Goal: Task Accomplishment & Management: Use online tool/utility

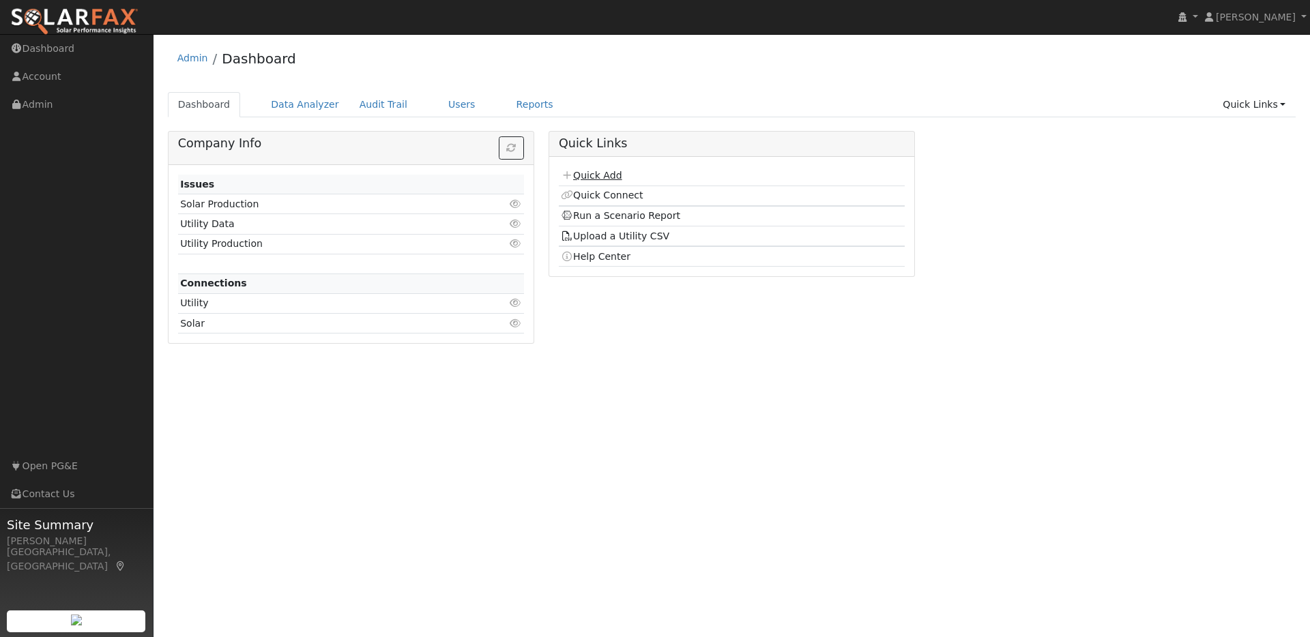
click at [604, 177] on link "Quick Add" at bounding box center [591, 175] width 61 height 11
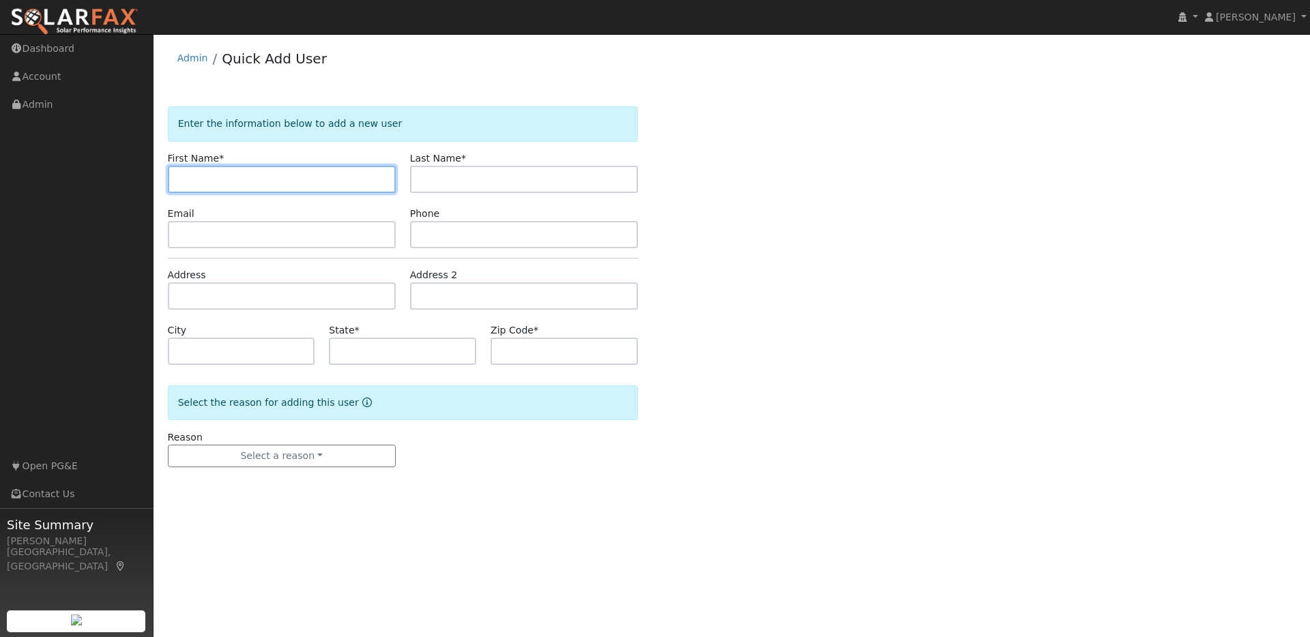
paste input "[PERSON_NAME]"
drag, startPoint x: 207, startPoint y: 179, endPoint x: 242, endPoint y: 177, distance: 35.5
click at [244, 178] on input "[PERSON_NAME]" at bounding box center [282, 179] width 228 height 27
type input "[PERSON_NAME]"
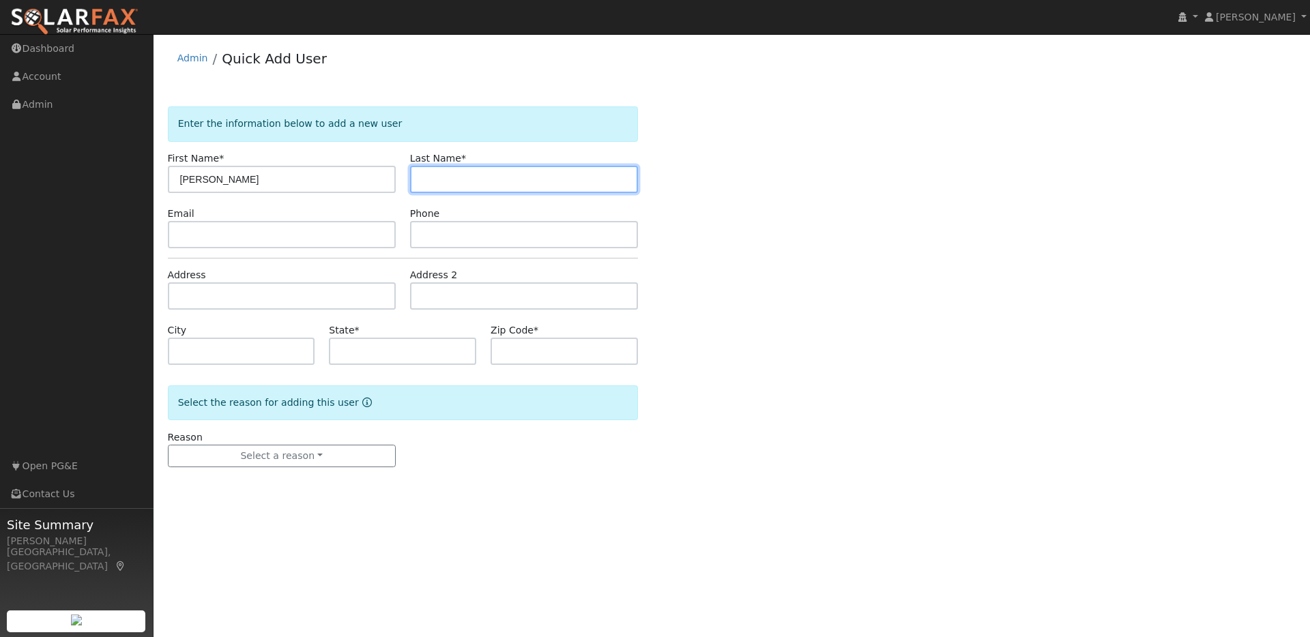
click at [437, 175] on input "text" at bounding box center [524, 179] width 228 height 27
paste input "[PERSON_NAME]"
drag, startPoint x: 450, startPoint y: 180, endPoint x: 405, endPoint y: 180, distance: 45.0
click at [405, 180] on div "Last Name * Loren Smith" at bounding box center [523, 172] width 242 height 42
type input "Smith"
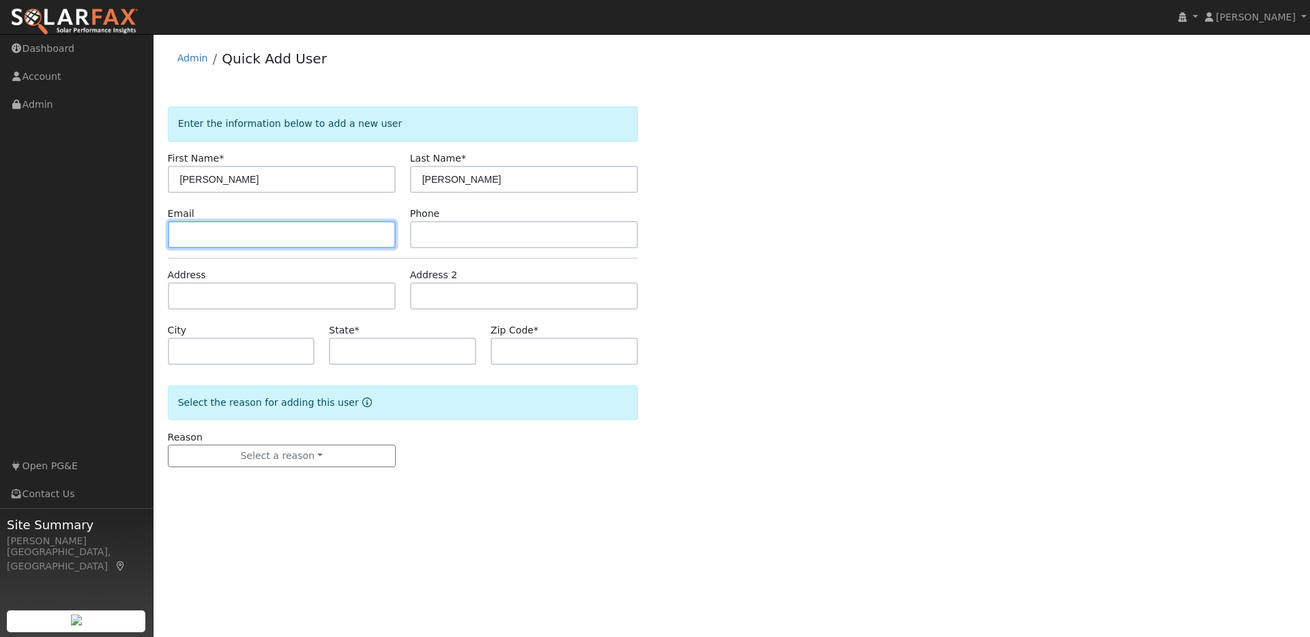
click at [193, 231] on input "text" at bounding box center [282, 234] width 228 height 27
paste input "lasmith329@gmail.com"
type input "lasmith329@gmail.com"
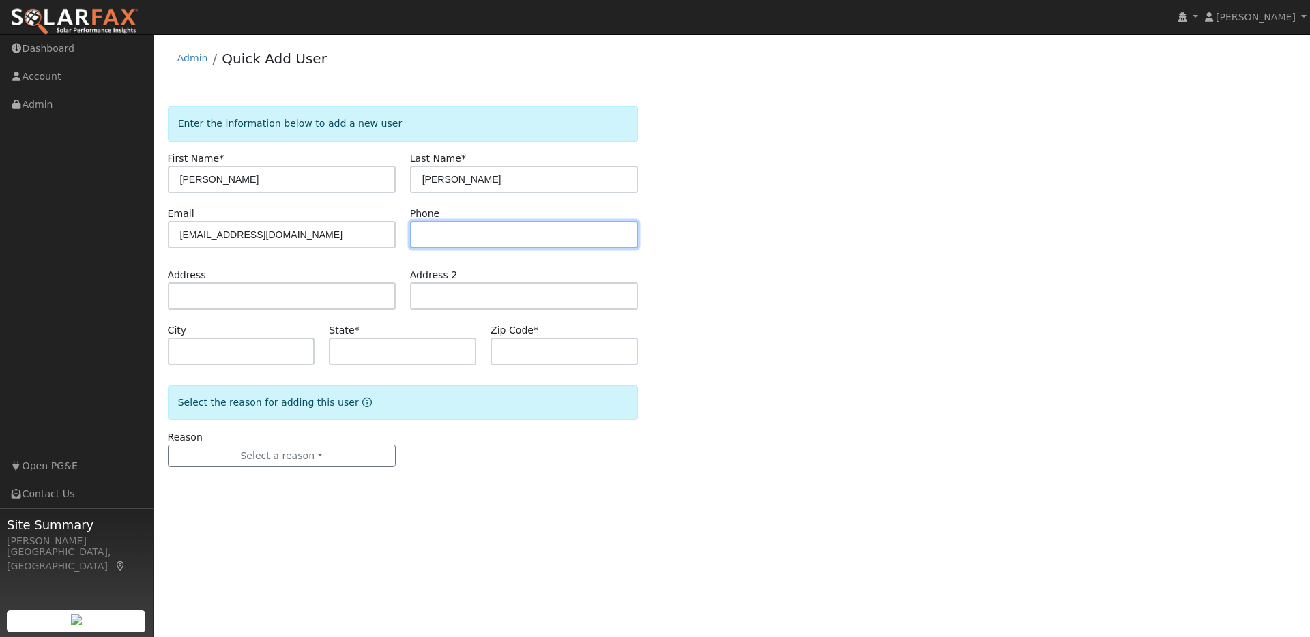
click at [439, 230] on input "text" at bounding box center [524, 234] width 228 height 27
click at [432, 236] on input "text" at bounding box center [524, 234] width 228 height 27
paste input "5024357650"
type input "5024357650"
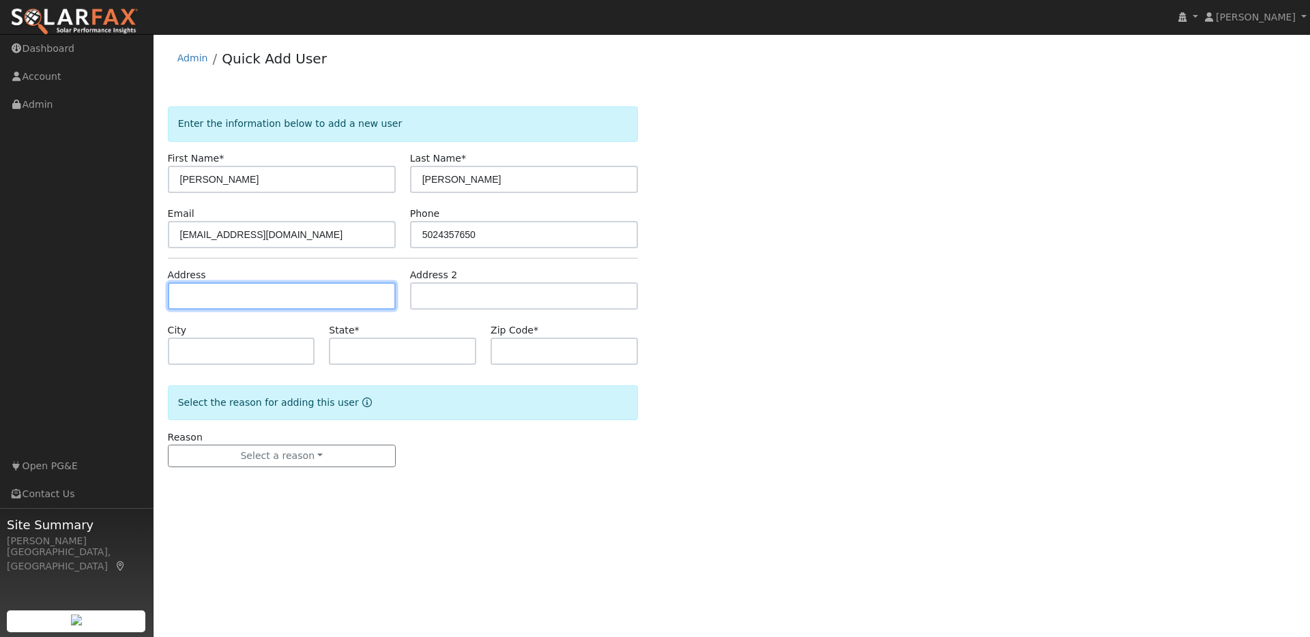
click at [235, 304] on input "text" at bounding box center [282, 295] width 228 height 27
paste input "141 Chelsea Hills Dr Benicia, CA 94510"
type input "141 Chelsea Hills Drive"
type input "Benicia"
type input "CA"
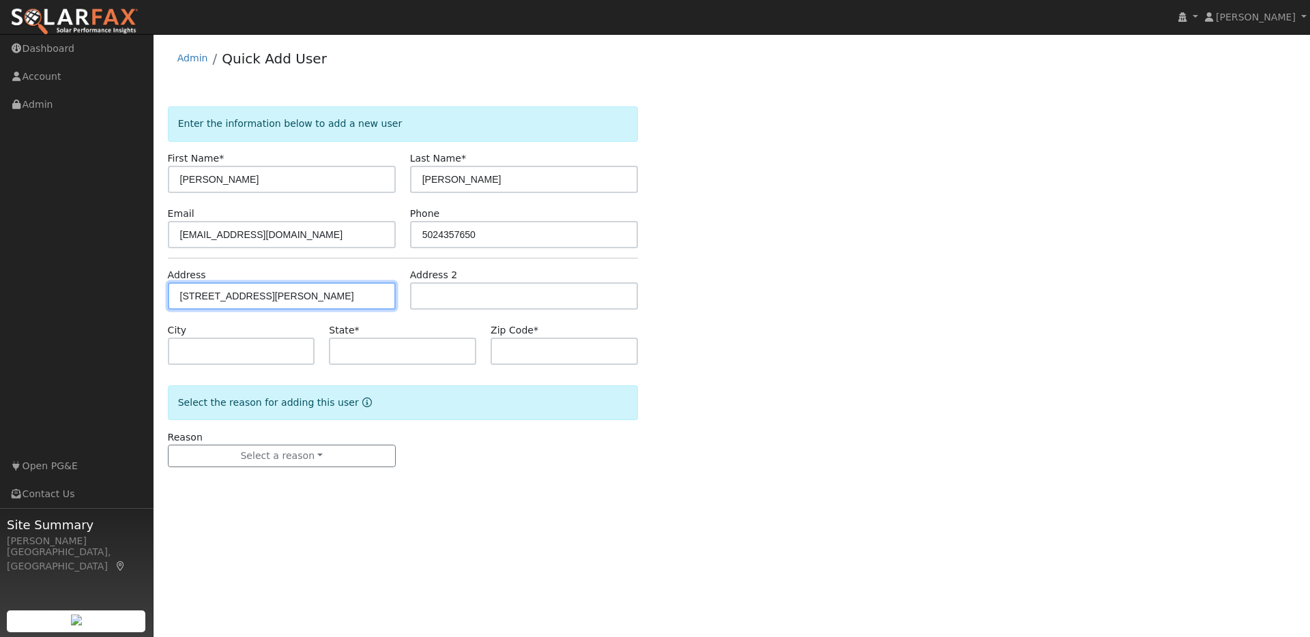
type input "94510"
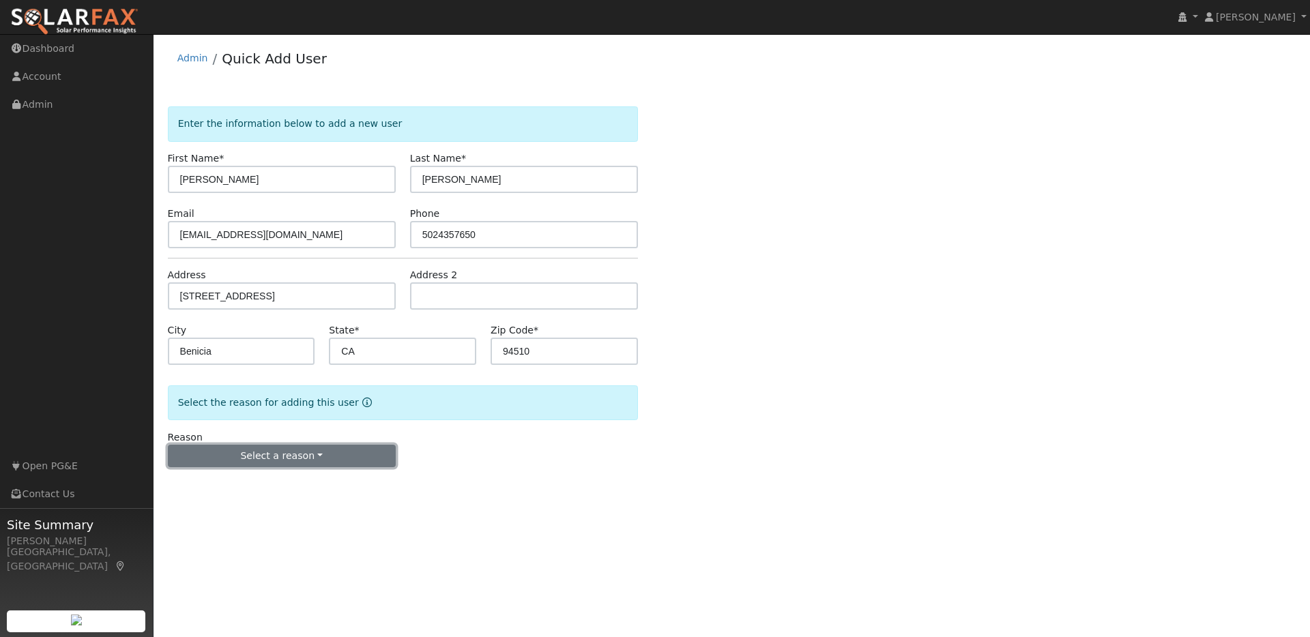
click at [303, 460] on button "Select a reason" at bounding box center [282, 456] width 228 height 23
click at [212, 490] on link "New lead" at bounding box center [243, 484] width 151 height 19
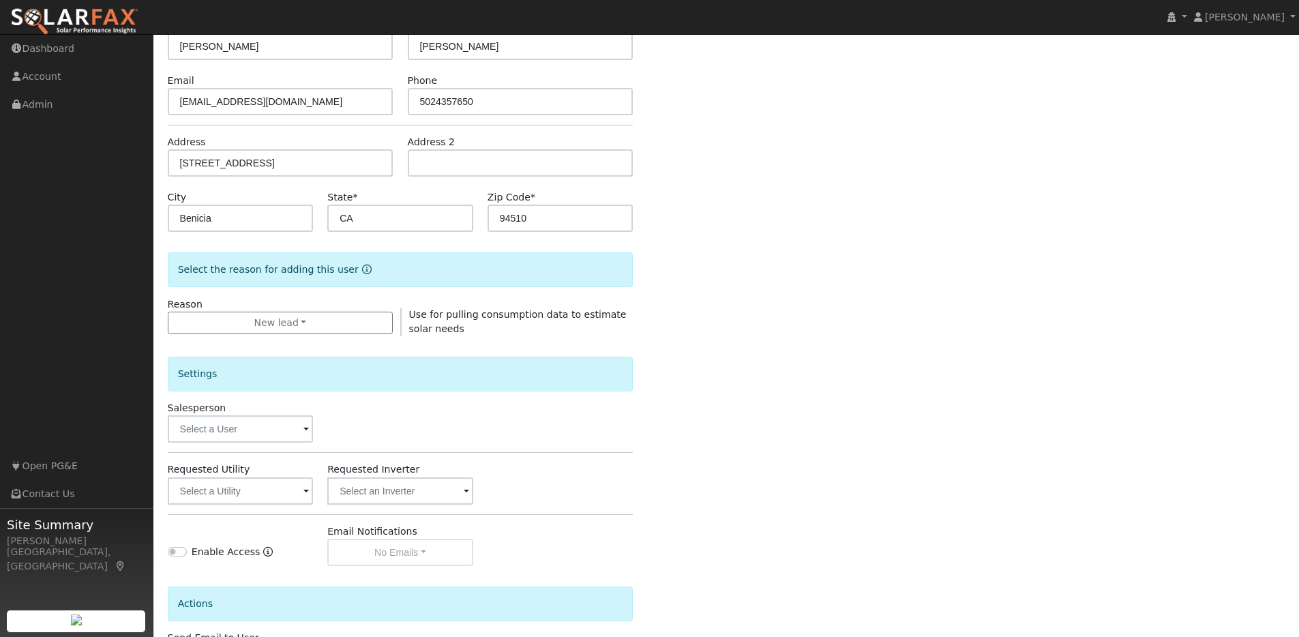
scroll to position [175, 0]
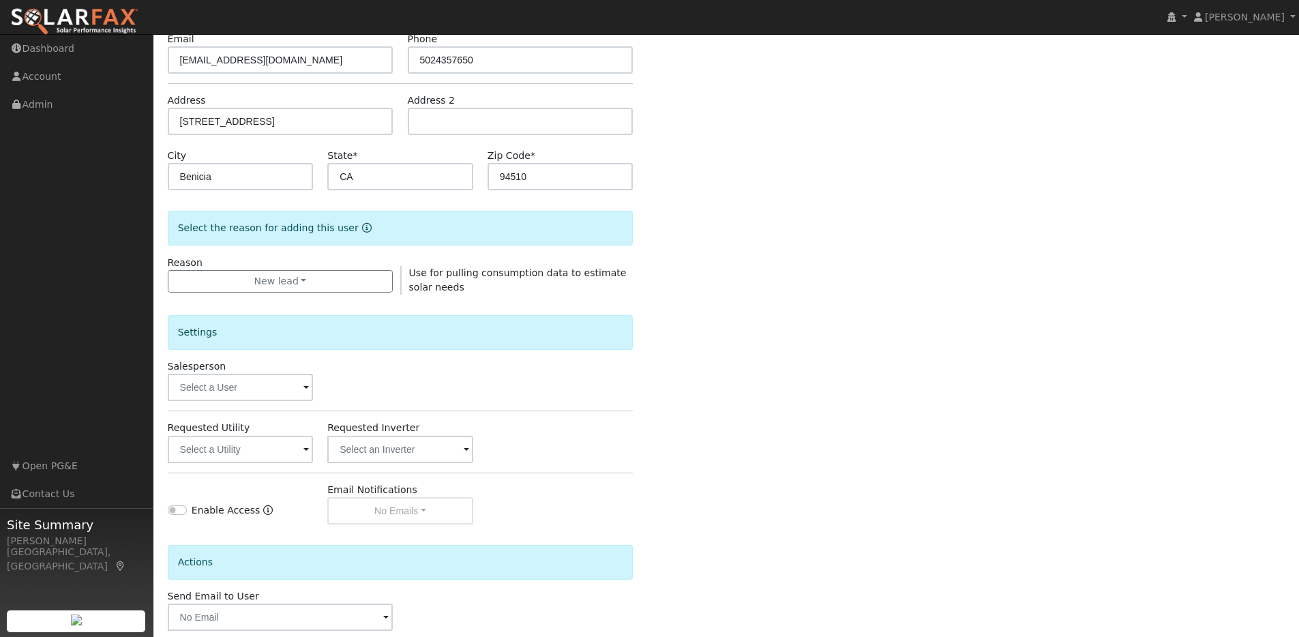
click at [304, 388] on span at bounding box center [306, 389] width 5 height 16
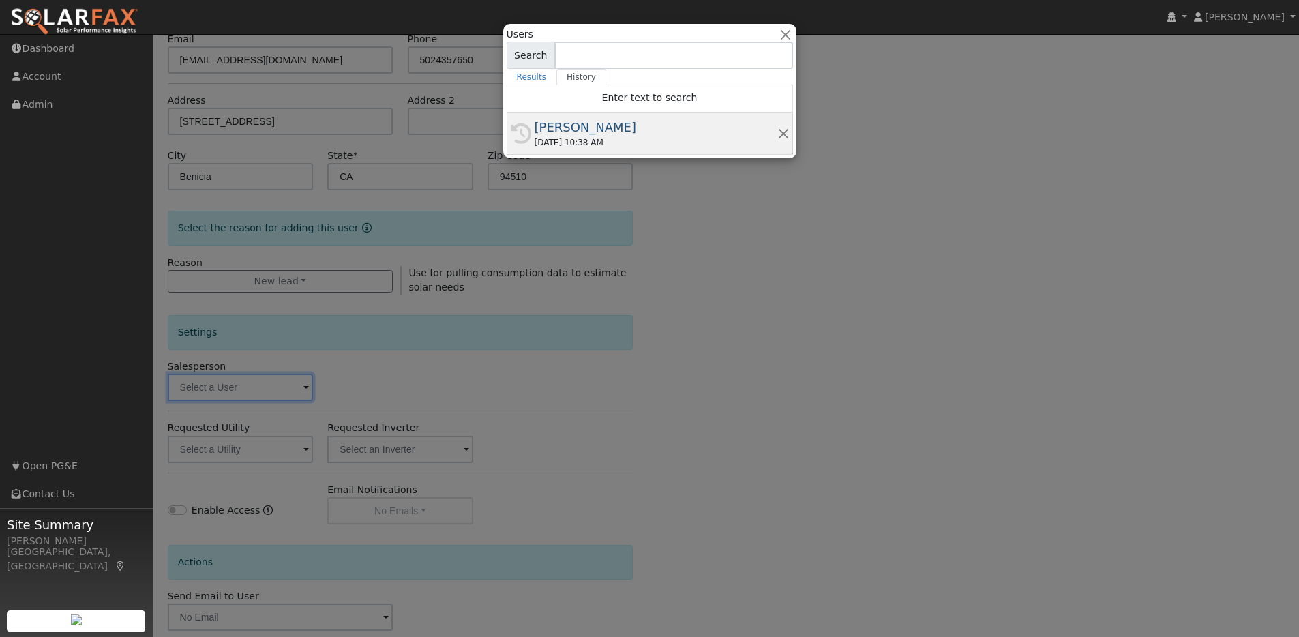
click at [623, 136] on div "08/25/2025 10:38 AM" at bounding box center [656, 142] width 243 height 12
type input "[PERSON_NAME]"
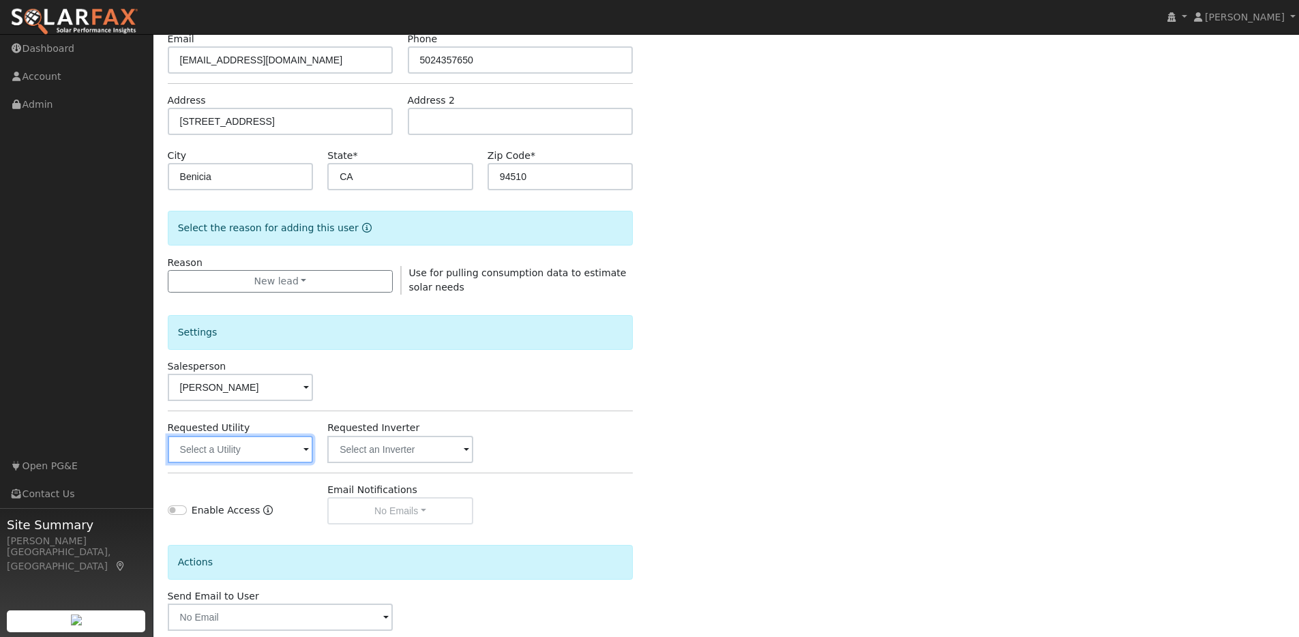
click at [295, 447] on input "text" at bounding box center [241, 449] width 146 height 27
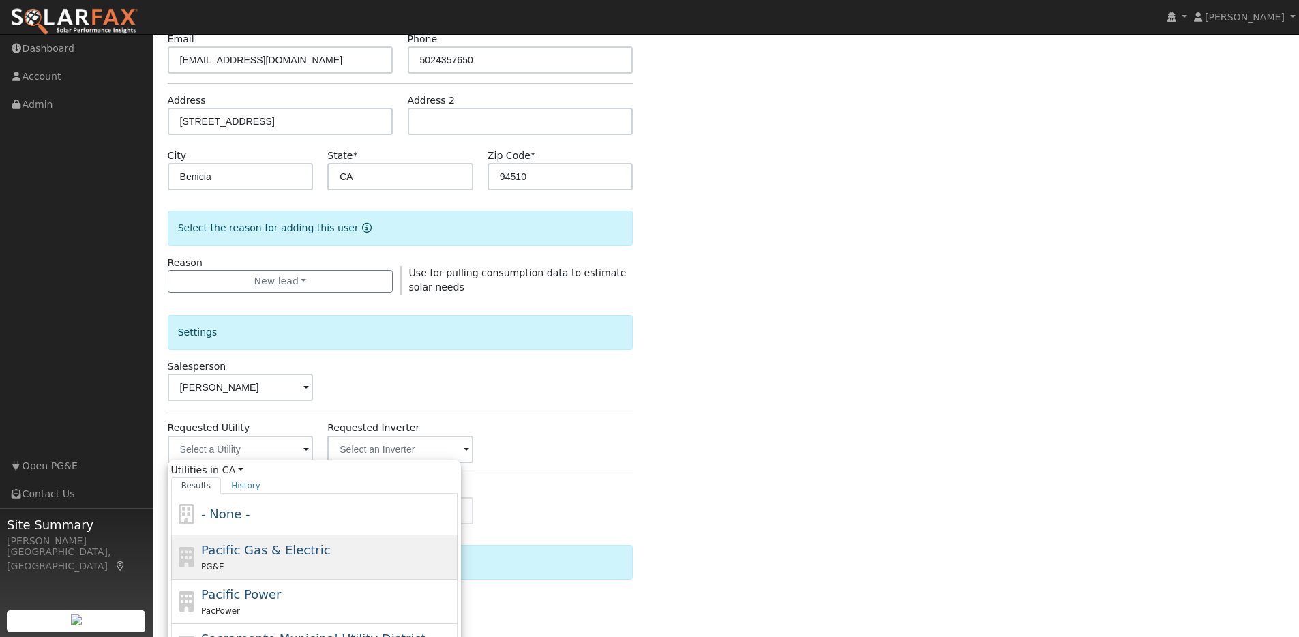
click at [243, 551] on span "Pacific Gas & Electric" at bounding box center [265, 550] width 129 height 14
type input "Pacific Gas & Electric"
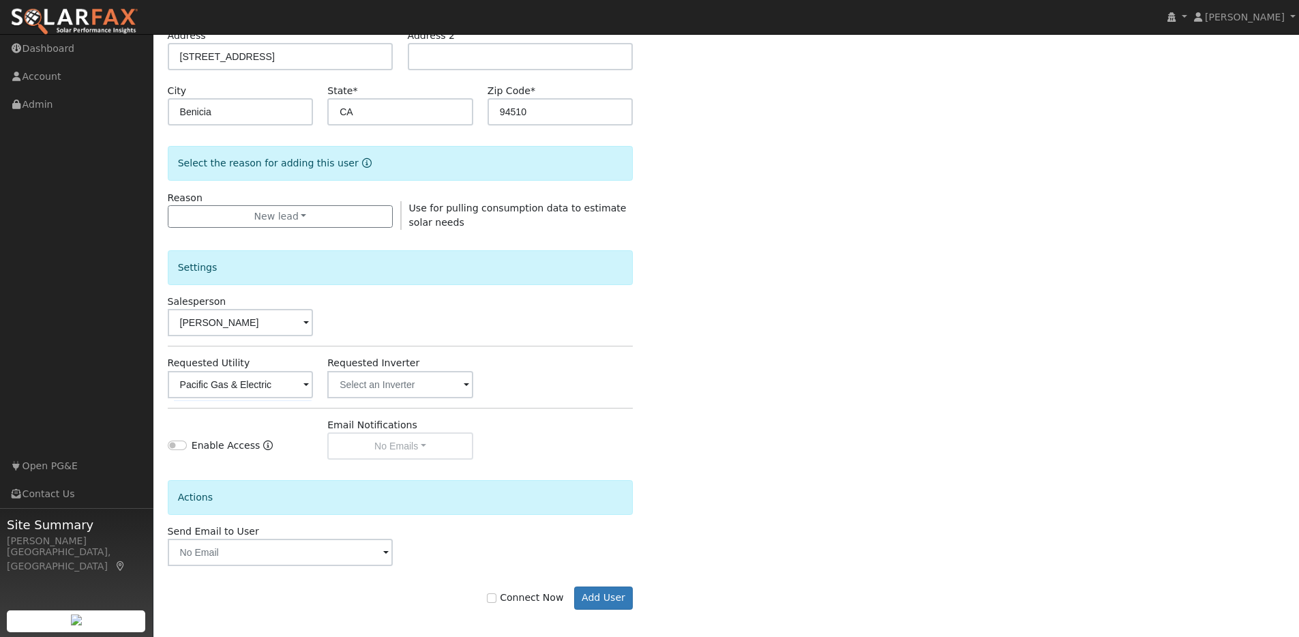
scroll to position [246, 0]
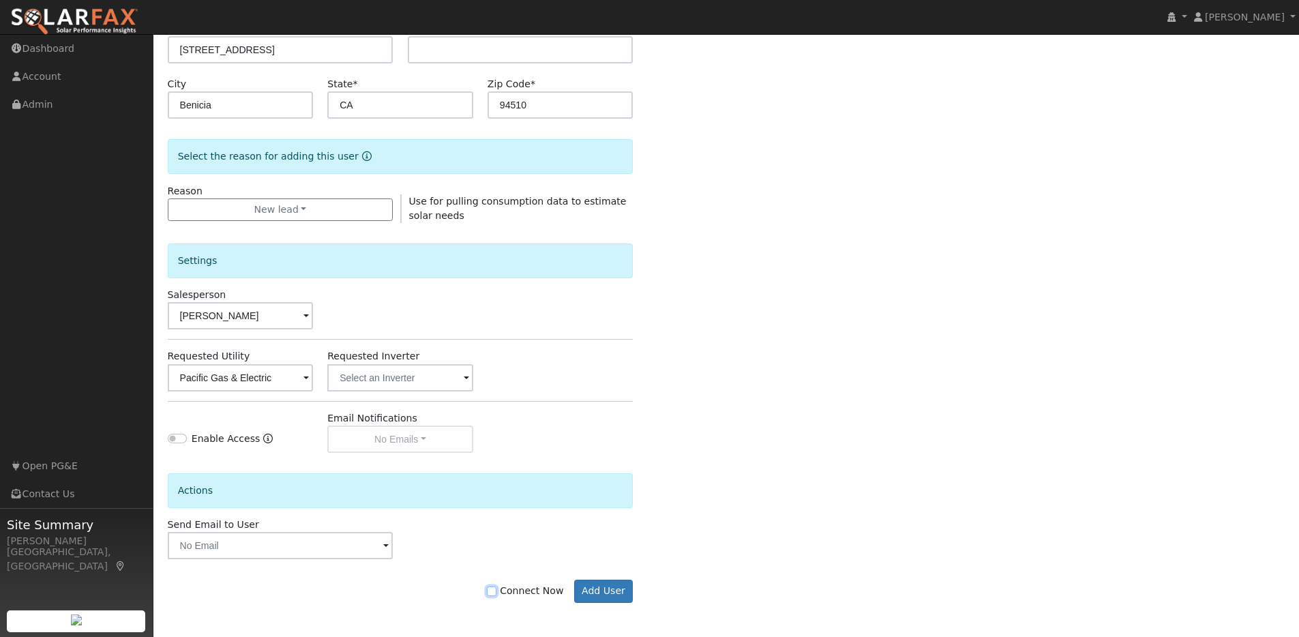
click at [497, 591] on input "Connect Now" at bounding box center [492, 592] width 10 height 10
checkbox input "true"
click at [594, 585] on button "Add User" at bounding box center [603, 591] width 59 height 23
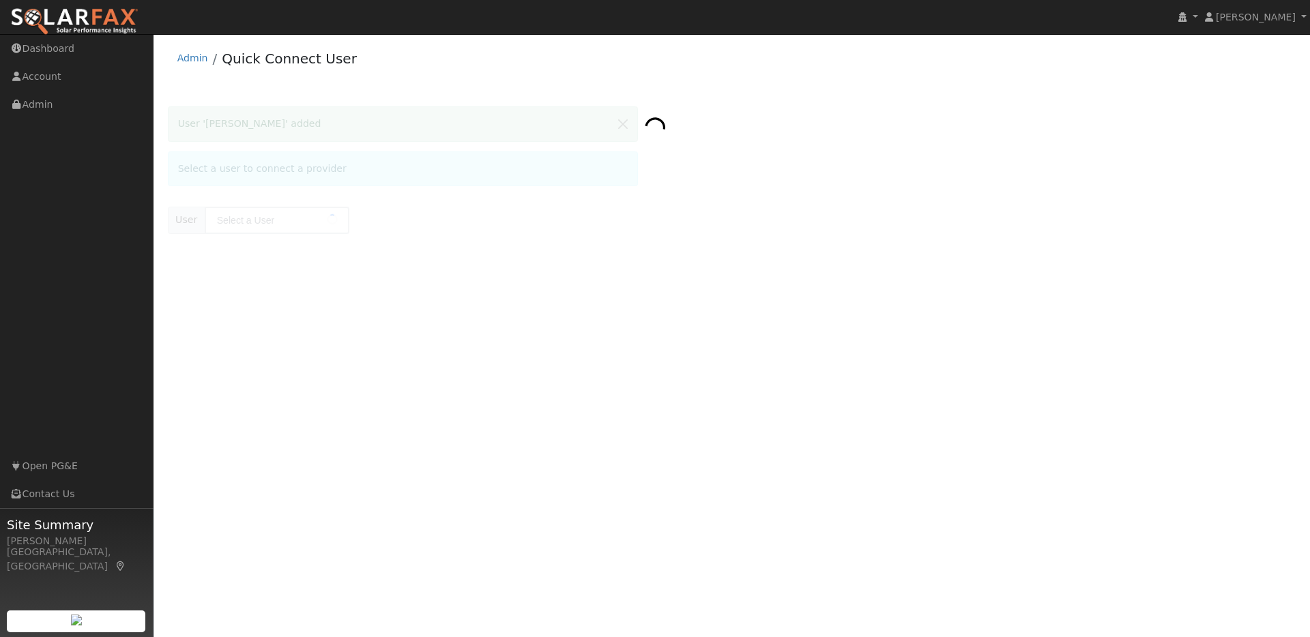
type input "[PERSON_NAME]"
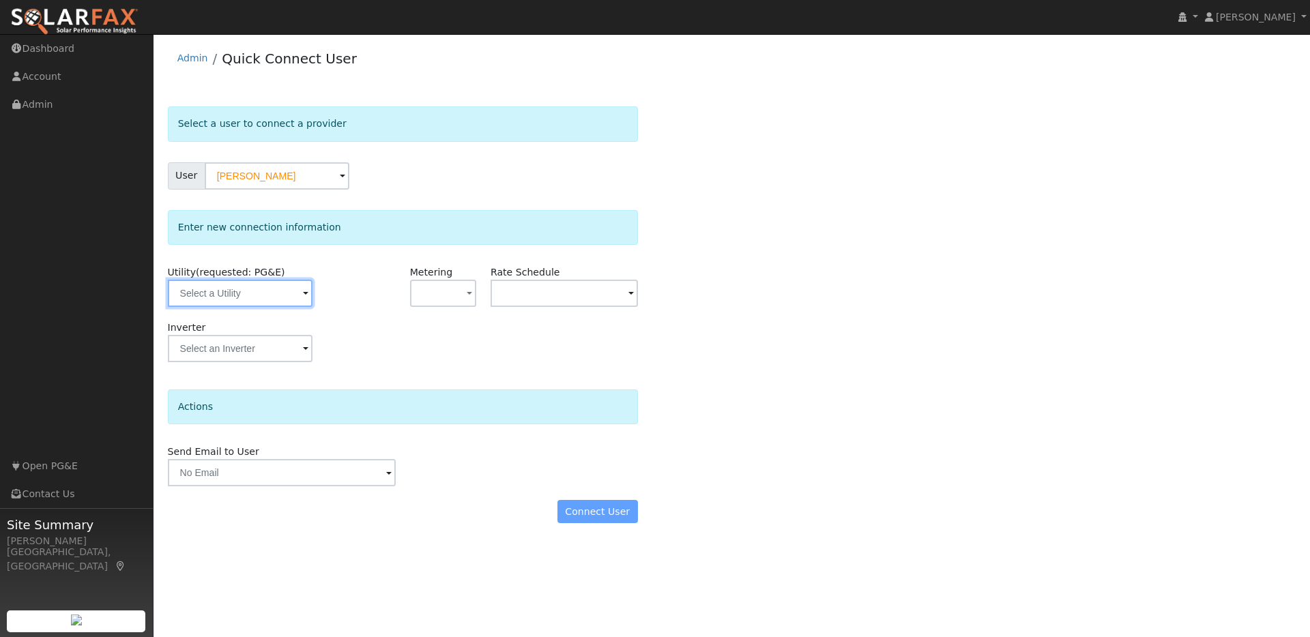
click at [284, 296] on input "text" at bounding box center [240, 293] width 145 height 27
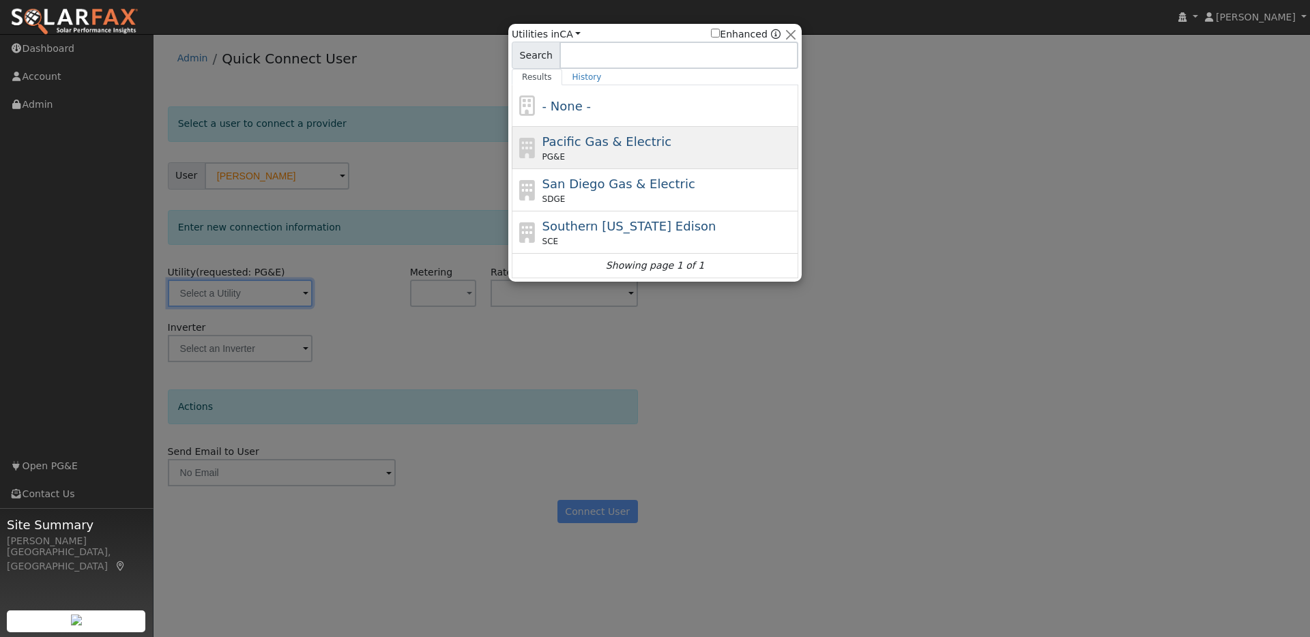
click at [686, 143] on div "Pacific Gas & Electric PG&E" at bounding box center [668, 147] width 253 height 31
type input "PG&E"
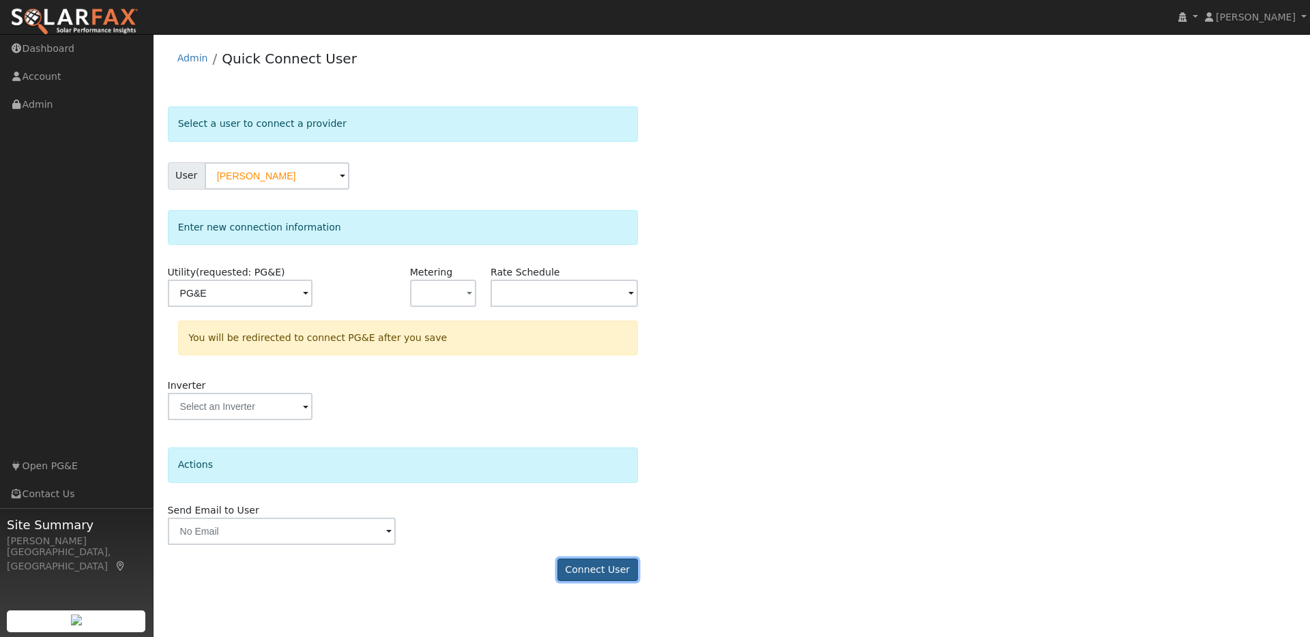
click at [598, 574] on button "Connect User" at bounding box center [597, 570] width 80 height 23
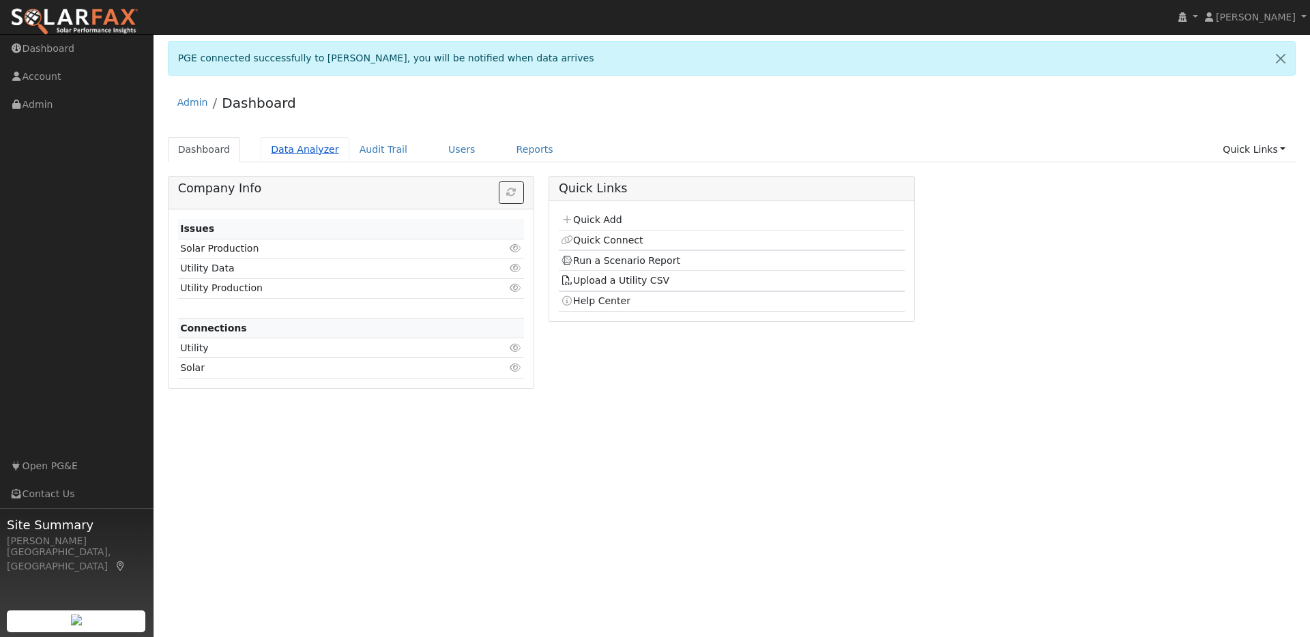
click at [319, 146] on link "Data Analyzer" at bounding box center [305, 149] width 89 height 25
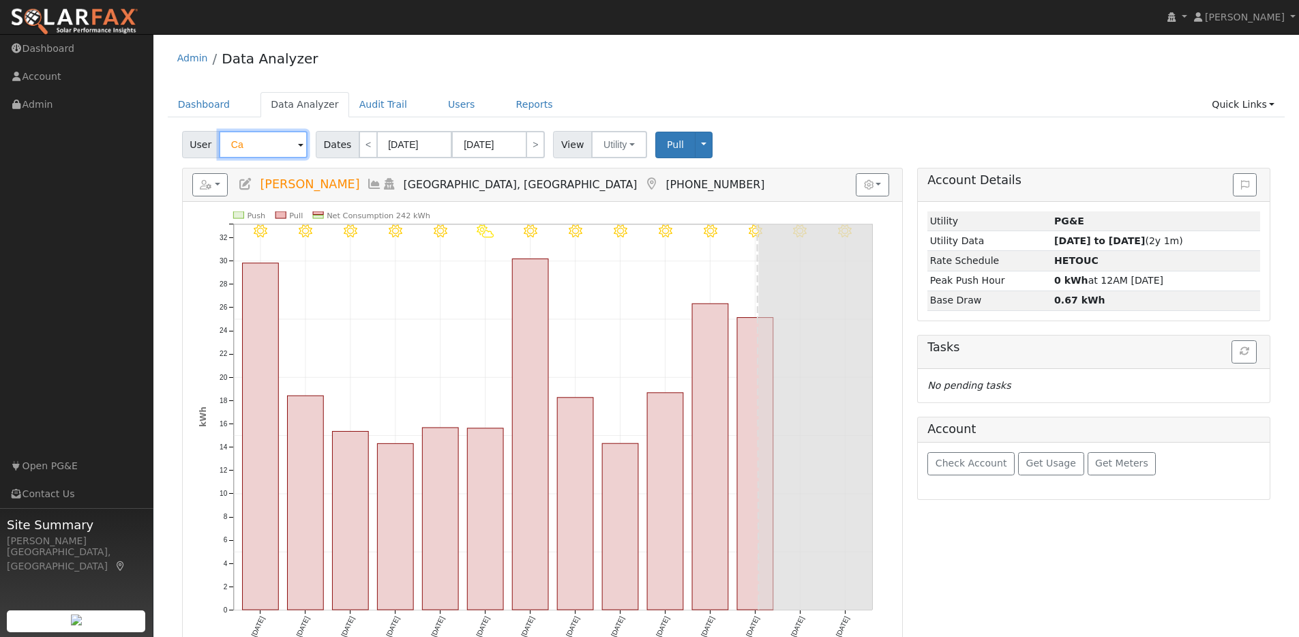
type input "C"
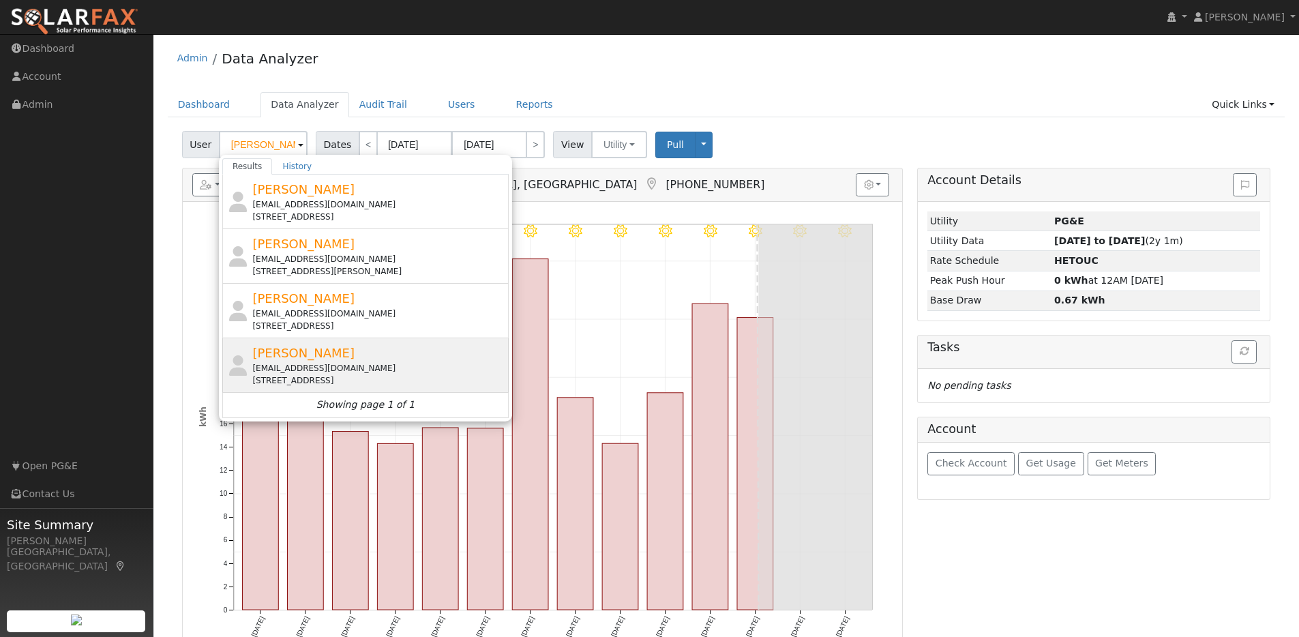
click at [415, 364] on div "lasmith329@gmail.com" at bounding box center [378, 368] width 253 height 12
type input "Loren Smith"
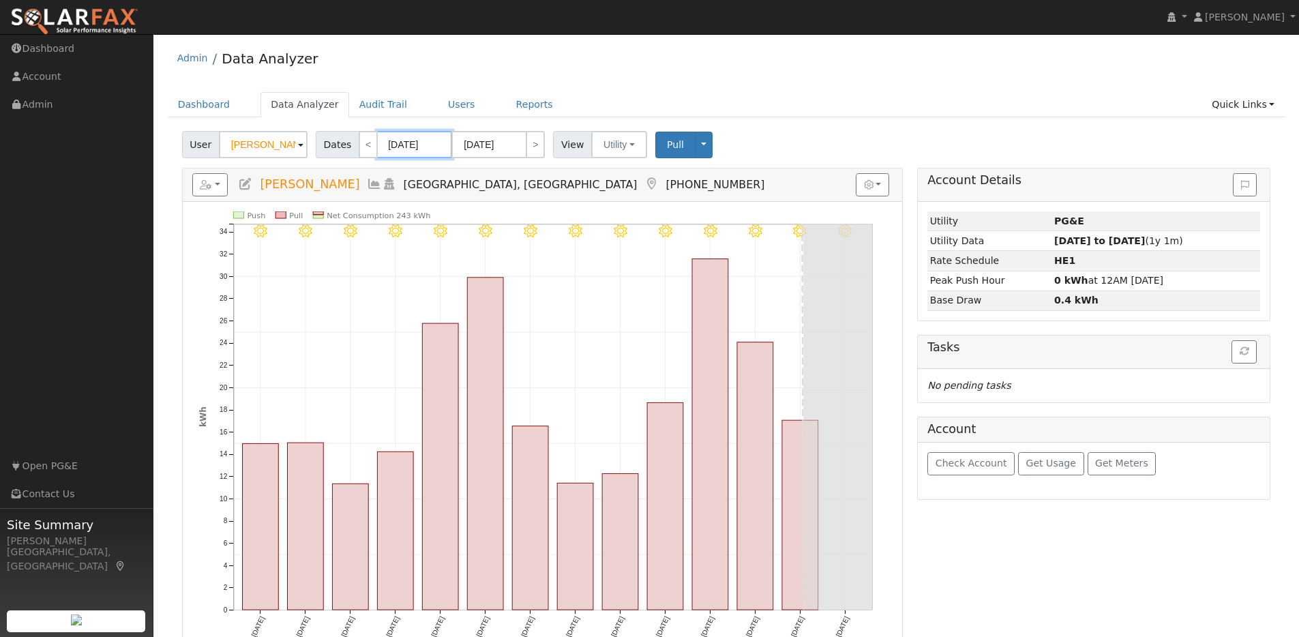
click at [445, 146] on input "08/11/2025" at bounding box center [414, 144] width 75 height 27
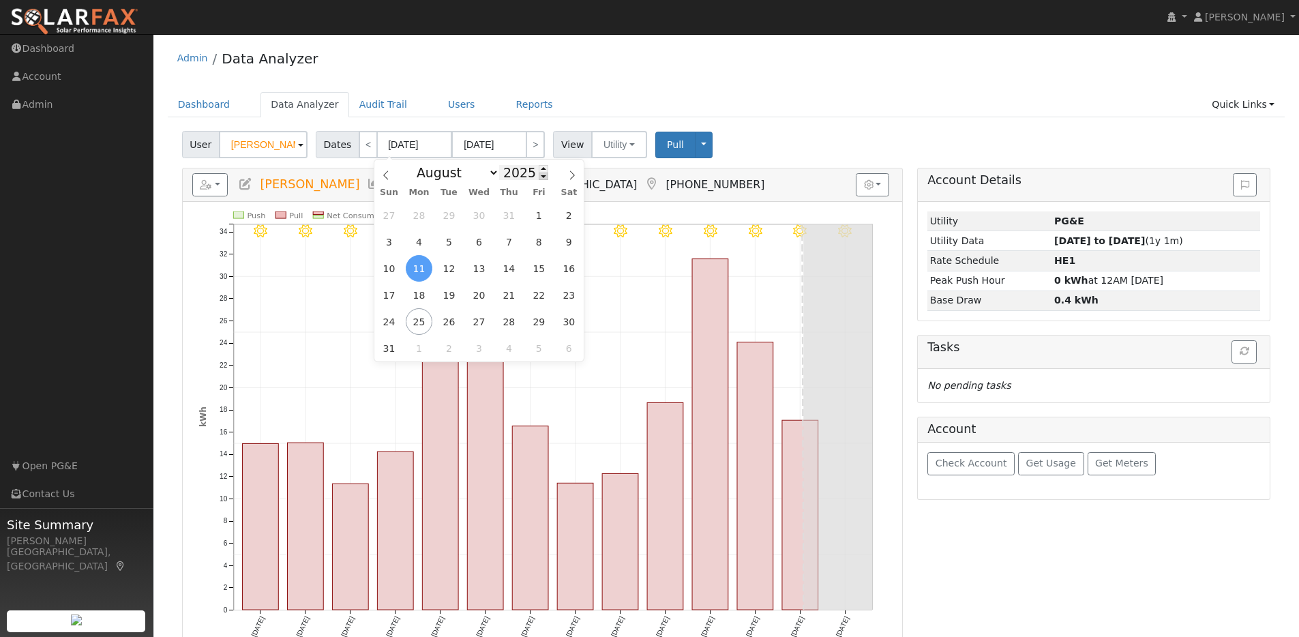
click at [540, 174] on span at bounding box center [544, 177] width 10 height 8
type input "2024"
drag, startPoint x: 385, startPoint y: 271, endPoint x: 392, endPoint y: 267, distance: 8.3
click at [385, 271] on span "11" at bounding box center [389, 268] width 27 height 27
type input "08/11/2024"
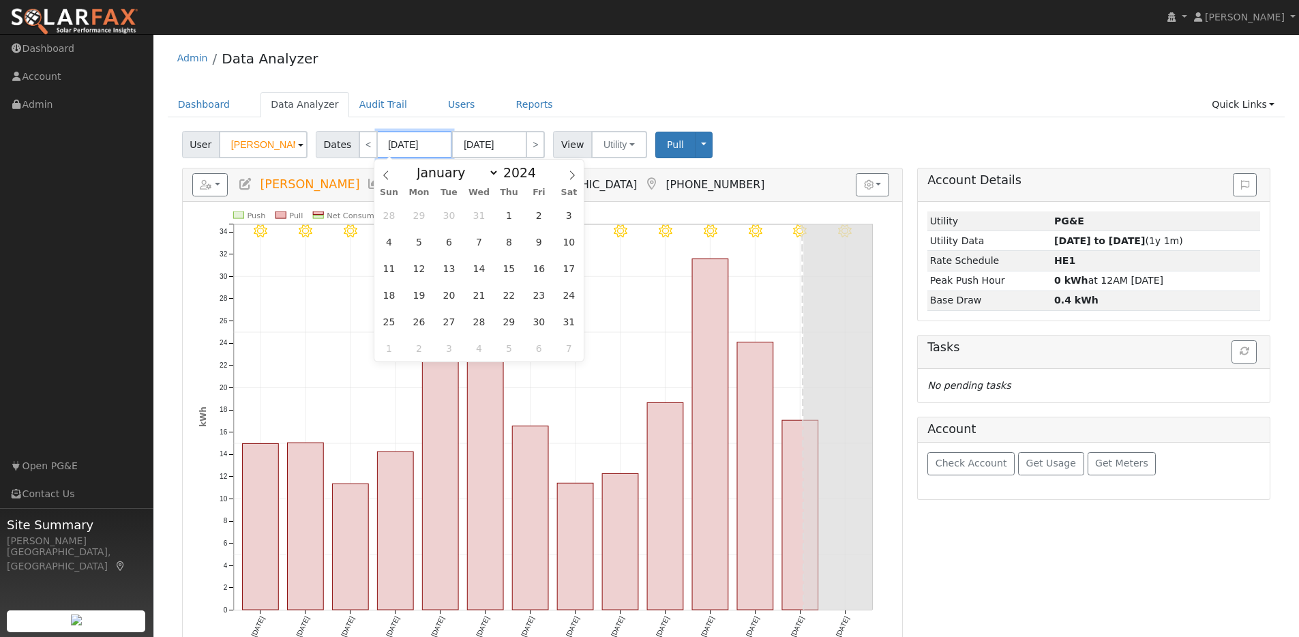
type input "08/24/2024"
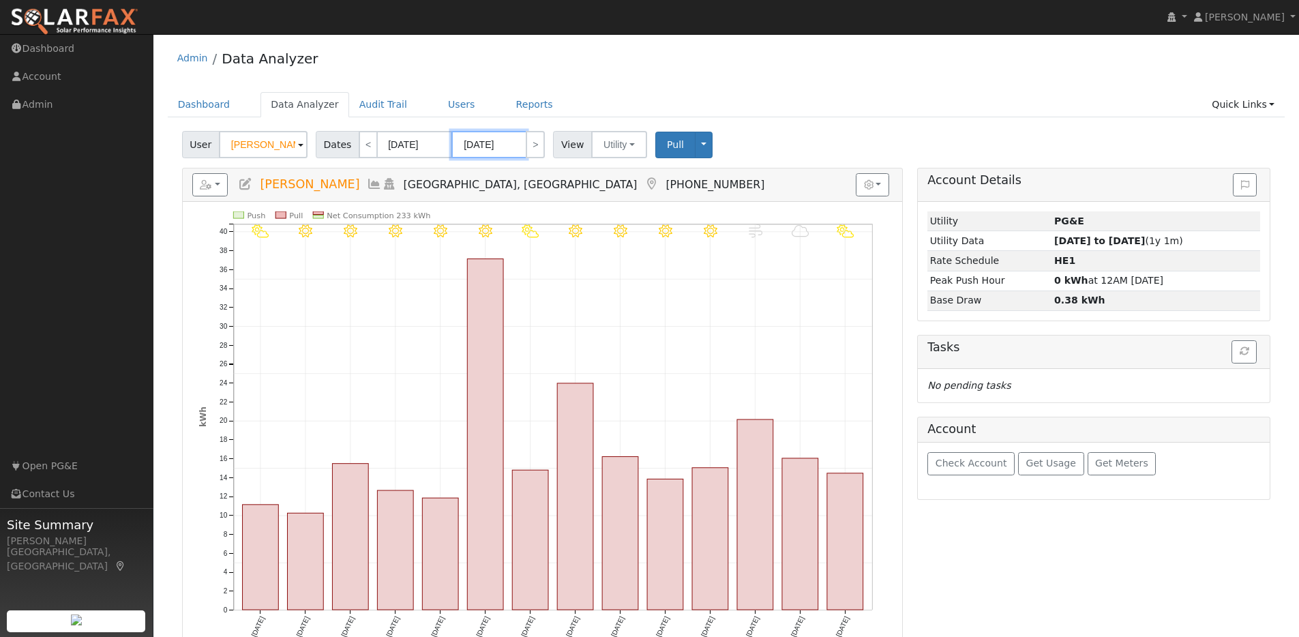
click at [512, 143] on input "08/24/2024" at bounding box center [489, 144] width 75 height 27
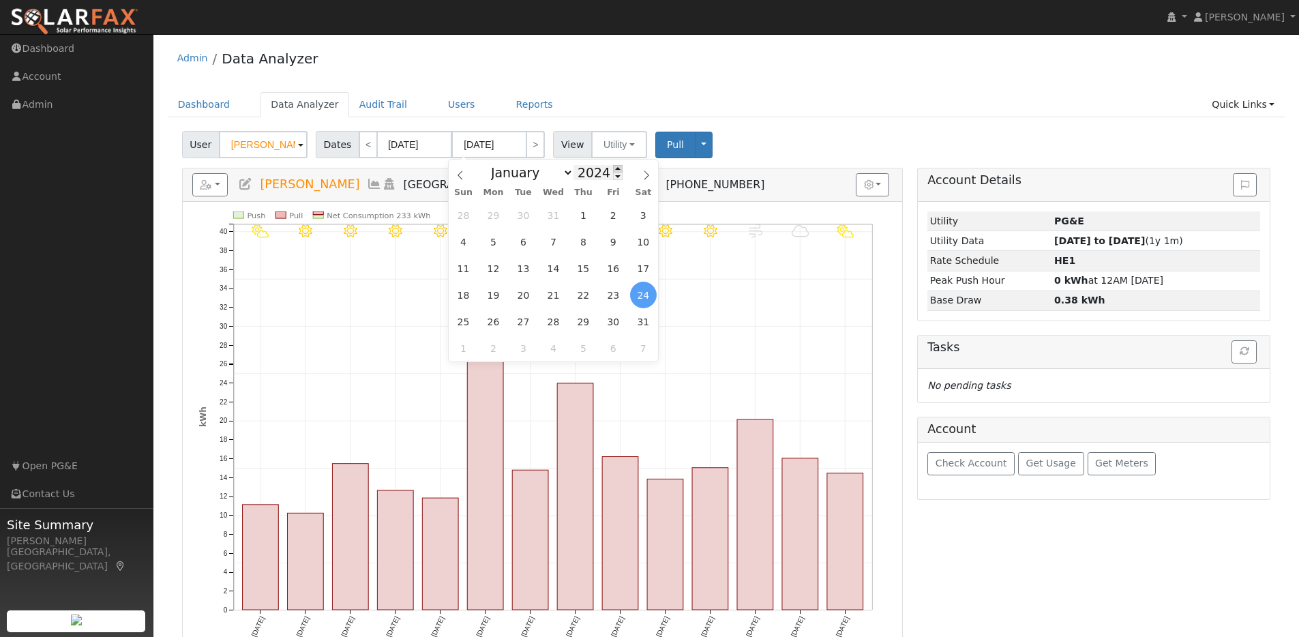
click at [613, 169] on span at bounding box center [618, 169] width 10 height 8
type input "2025"
click at [498, 265] on span "11" at bounding box center [493, 268] width 27 height 27
type input "08/11/2025"
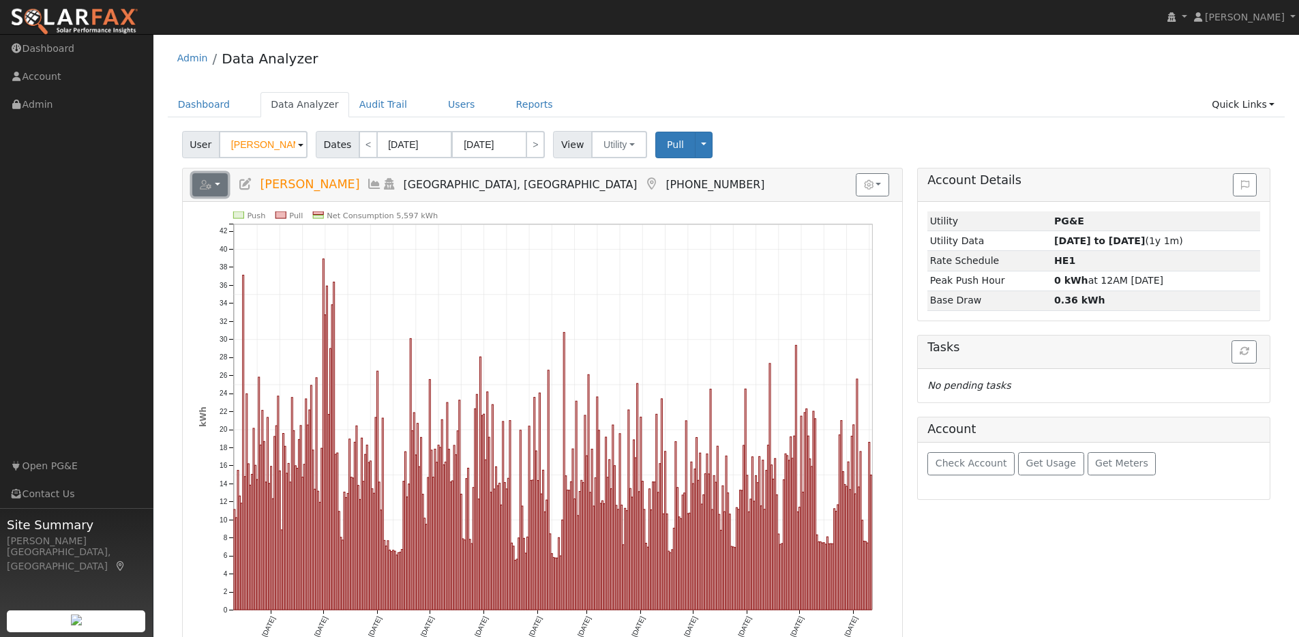
click at [214, 192] on button "button" at bounding box center [210, 184] width 36 height 23
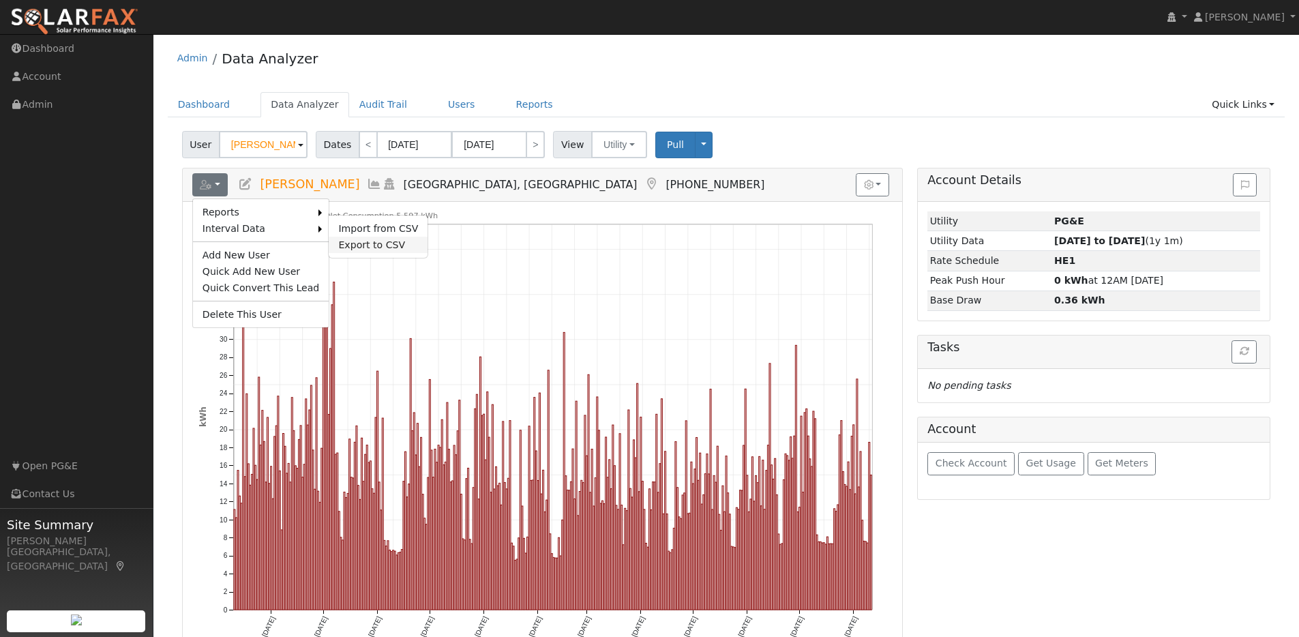
click at [353, 240] on link "Export to CSV" at bounding box center [378, 245] width 99 height 16
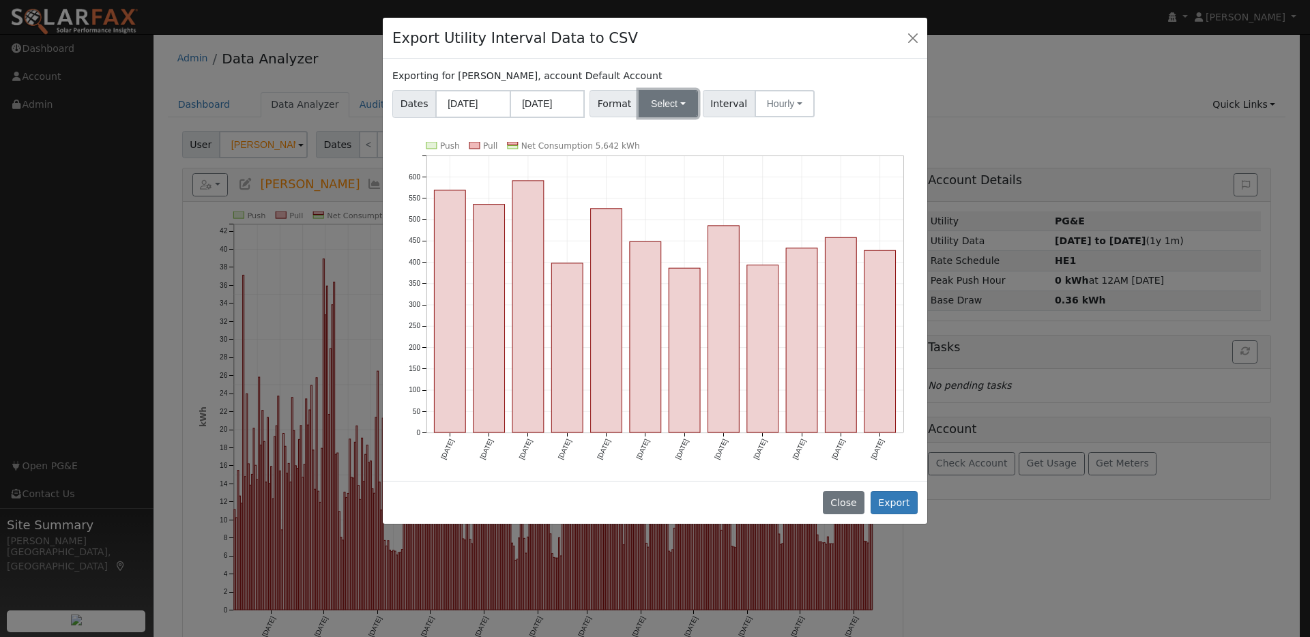
click at [686, 103] on button "Select" at bounding box center [667, 103] width 59 height 27
click at [662, 264] on link "OpenSolar" at bounding box center [685, 259] width 98 height 19
click at [896, 501] on button "Export" at bounding box center [893, 502] width 47 height 23
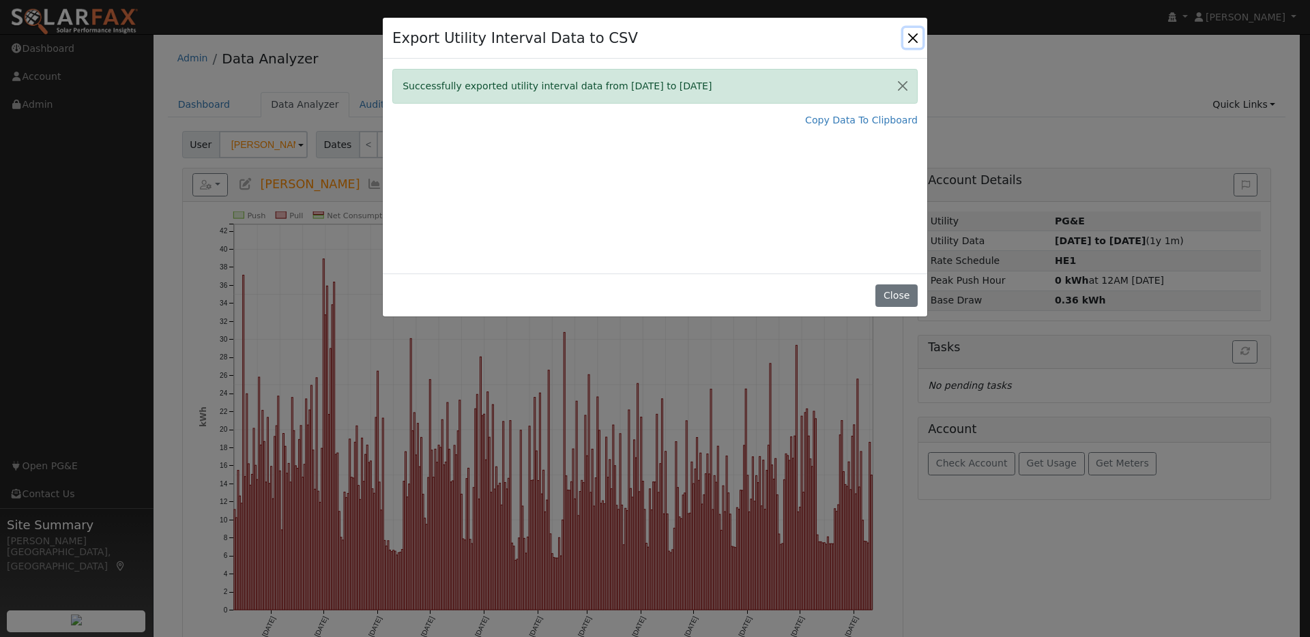
click at [913, 39] on button "Close" at bounding box center [912, 37] width 19 height 19
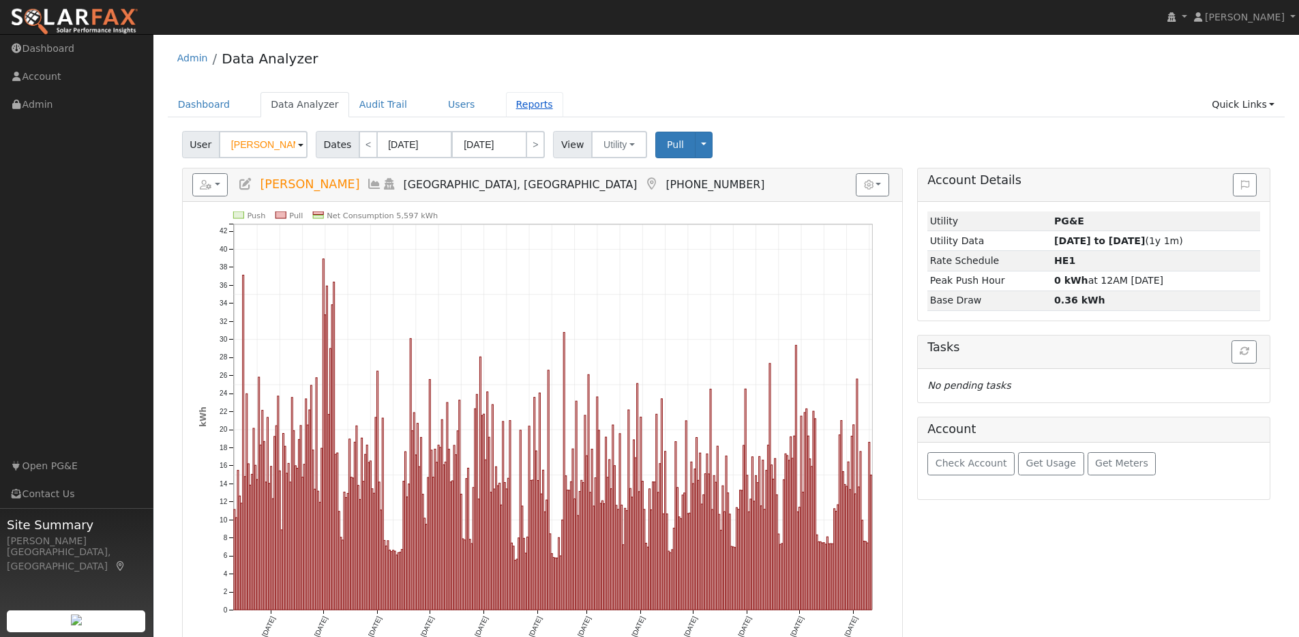
click at [514, 108] on link "Reports" at bounding box center [534, 104] width 57 height 25
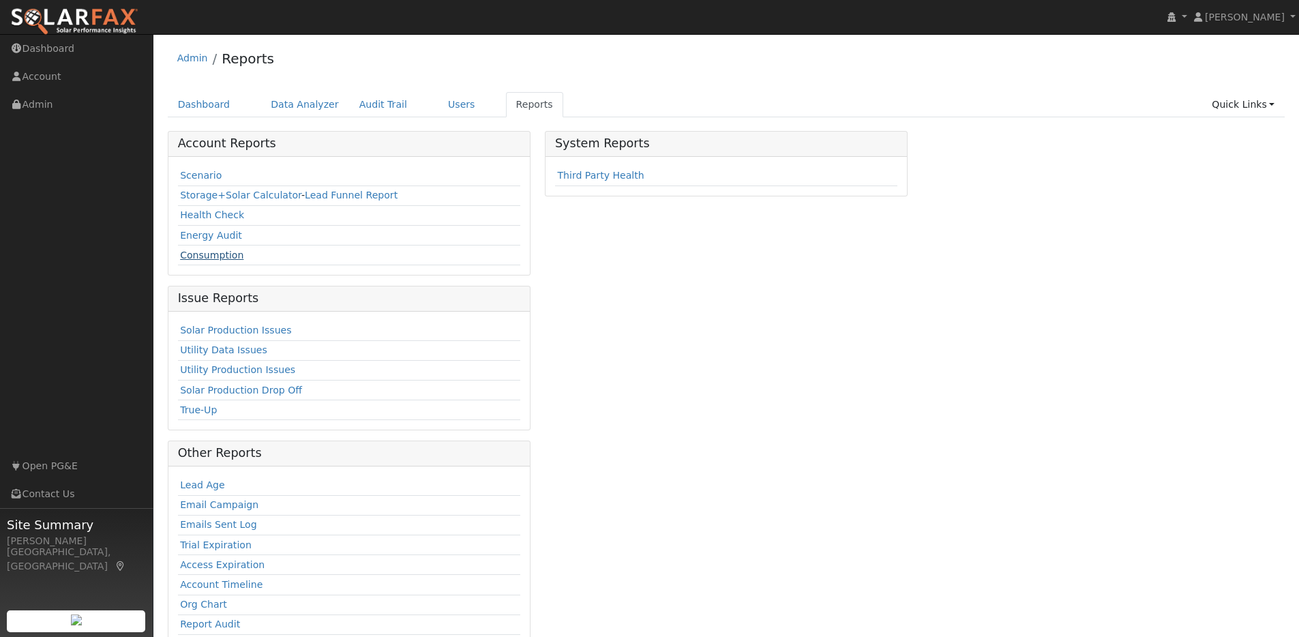
click at [213, 257] on link "Consumption" at bounding box center [211, 255] width 63 height 11
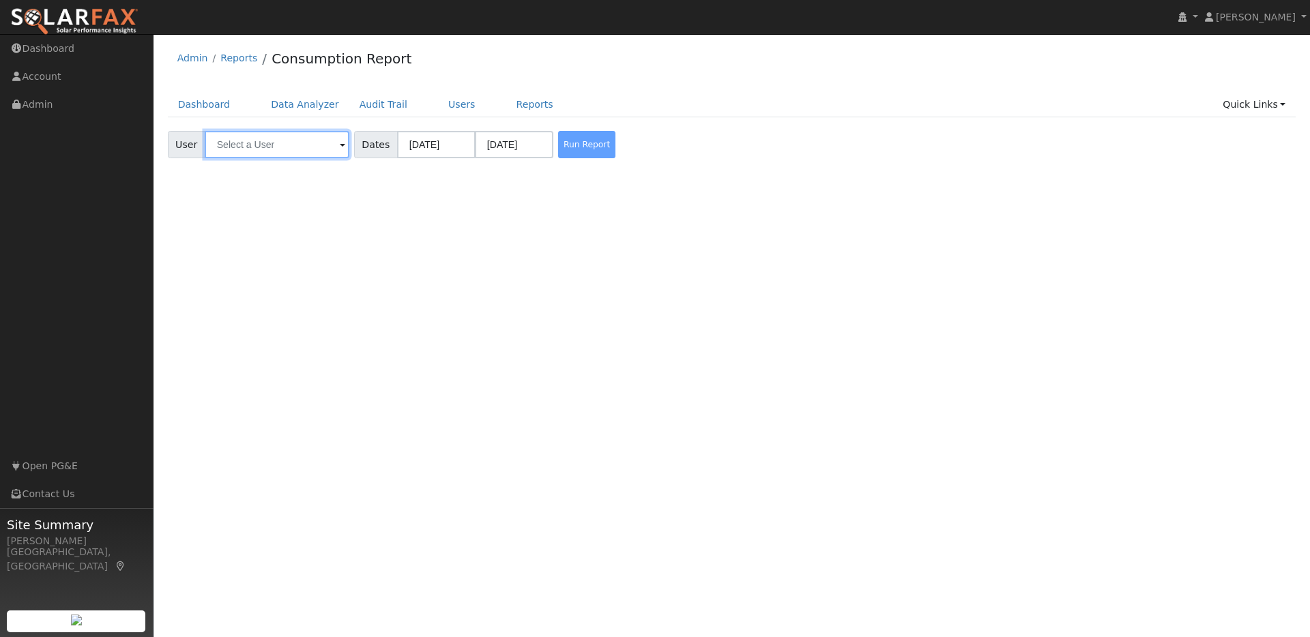
click at [306, 143] on input "text" at bounding box center [277, 144] width 145 height 27
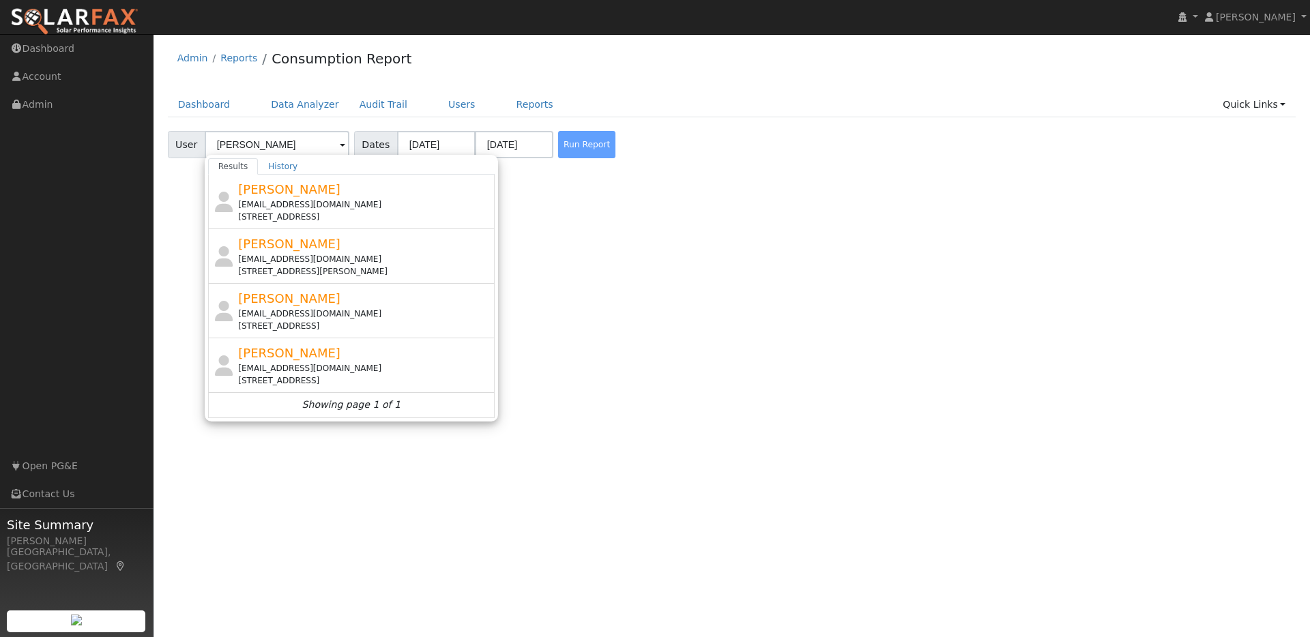
click at [391, 355] on div "Loren Smith lasmith329@gmail.com 141 Chelsea Hills Drive, Benicia, CA 94510" at bounding box center [364, 365] width 253 height 43
type input "[PERSON_NAME]"
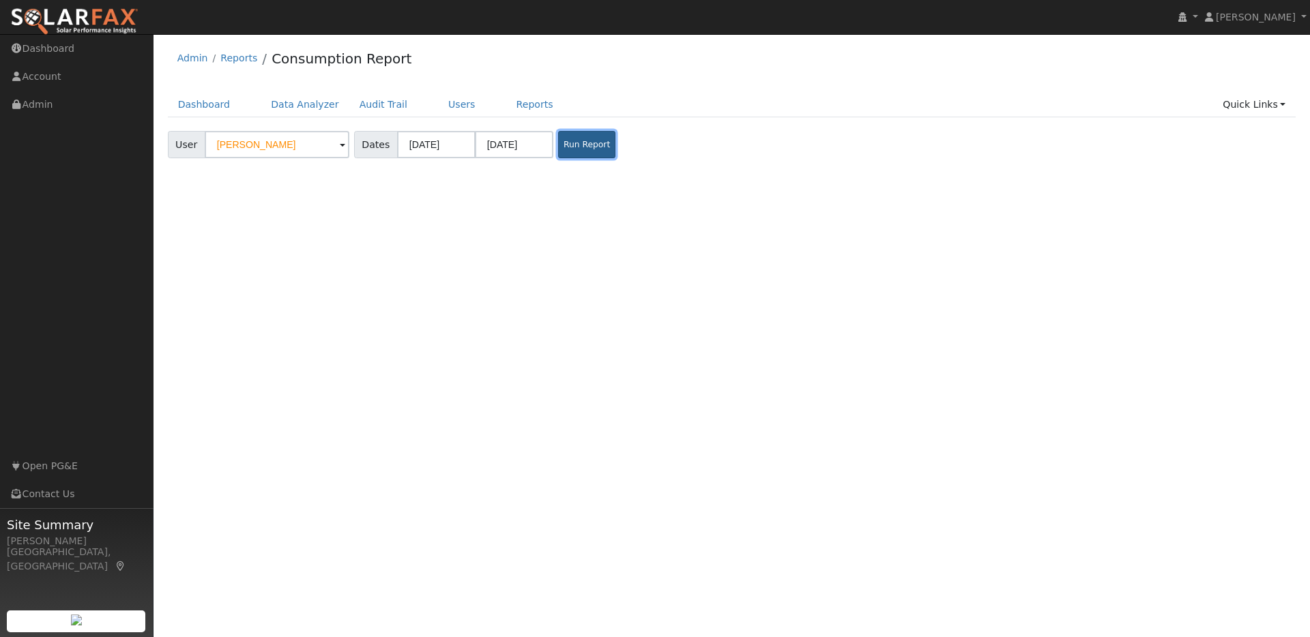
click at [558, 145] on button "Run Report" at bounding box center [586, 144] width 57 height 27
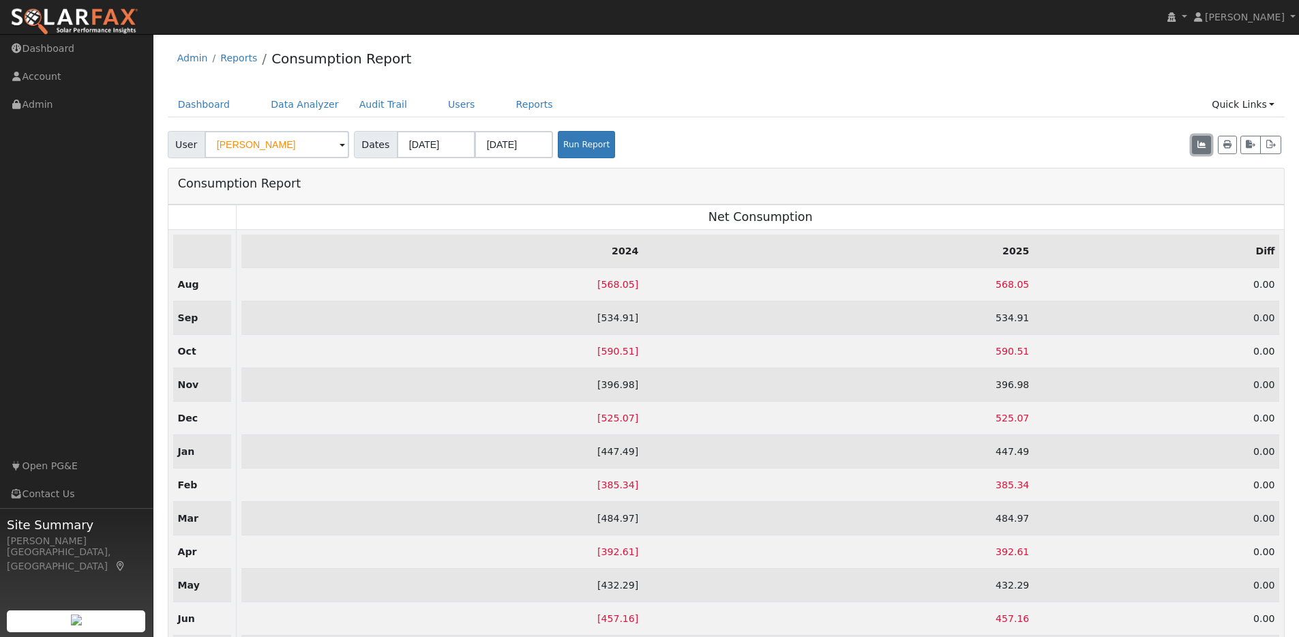
click at [1203, 141] on icon "button" at bounding box center [1202, 145] width 8 height 8
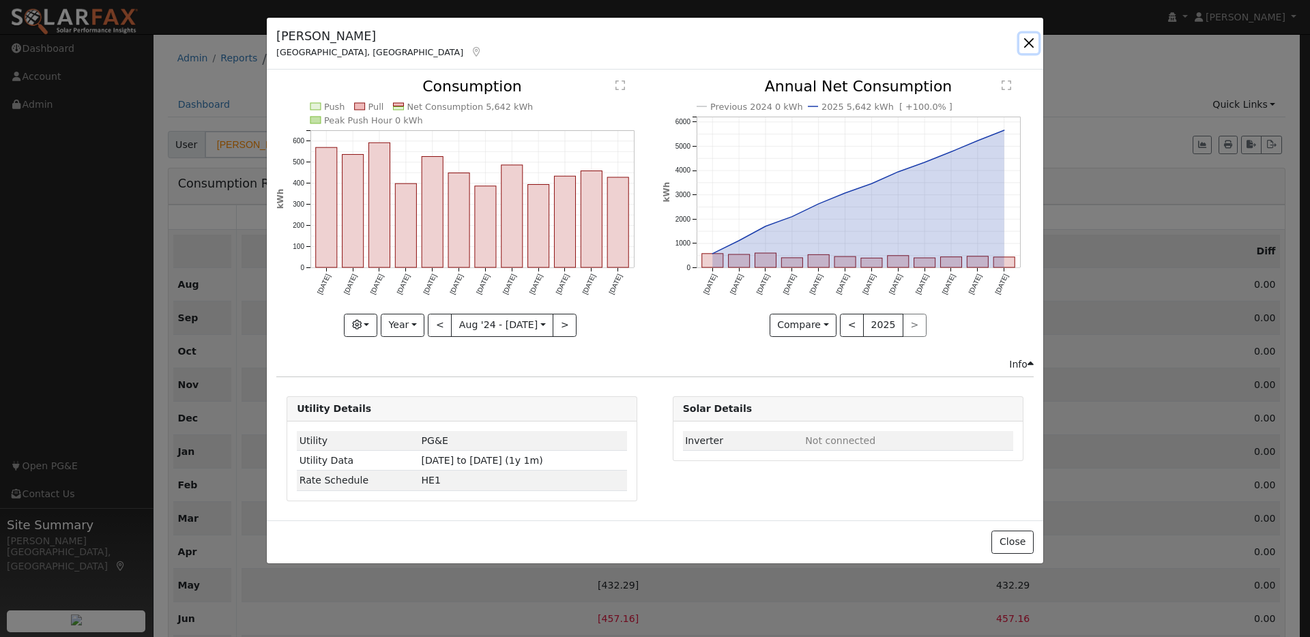
click at [1026, 39] on button "button" at bounding box center [1028, 42] width 19 height 19
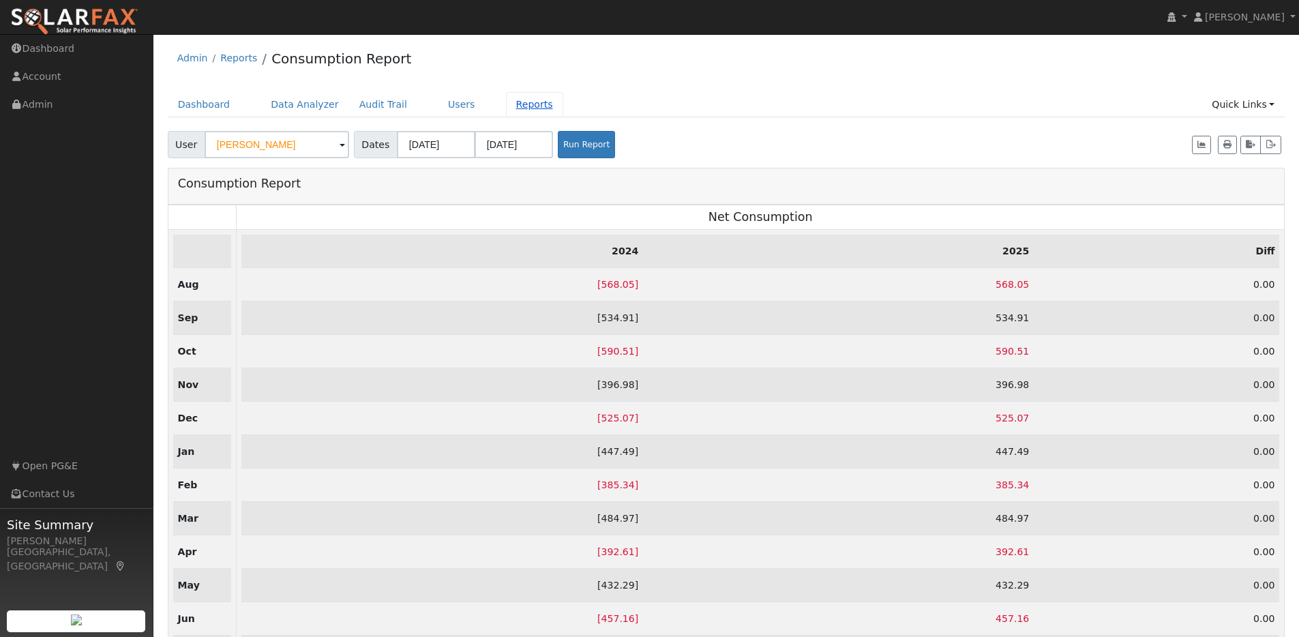
click at [512, 104] on link "Reports" at bounding box center [534, 104] width 57 height 25
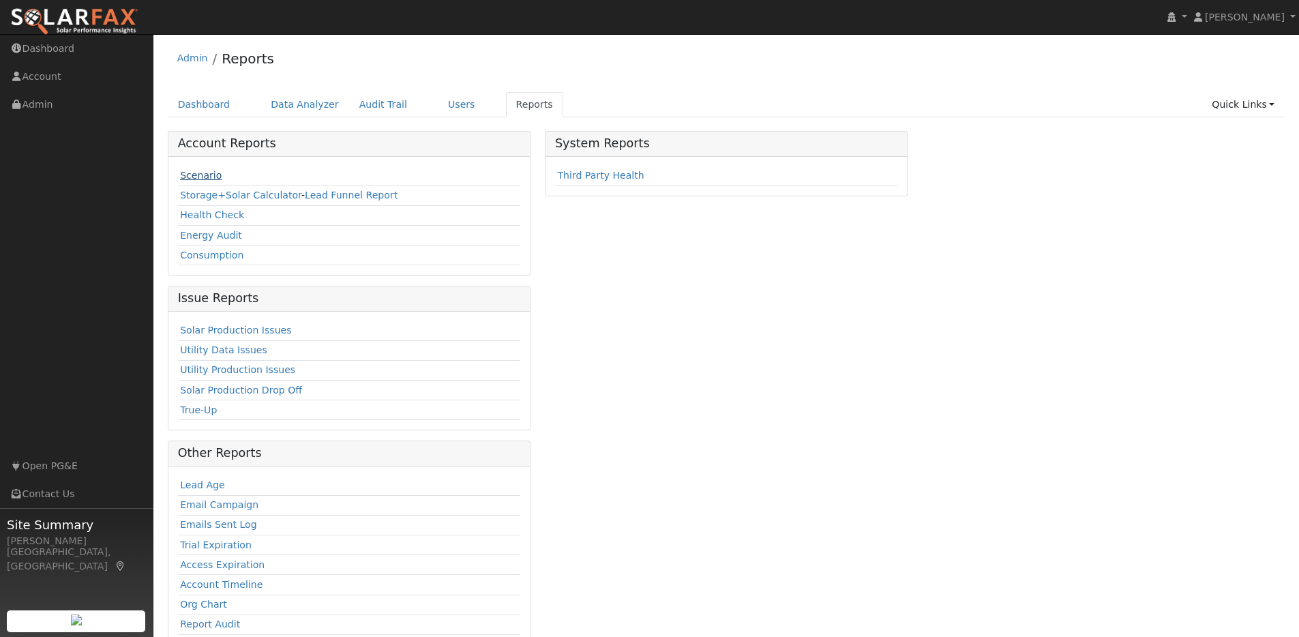
click at [197, 175] on link "Scenario" at bounding box center [201, 175] width 42 height 11
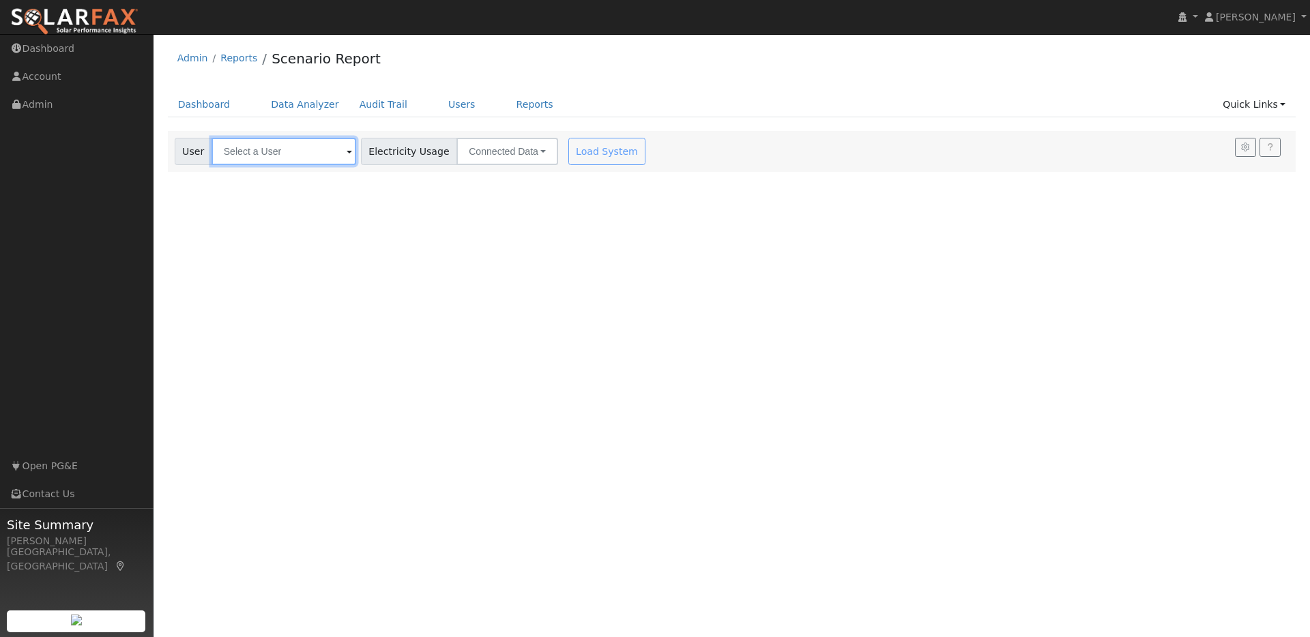
click at [314, 151] on input "text" at bounding box center [283, 151] width 145 height 27
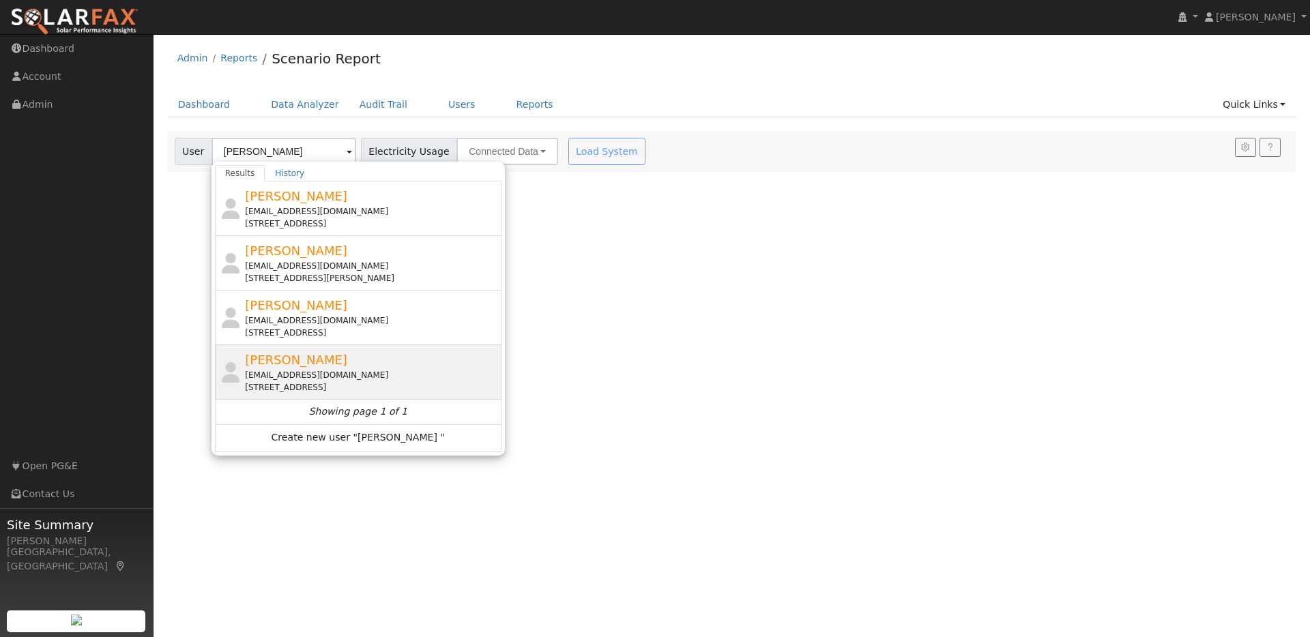
click at [388, 369] on div "[EMAIL_ADDRESS][DOMAIN_NAME]" at bounding box center [371, 375] width 253 height 12
type input "[PERSON_NAME]"
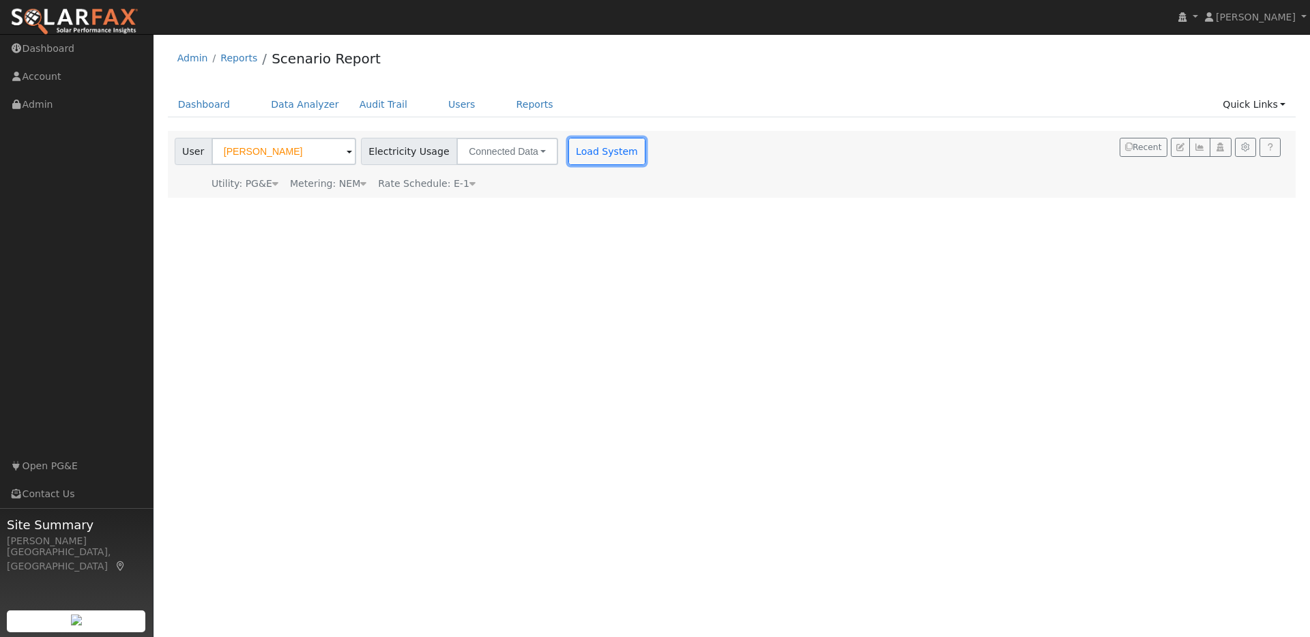
click at [603, 151] on button "Load System" at bounding box center [607, 151] width 78 height 27
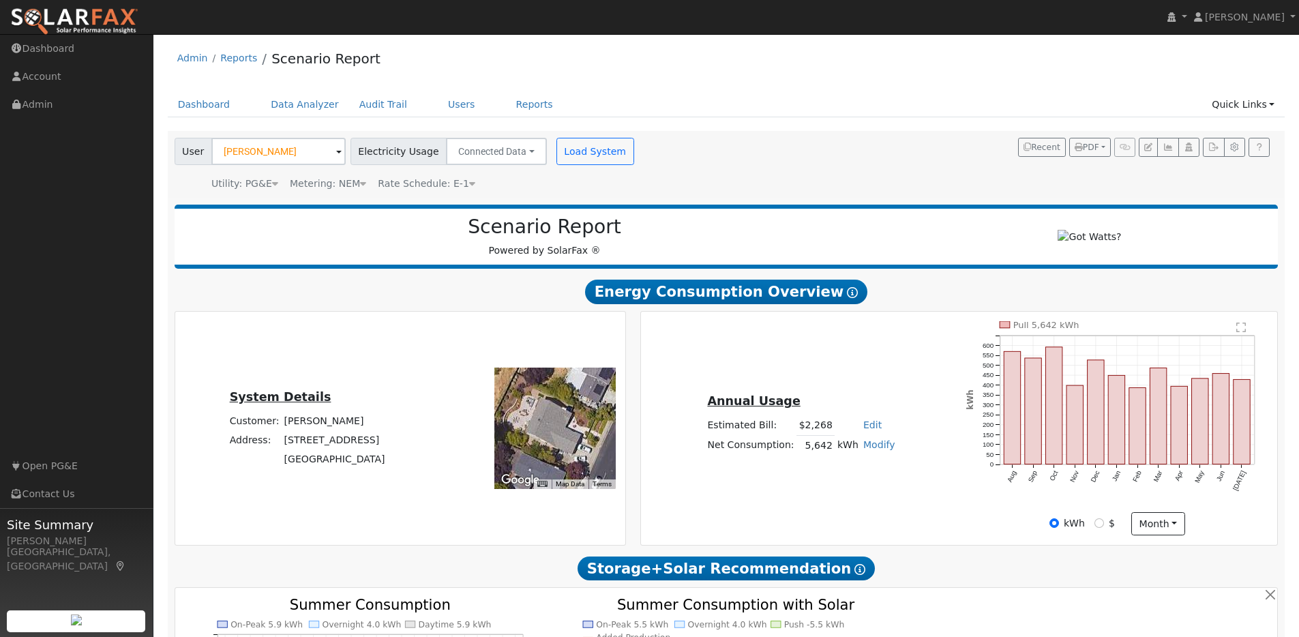
click at [869, 450] on link "Modify" at bounding box center [880, 444] width 32 height 11
click at [832, 505] on link "Add Electric Vehicle" at bounding box center [832, 496] width 114 height 19
type input "200"
click at [884, 486] on button "Save" at bounding box center [889, 482] width 40 height 23
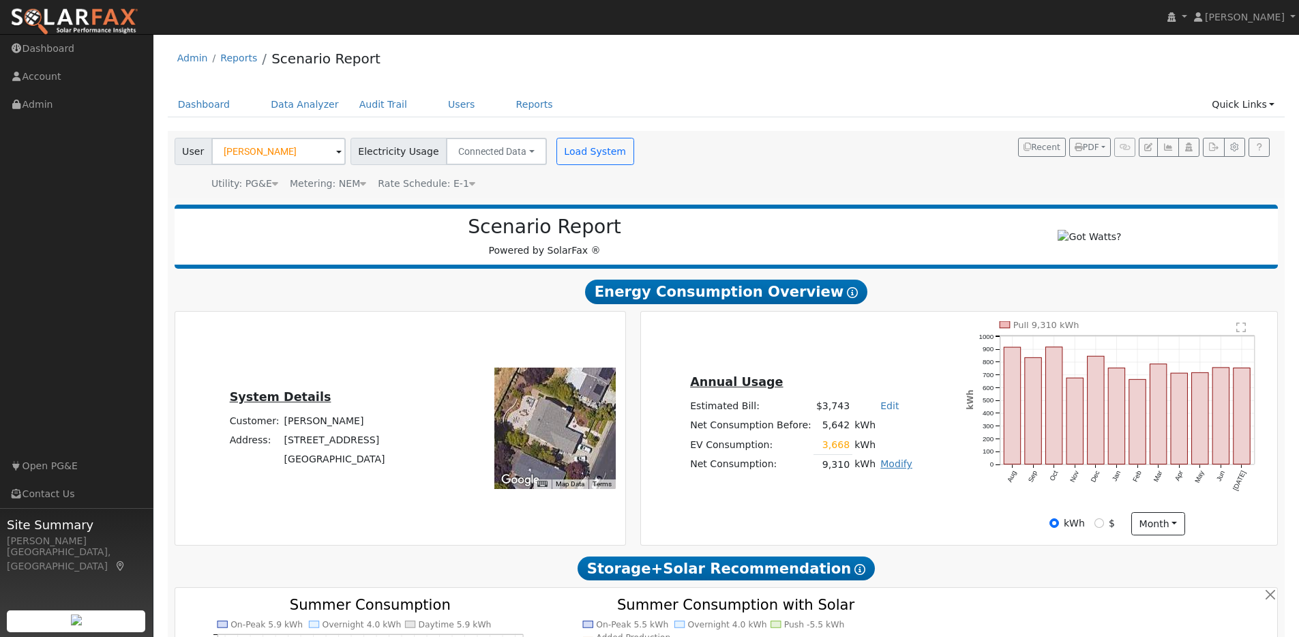
click at [890, 469] on link "Modify" at bounding box center [897, 463] width 32 height 11
click at [872, 490] on link "Add Consumption" at bounding box center [848, 486] width 114 height 19
type input "9310"
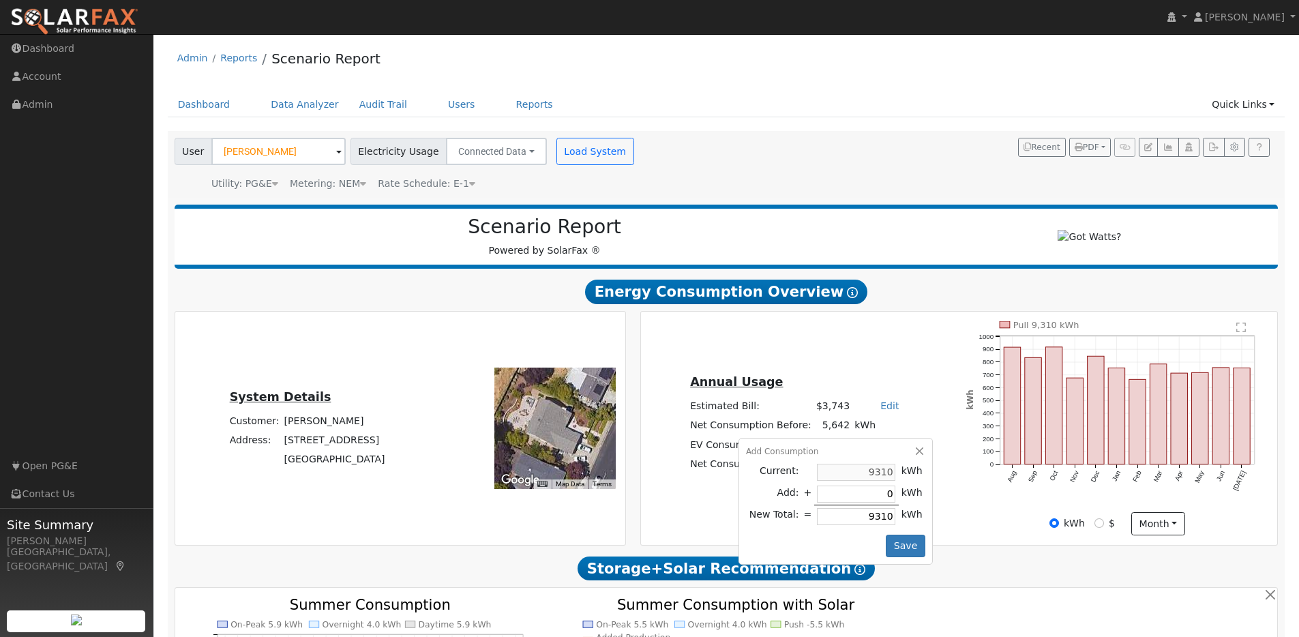
type input "1"
type input "9311"
type input "12"
type input "9322"
type input "120"
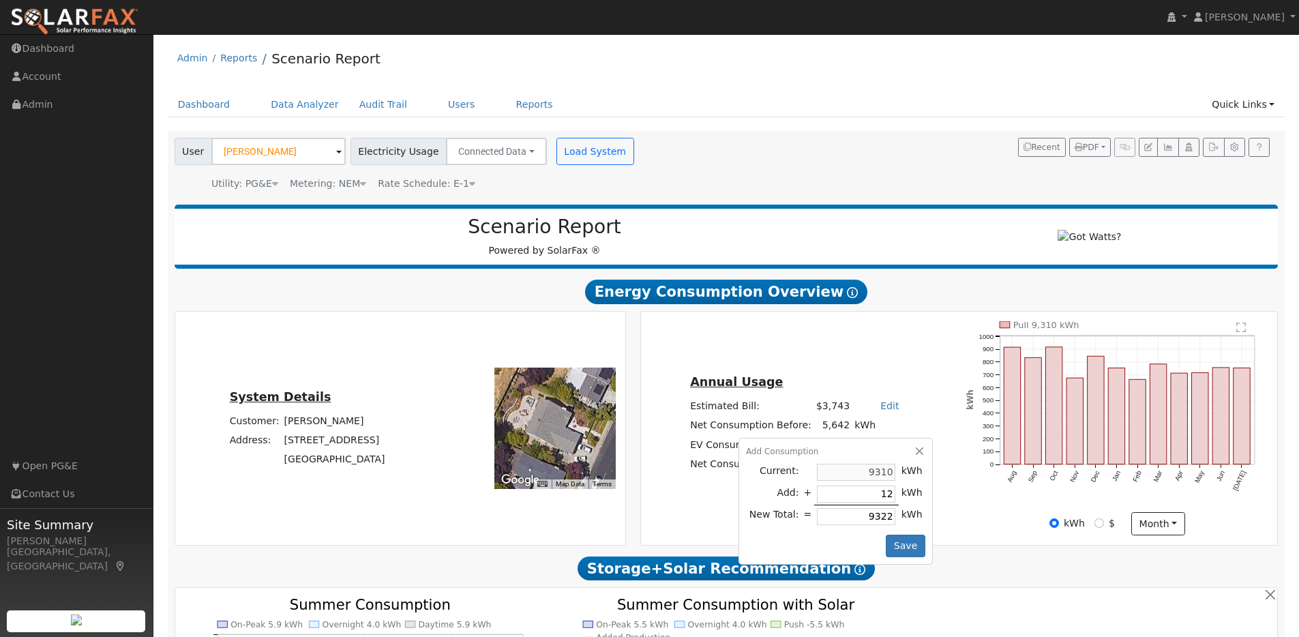
type input "9430"
type input "1200"
type input "10510"
type input "1200"
click at [898, 548] on button "Save" at bounding box center [906, 546] width 40 height 23
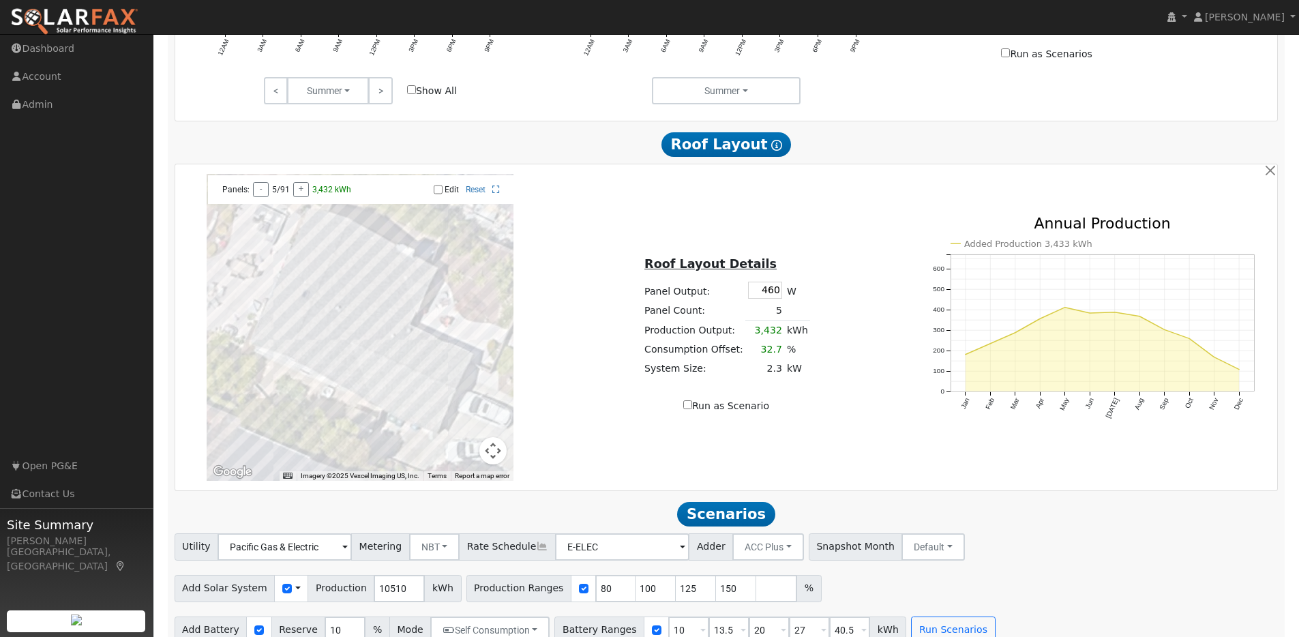
scroll to position [770, 0]
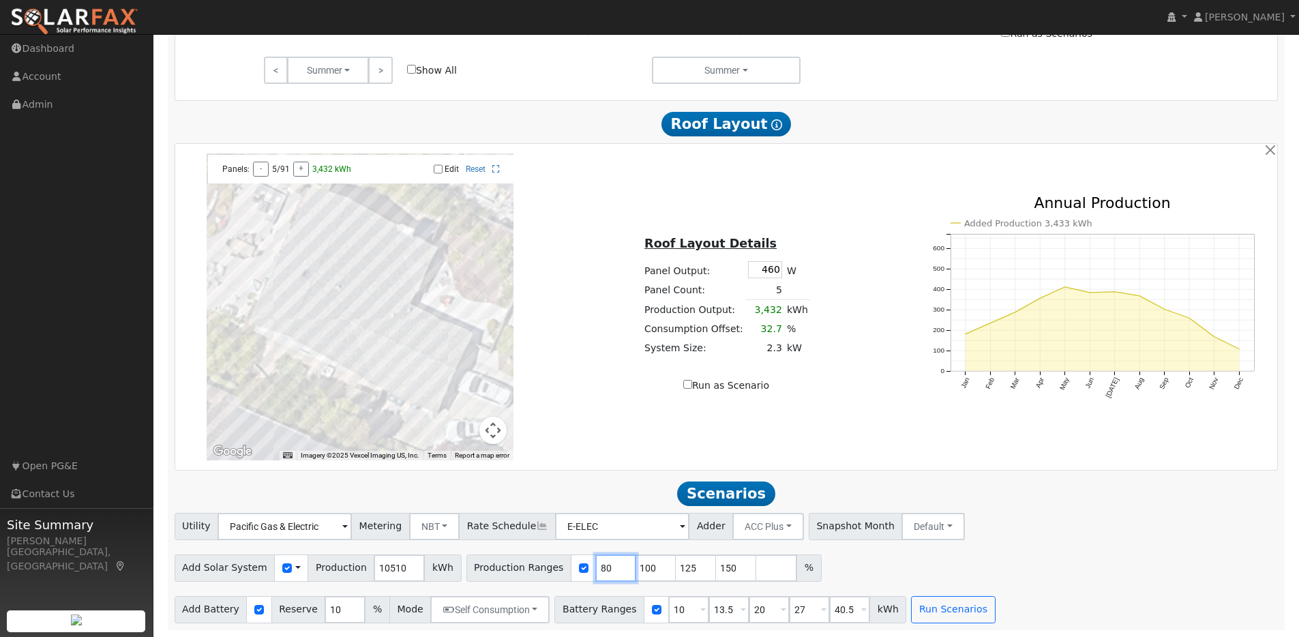
drag, startPoint x: 601, startPoint y: 570, endPoint x: 569, endPoint y: 567, distance: 32.2
click at [568, 567] on div "Production Ranges 80 100 125 150 %" at bounding box center [644, 568] width 355 height 27
type input "100"
type input "125"
type input "150"
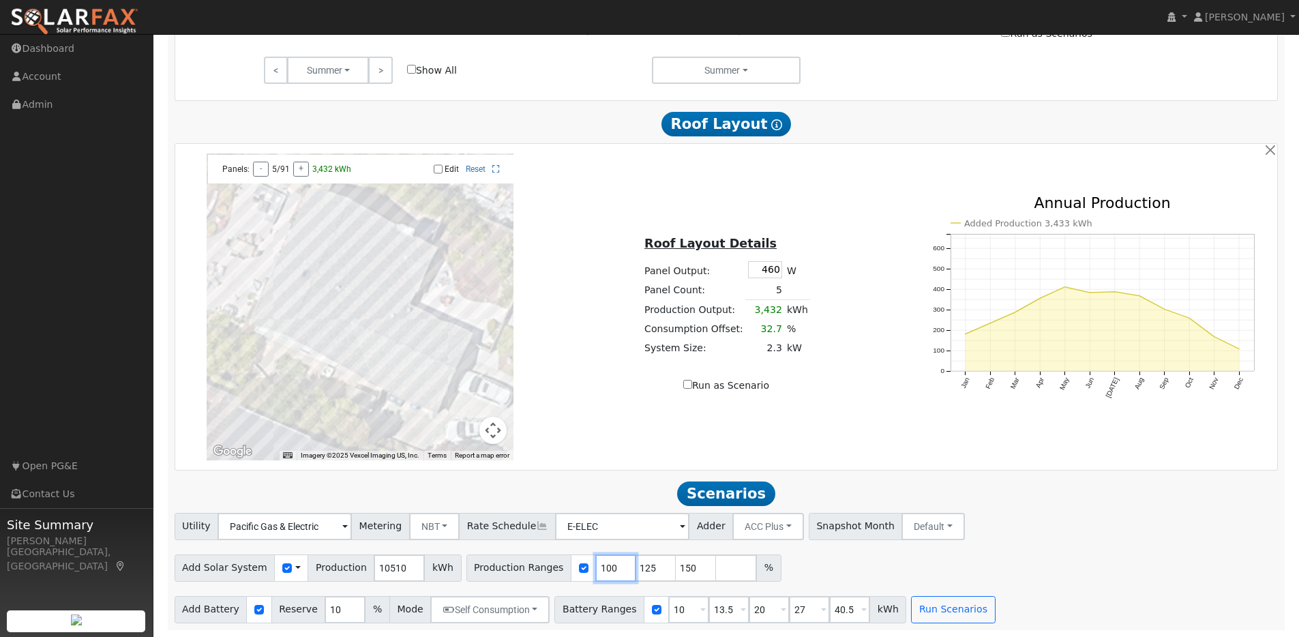
type input "100"
drag, startPoint x: 680, startPoint y: 568, endPoint x: 658, endPoint y: 566, distance: 22.6
click at [658, 566] on div "Production Ranges 100 125 150 %" at bounding box center [624, 568] width 315 height 27
drag, startPoint x: 843, startPoint y: 610, endPoint x: 819, endPoint y: 610, distance: 23.9
click at [829, 610] on input "40.5" at bounding box center [849, 609] width 41 height 27
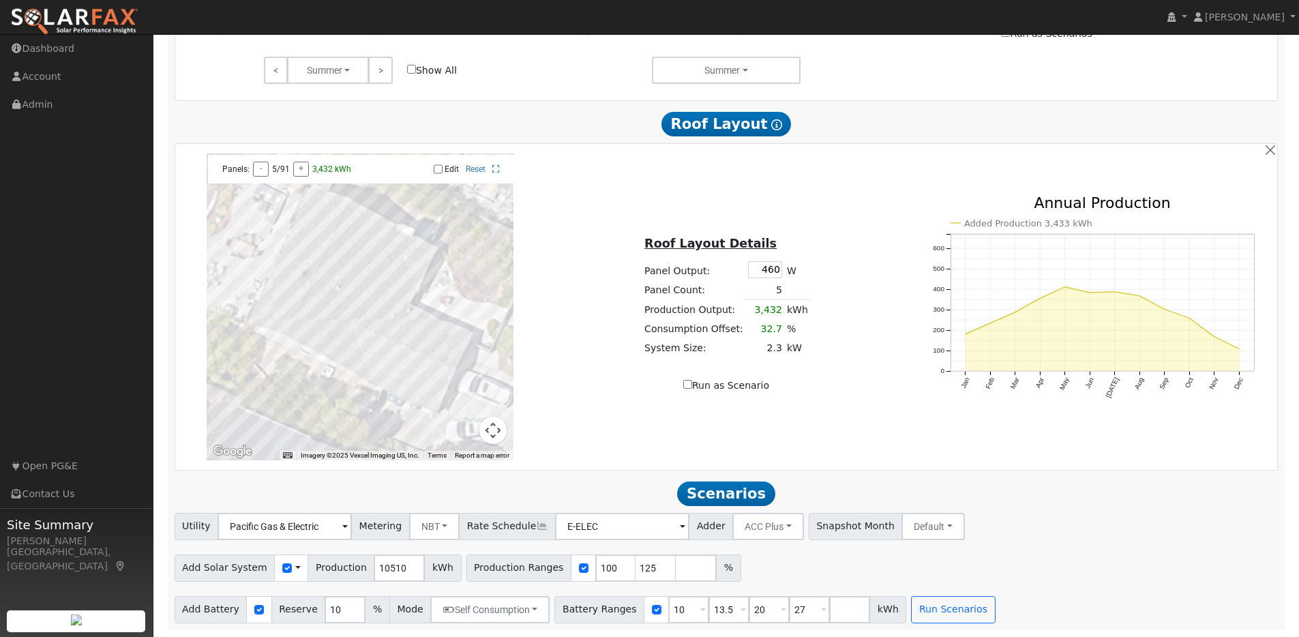
click at [838, 555] on div "Add Solar System Use CSV Data Production 10510 kWh Production Ranges 100 125 %" at bounding box center [726, 566] width 1109 height 32
click at [946, 604] on button "Run Scenarios" at bounding box center [953, 609] width 84 height 27
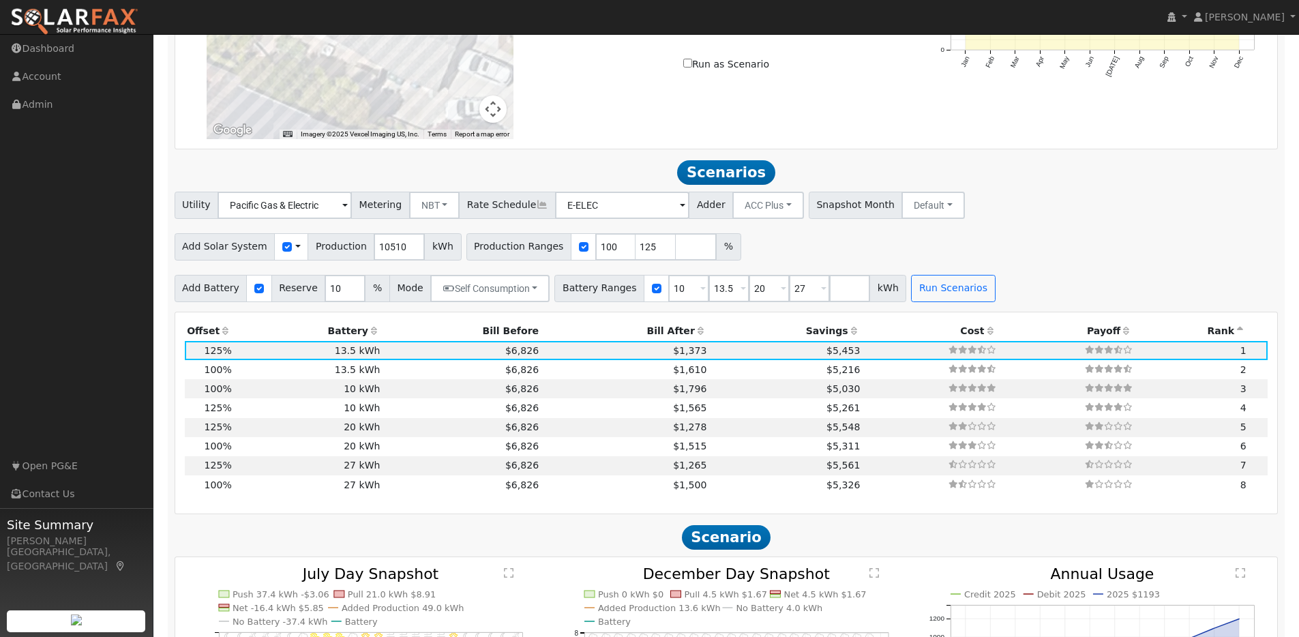
scroll to position [1209, 0]
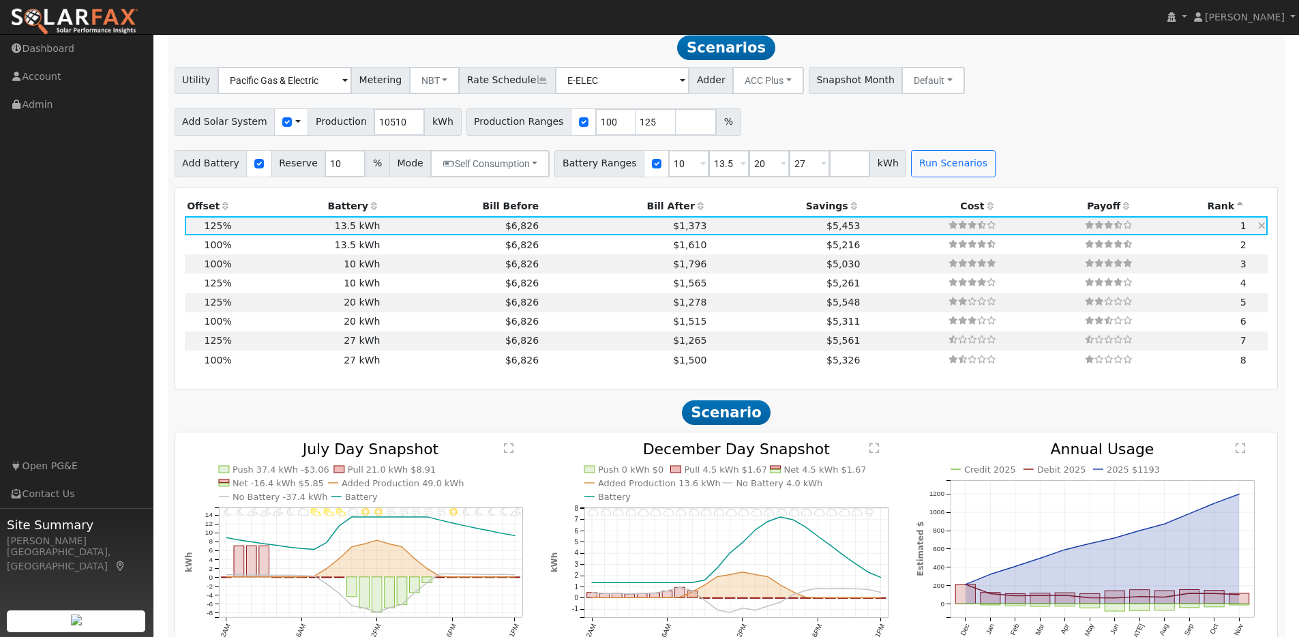
click at [418, 235] on td "$6,826" at bounding box center [462, 225] width 159 height 19
click at [306, 250] on td "13.5 kWh" at bounding box center [308, 244] width 149 height 19
type input "7.0"
type input "$21,721"
type input "$10,607"
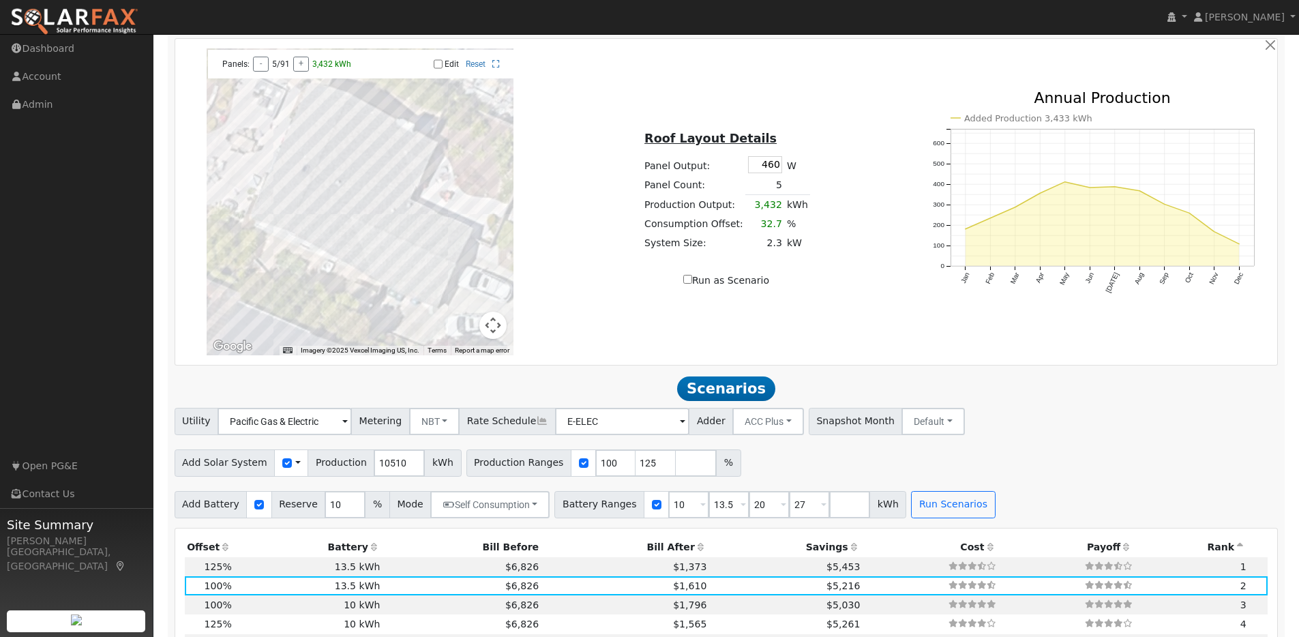
scroll to position [780, 0]
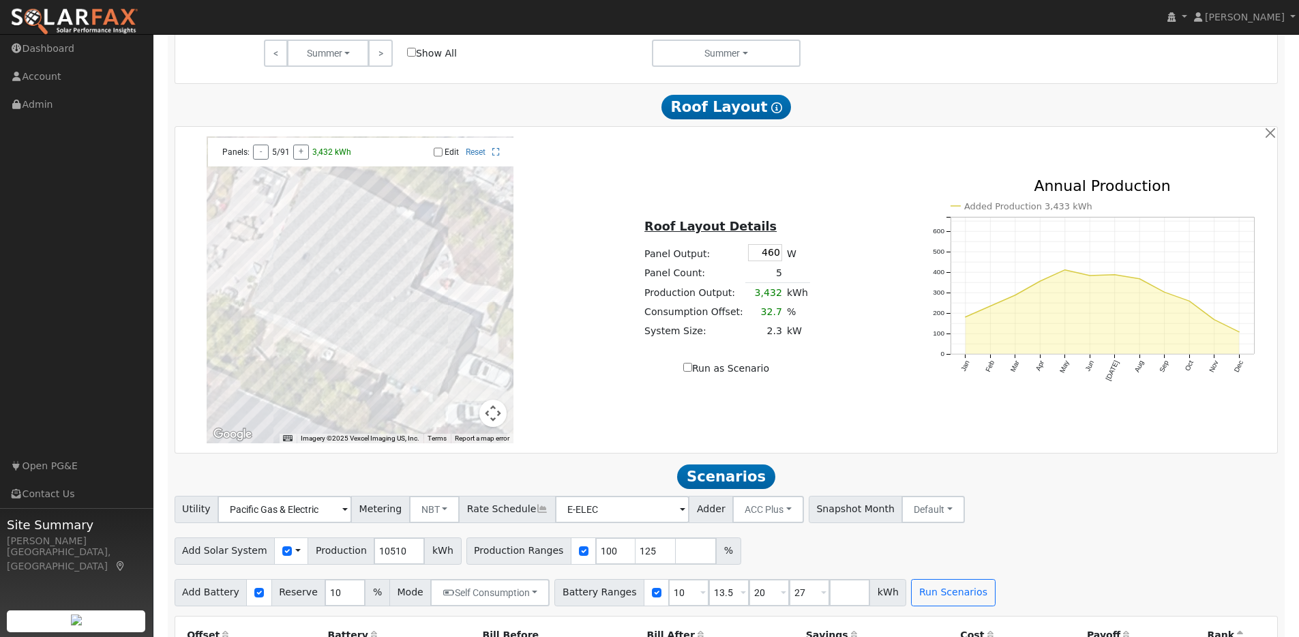
drag, startPoint x: 774, startPoint y: 256, endPoint x: 796, endPoint y: 260, distance: 22.1
click at [774, 256] on input "460" at bounding box center [765, 252] width 34 height 17
type input "440"
type input "80"
type input "100"
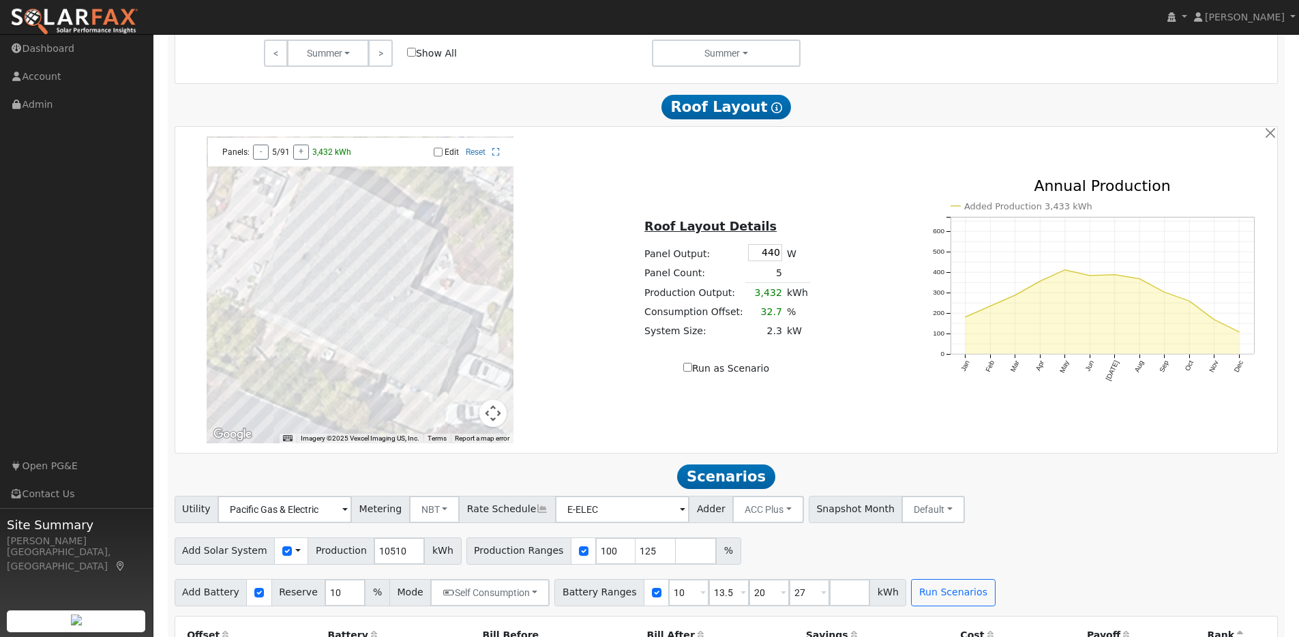
type input "125"
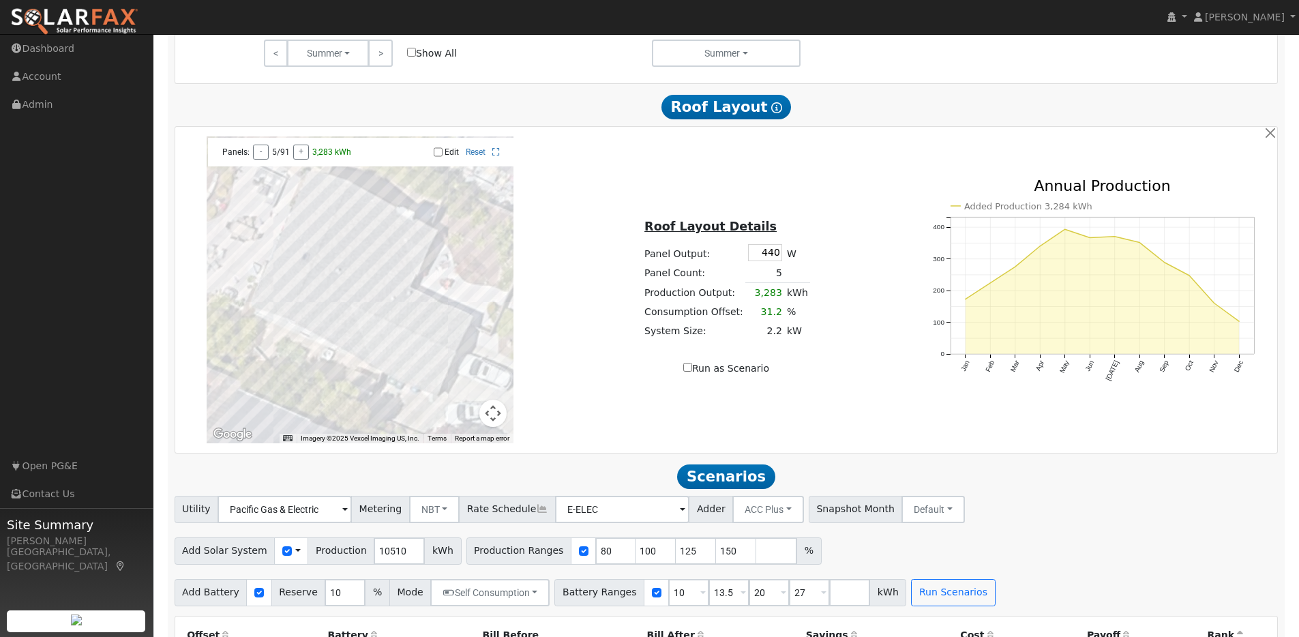
click at [855, 253] on div "Roof Layout Details Panel Output: 440 W Panel Count: 5 Production Output: 3,283…" at bounding box center [727, 290] width 366 height 172
click at [321, 286] on div at bounding box center [360, 289] width 307 height 307
click at [436, 157] on input "Edit" at bounding box center [438, 152] width 9 height 10
checkbox input "true"
click at [445, 371] on div at bounding box center [360, 289] width 307 height 307
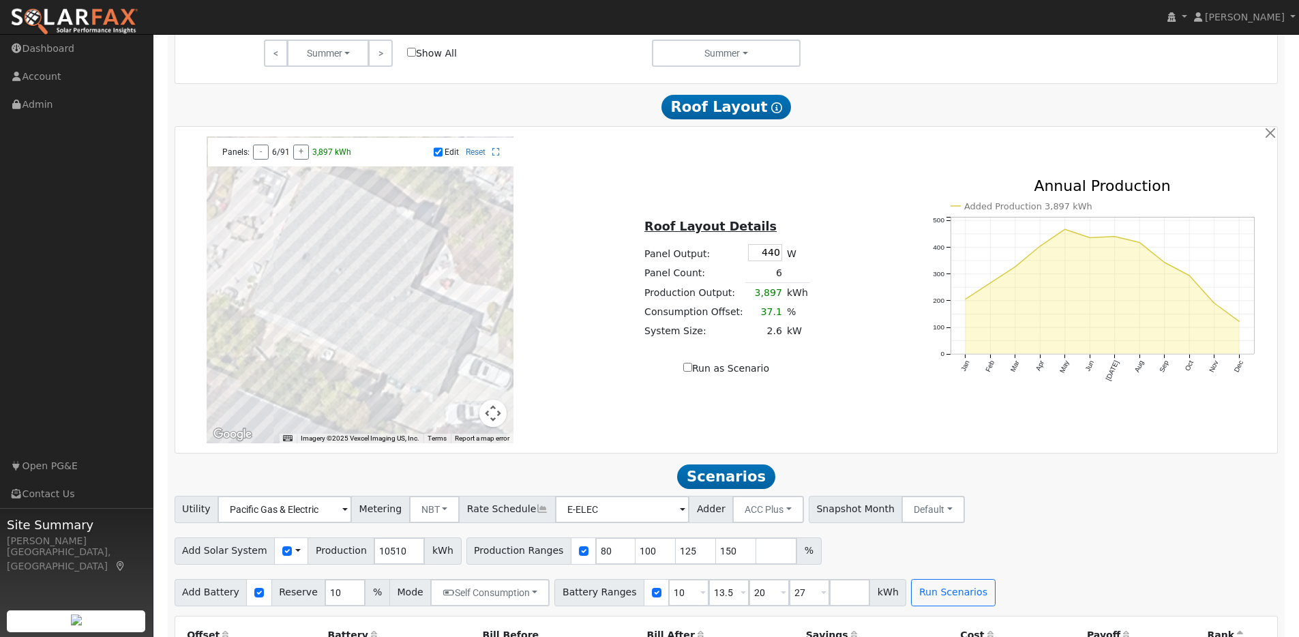
click at [424, 362] on div at bounding box center [360, 289] width 307 height 307
click at [413, 356] on div at bounding box center [360, 289] width 307 height 307
click at [399, 347] on div at bounding box center [360, 289] width 307 height 307
click at [388, 344] on div at bounding box center [360, 289] width 307 height 307
click at [381, 363] on div at bounding box center [360, 289] width 307 height 307
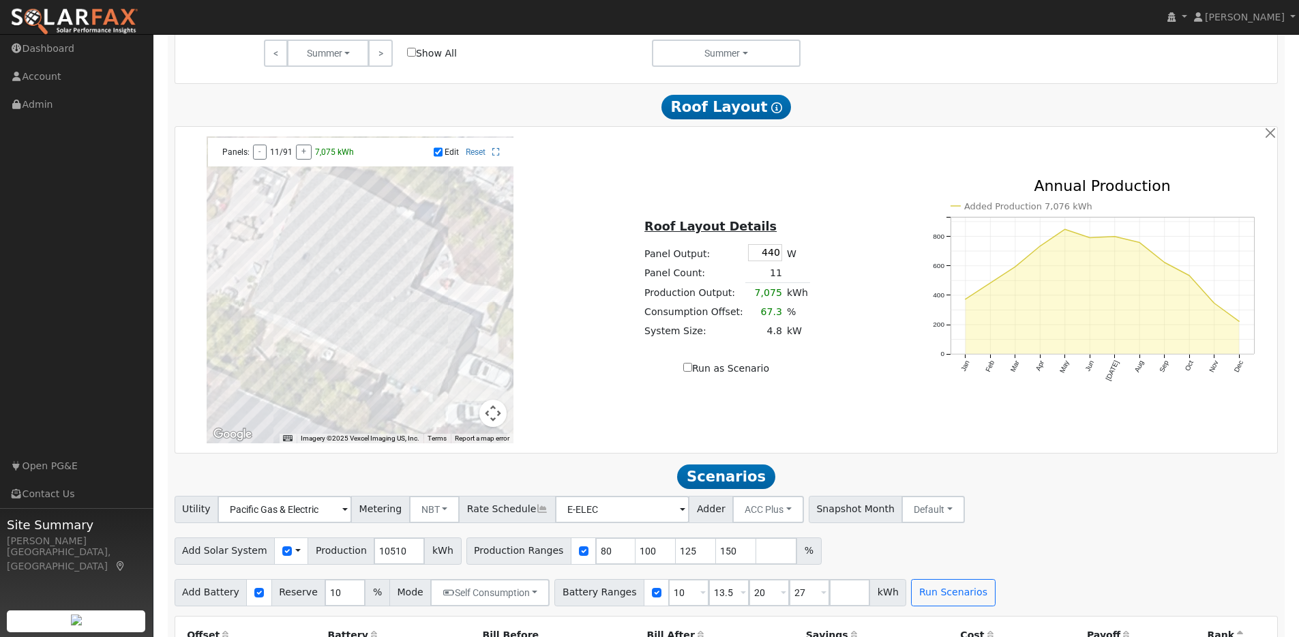
click at [397, 370] on div at bounding box center [360, 289] width 307 height 307
click at [403, 370] on div at bounding box center [360, 289] width 307 height 307
click at [418, 379] on div at bounding box center [360, 289] width 307 height 307
click at [427, 379] on div at bounding box center [360, 289] width 307 height 307
drag, startPoint x: 435, startPoint y: 386, endPoint x: 438, endPoint y: 379, distance: 8.0
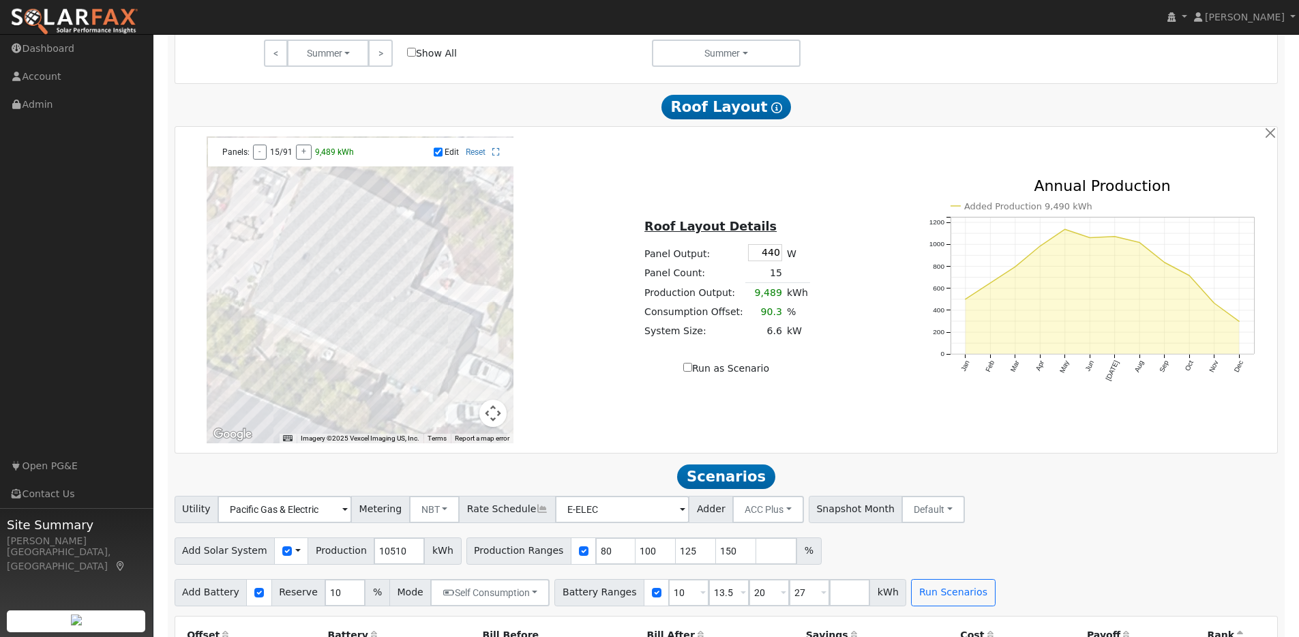
click at [435, 385] on div at bounding box center [360, 289] width 307 height 307
click at [445, 371] on div at bounding box center [360, 289] width 307 height 307
click at [441, 382] on div at bounding box center [360, 289] width 307 height 307
click at [446, 368] on div at bounding box center [360, 289] width 307 height 307
click at [439, 385] on div at bounding box center [360, 289] width 307 height 307
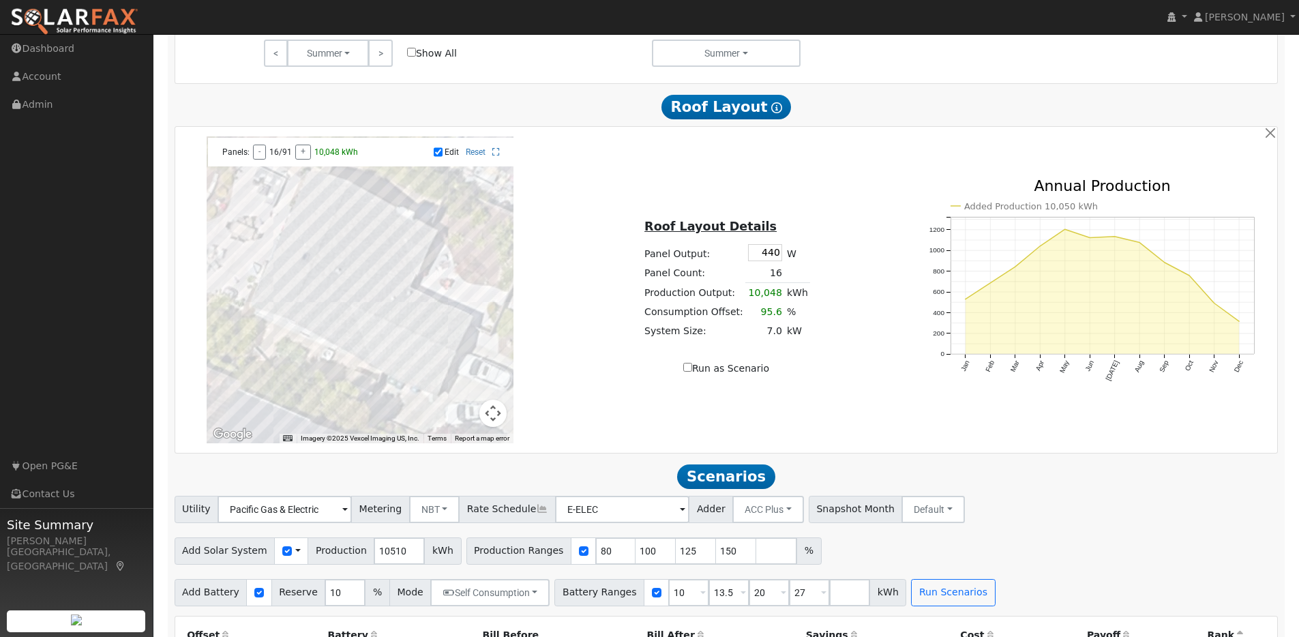
click at [388, 349] on div at bounding box center [360, 289] width 307 height 307
click at [383, 362] on div at bounding box center [360, 289] width 307 height 307
click at [338, 297] on div at bounding box center [360, 289] width 307 height 307
click at [326, 292] on div at bounding box center [360, 289] width 307 height 307
click at [317, 296] on div at bounding box center [360, 289] width 307 height 307
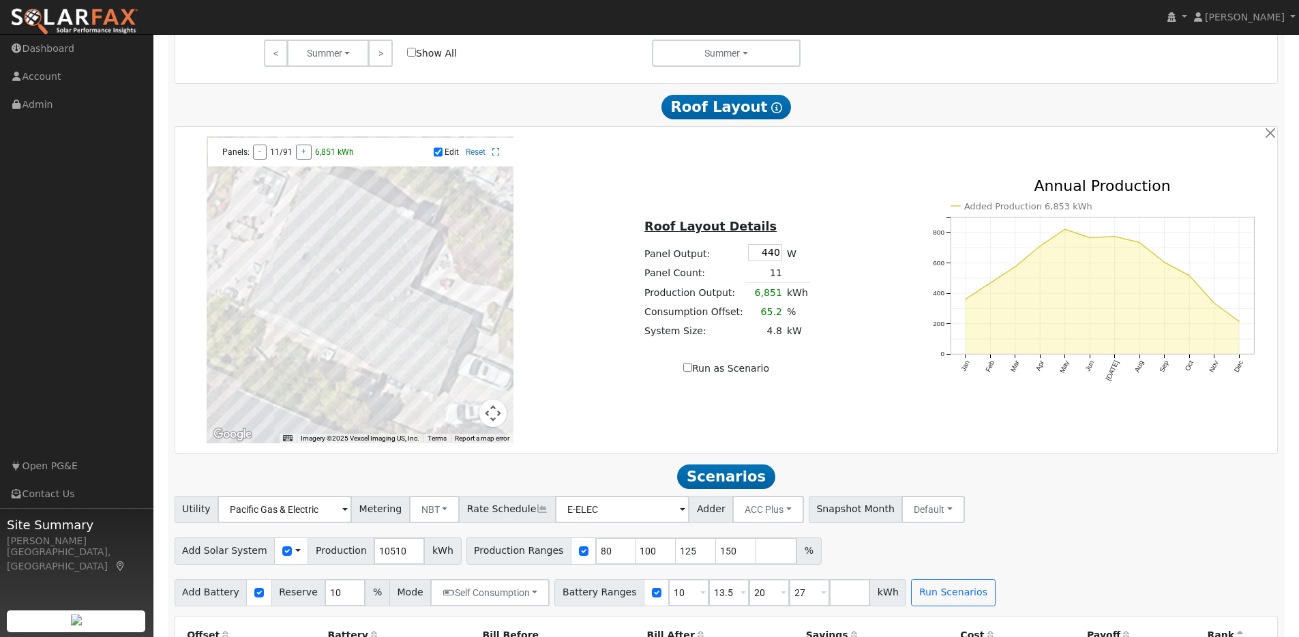
click at [310, 309] on div at bounding box center [360, 289] width 307 height 307
click at [279, 323] on div at bounding box center [360, 289] width 307 height 307
click at [282, 314] on div at bounding box center [360, 289] width 307 height 307
click at [293, 300] on div at bounding box center [360, 289] width 307 height 307
click at [295, 291] on div at bounding box center [360, 289] width 307 height 307
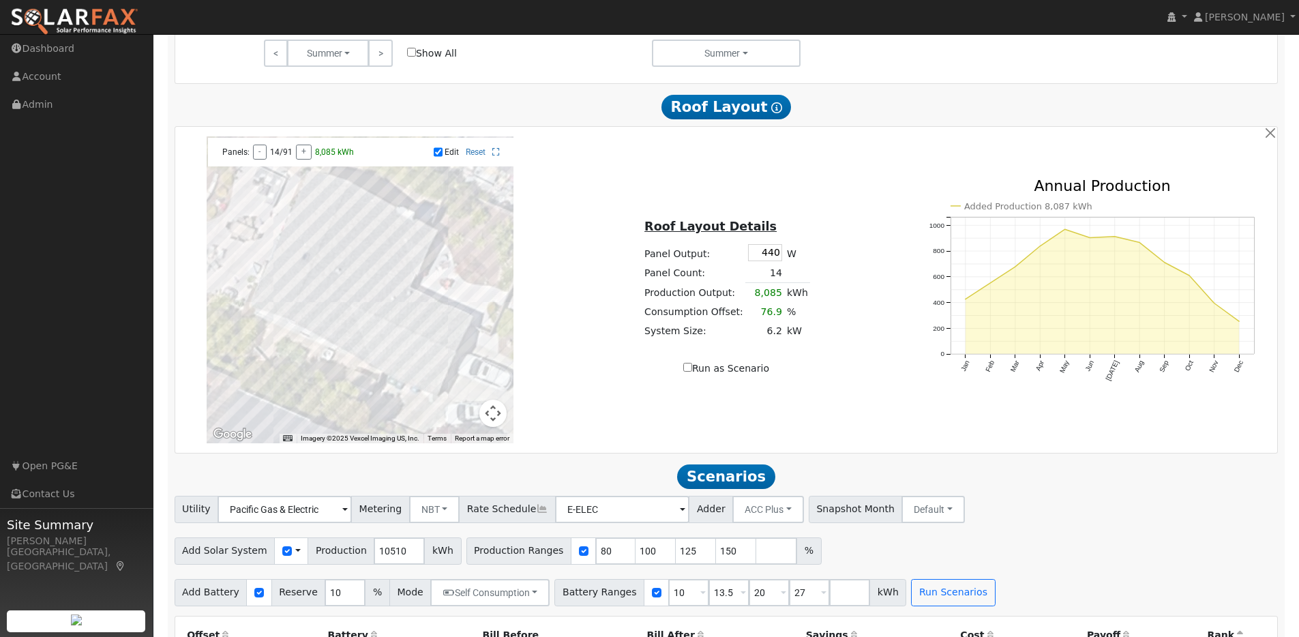
click at [302, 282] on div at bounding box center [360, 289] width 307 height 307
click at [276, 280] on div at bounding box center [360, 289] width 307 height 307
click at [268, 294] on div at bounding box center [360, 289] width 307 height 307
click at [267, 305] on div at bounding box center [360, 289] width 307 height 307
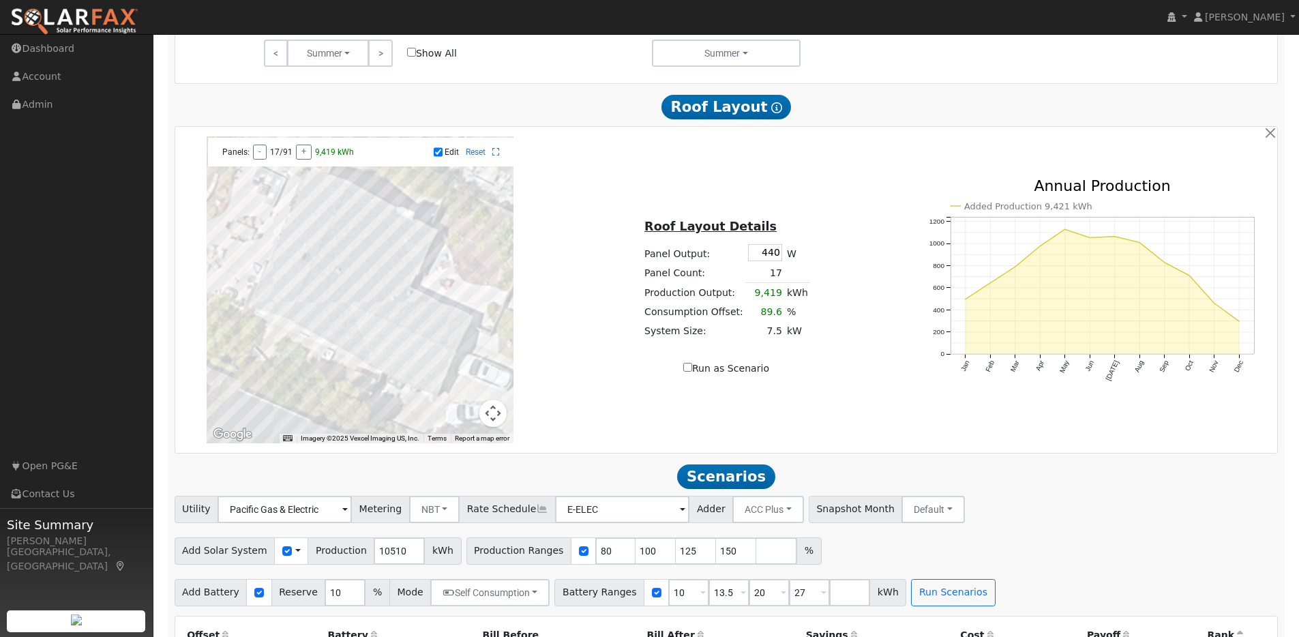
click at [261, 312] on div at bounding box center [360, 289] width 307 height 307
click at [264, 306] on div at bounding box center [360, 289] width 307 height 307
click at [261, 316] on div at bounding box center [360, 289] width 307 height 307
click at [281, 273] on div at bounding box center [360, 289] width 307 height 307
click at [290, 260] on div at bounding box center [360, 289] width 307 height 307
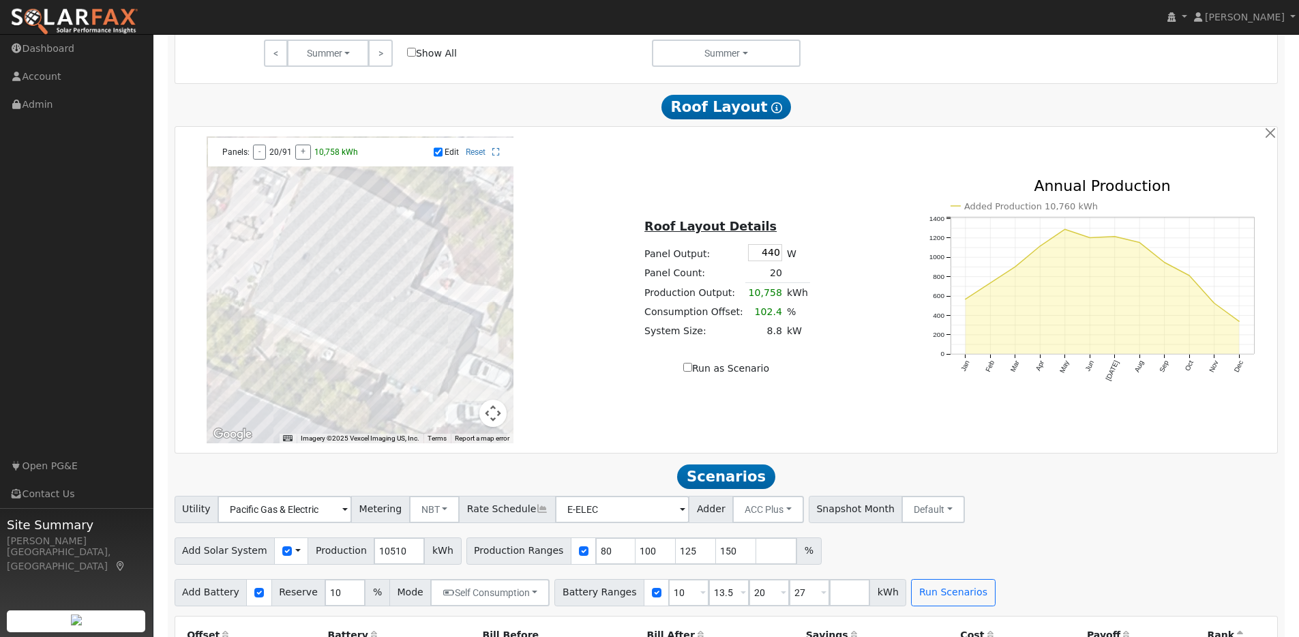
click at [286, 262] on div at bounding box center [360, 289] width 307 height 307
click at [291, 257] on div at bounding box center [360, 289] width 307 height 307
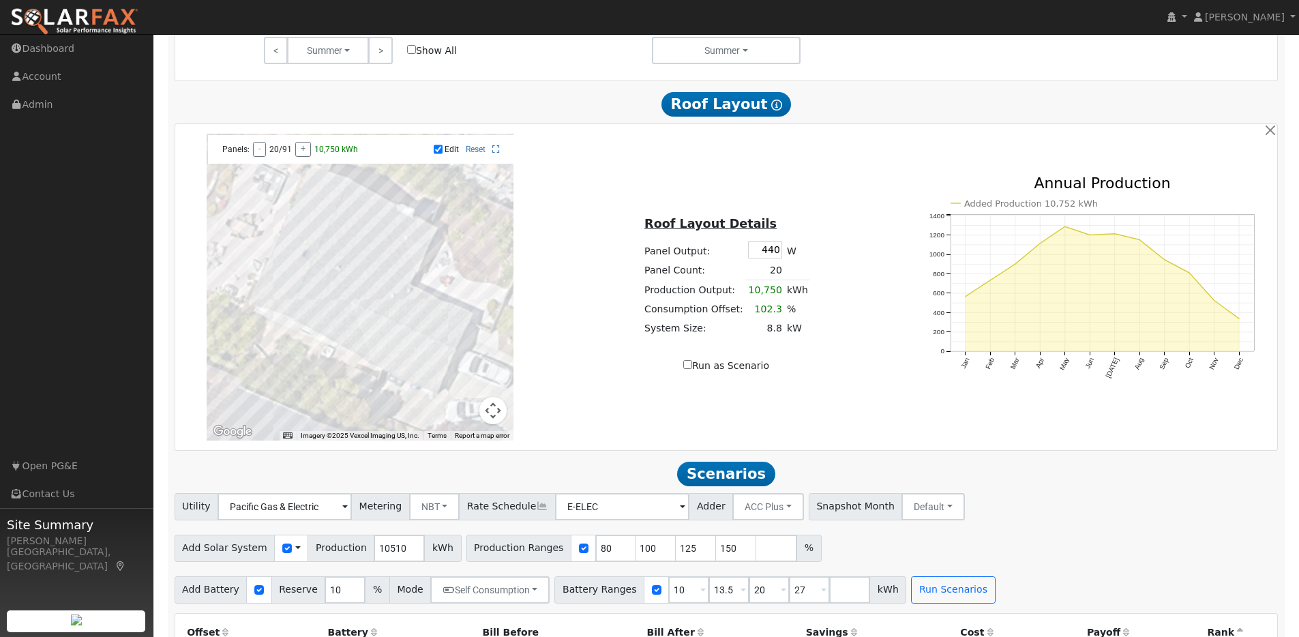
click at [690, 369] on input "Run as Scenario" at bounding box center [688, 364] width 9 height 9
checkbox input "true"
type input "10750"
type input "100"
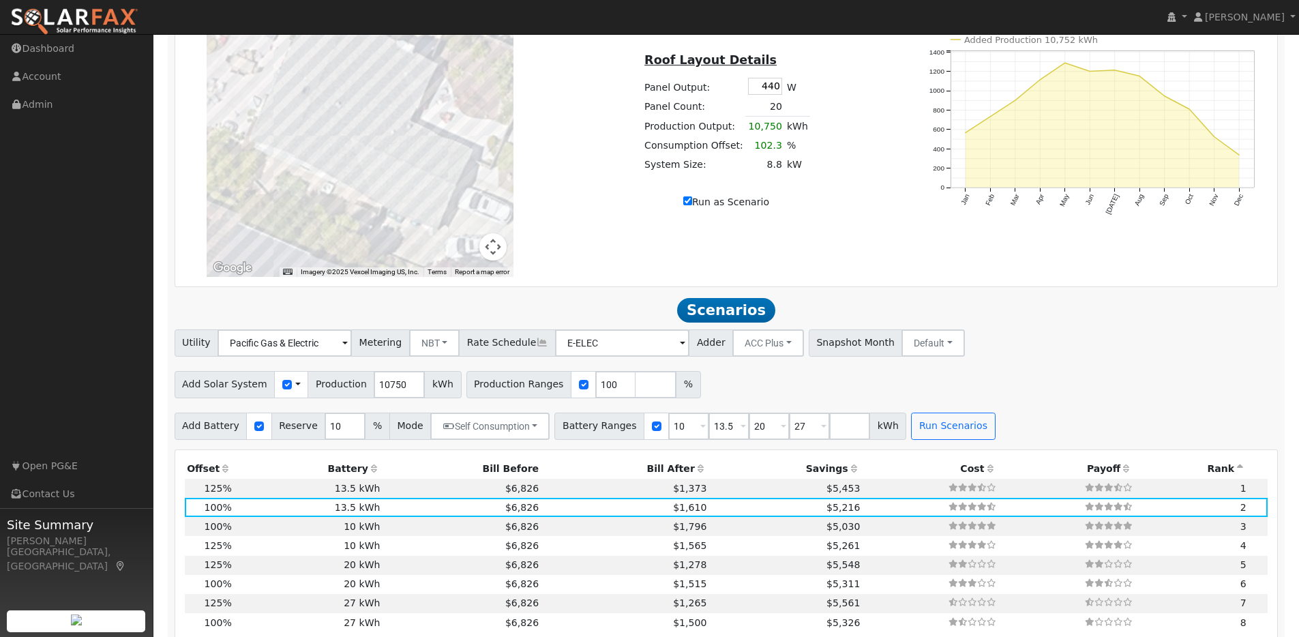
scroll to position [958, 0]
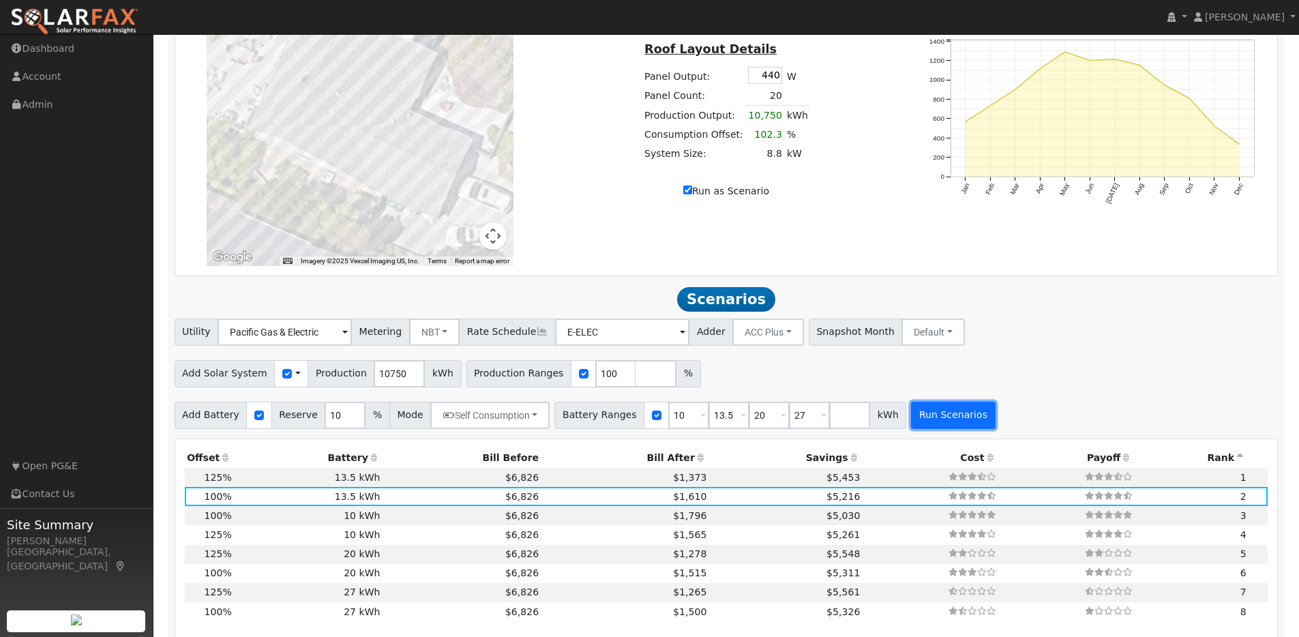
click at [915, 420] on button "Run Scenarios" at bounding box center [953, 415] width 84 height 27
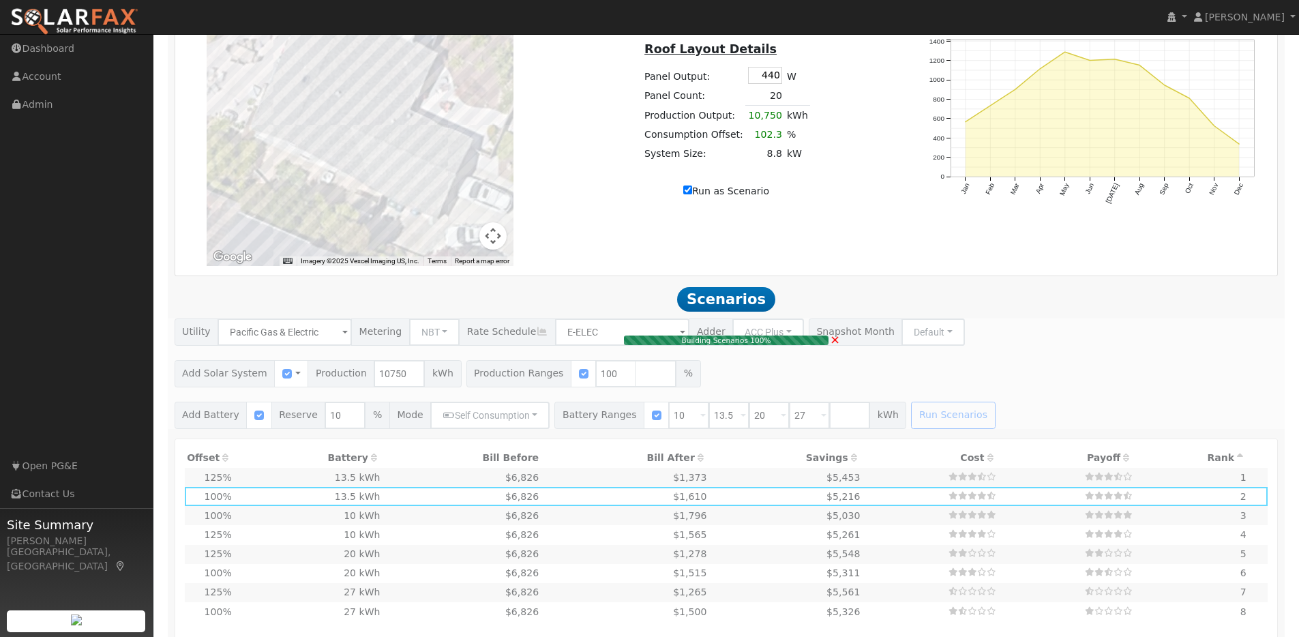
type input "8.8"
type input "$27,280"
type input "$12,275"
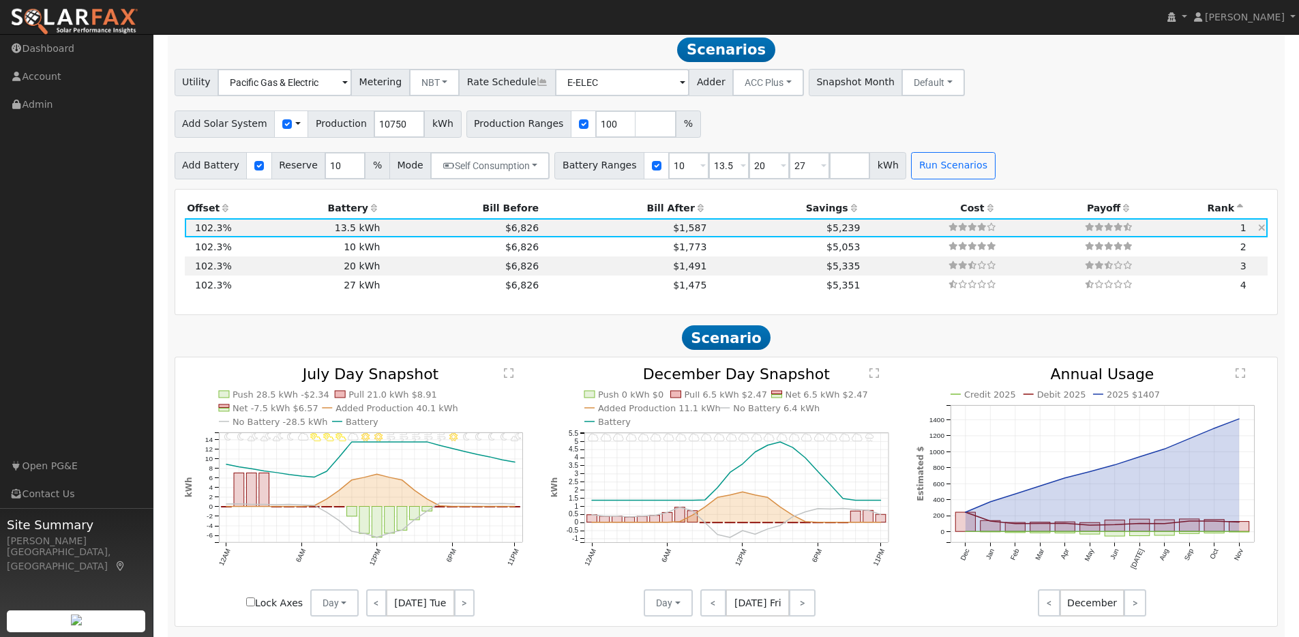
scroll to position [1209, 0]
click at [397, 231] on td "$6,826" at bounding box center [462, 225] width 159 height 19
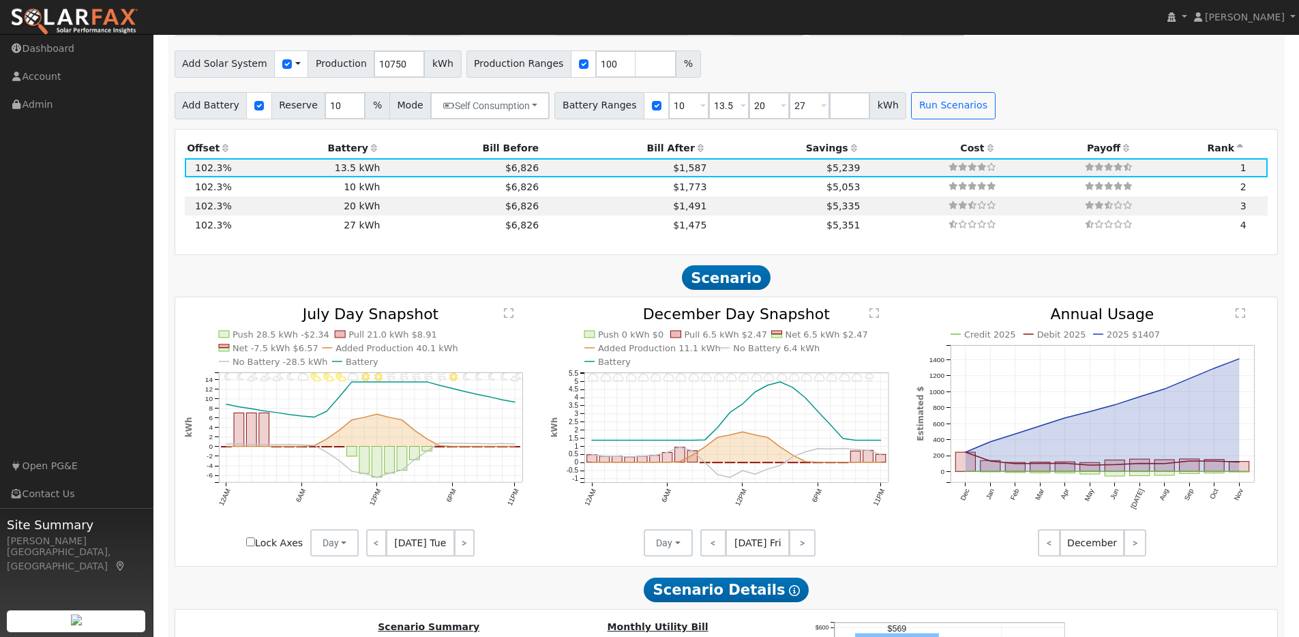
scroll to position [1521, 0]
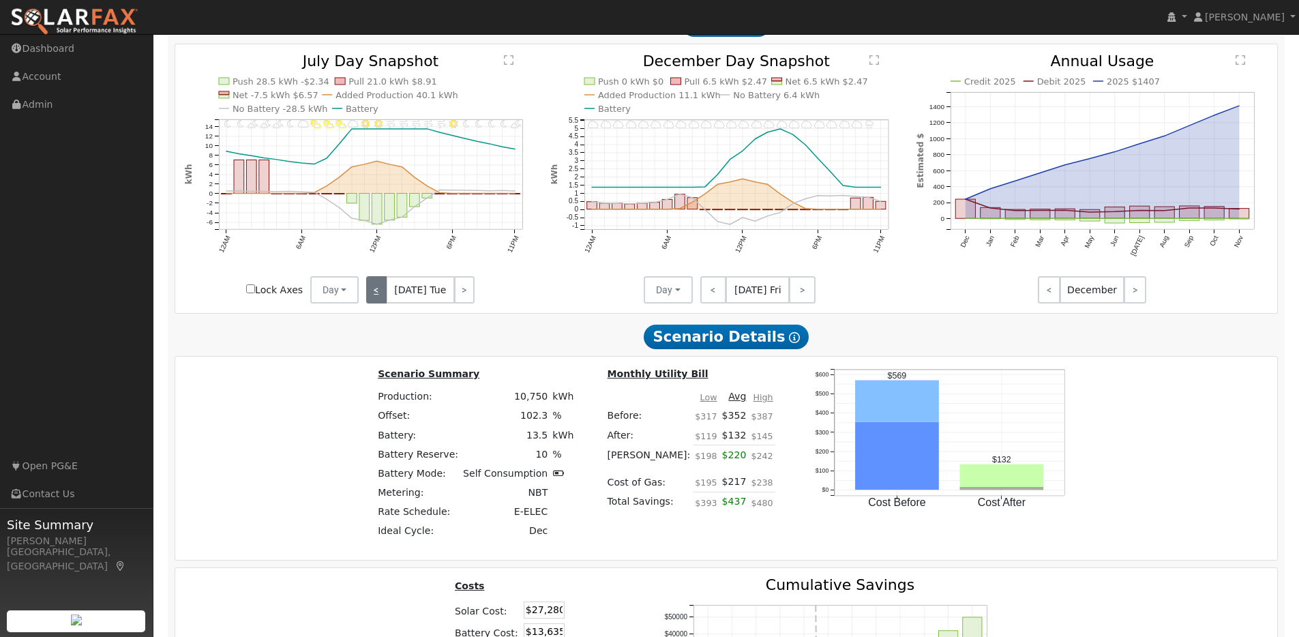
click at [367, 293] on link "<" at bounding box center [376, 289] width 20 height 27
click at [368, 293] on link "<" at bounding box center [375, 289] width 18 height 27
click at [369, 293] on link "<" at bounding box center [375, 289] width 19 height 27
click at [370, 293] on link "<" at bounding box center [375, 289] width 19 height 27
click at [370, 293] on link "<" at bounding box center [377, 289] width 23 height 27
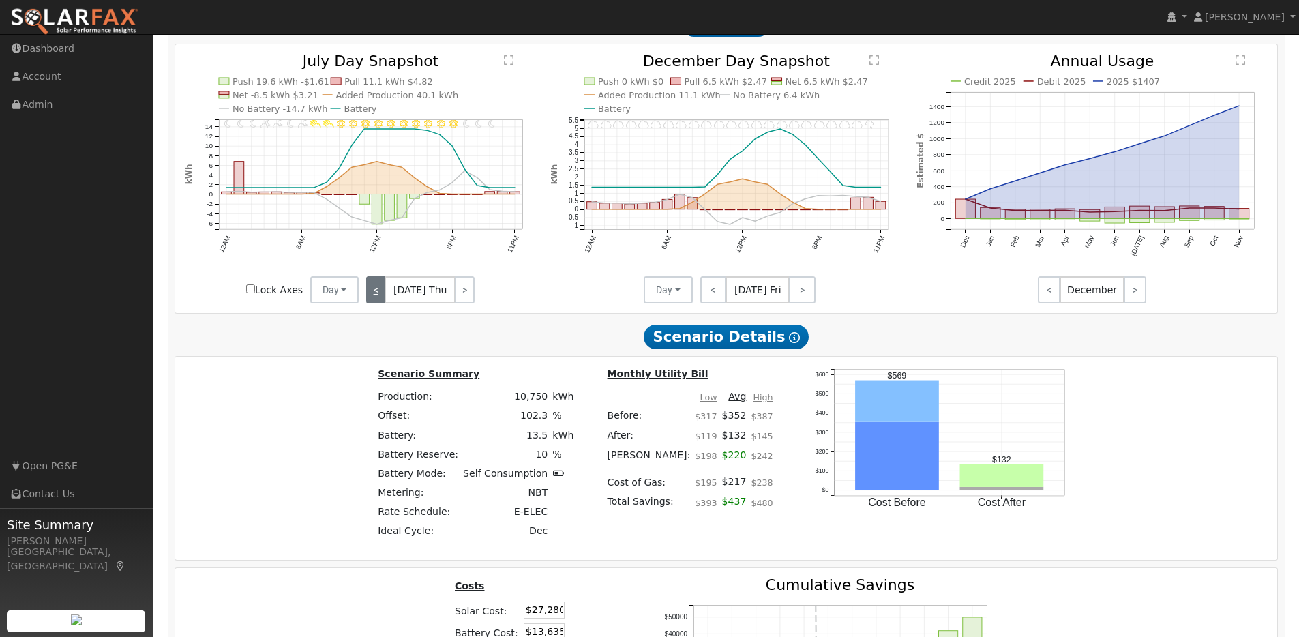
click at [370, 293] on link "<" at bounding box center [376, 289] width 20 height 27
click at [370, 293] on link "<" at bounding box center [375, 289] width 18 height 27
click at [370, 293] on link "<" at bounding box center [375, 289] width 19 height 27
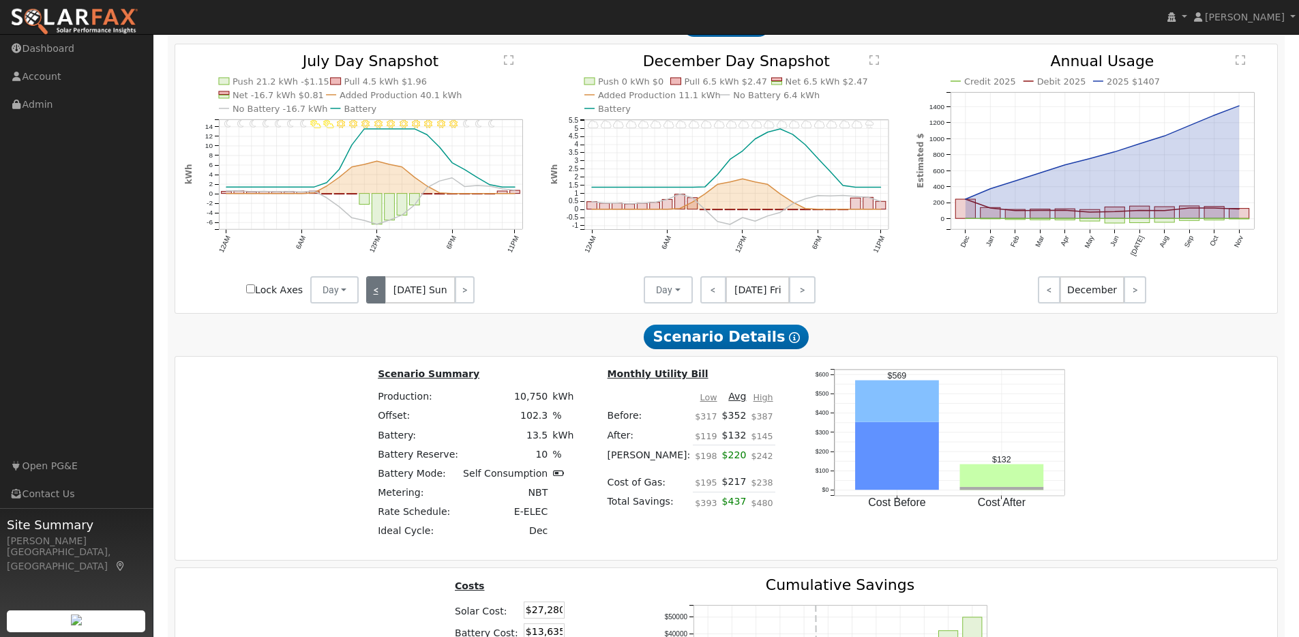
click at [370, 293] on link "<" at bounding box center [375, 289] width 19 height 27
click at [370, 293] on link "<" at bounding box center [377, 289] width 23 height 27
click at [370, 293] on link "<" at bounding box center [376, 289] width 20 height 27
click at [370, 293] on link "<" at bounding box center [375, 289] width 18 height 27
click at [372, 293] on div "< [DATE] Tue >" at bounding box center [420, 289] width 123 height 27
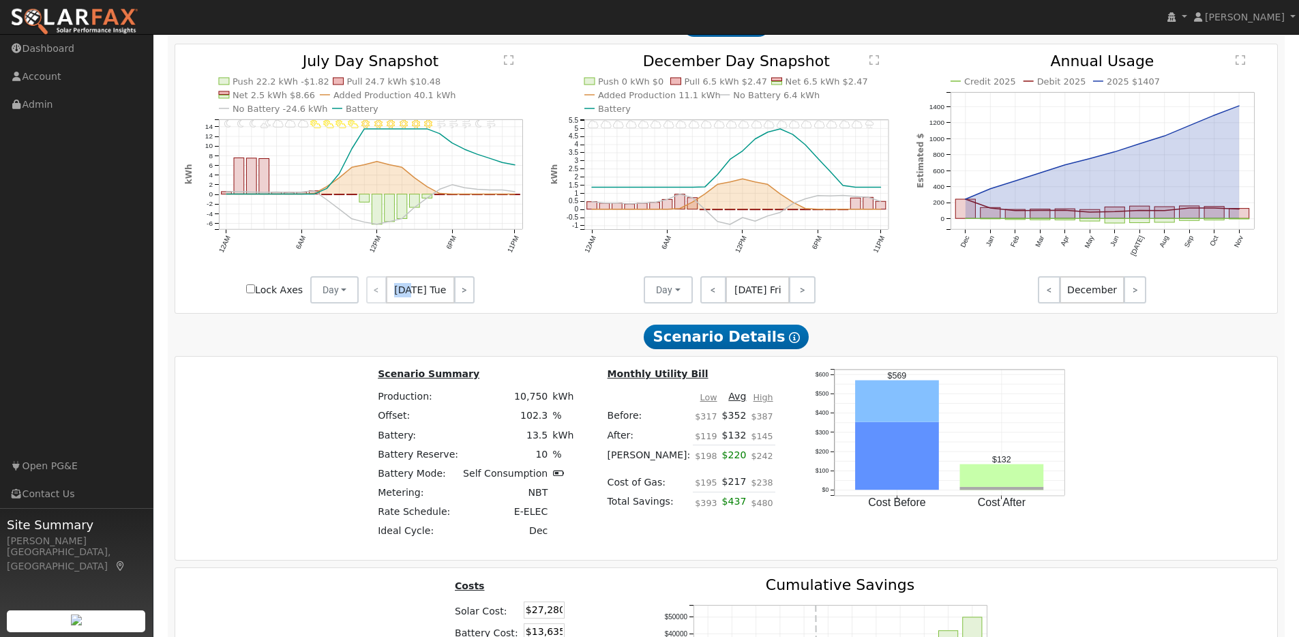
click at [372, 293] on div "< [DATE] Tue >" at bounding box center [420, 289] width 123 height 27
drag, startPoint x: 372, startPoint y: 293, endPoint x: 390, endPoint y: 300, distance: 18.4
click at [381, 297] on div "< [DATE] Tue >" at bounding box center [420, 289] width 123 height 27
click at [464, 291] on link ">" at bounding box center [464, 289] width 20 height 27
click at [464, 291] on link ">" at bounding box center [465, 289] width 18 height 27
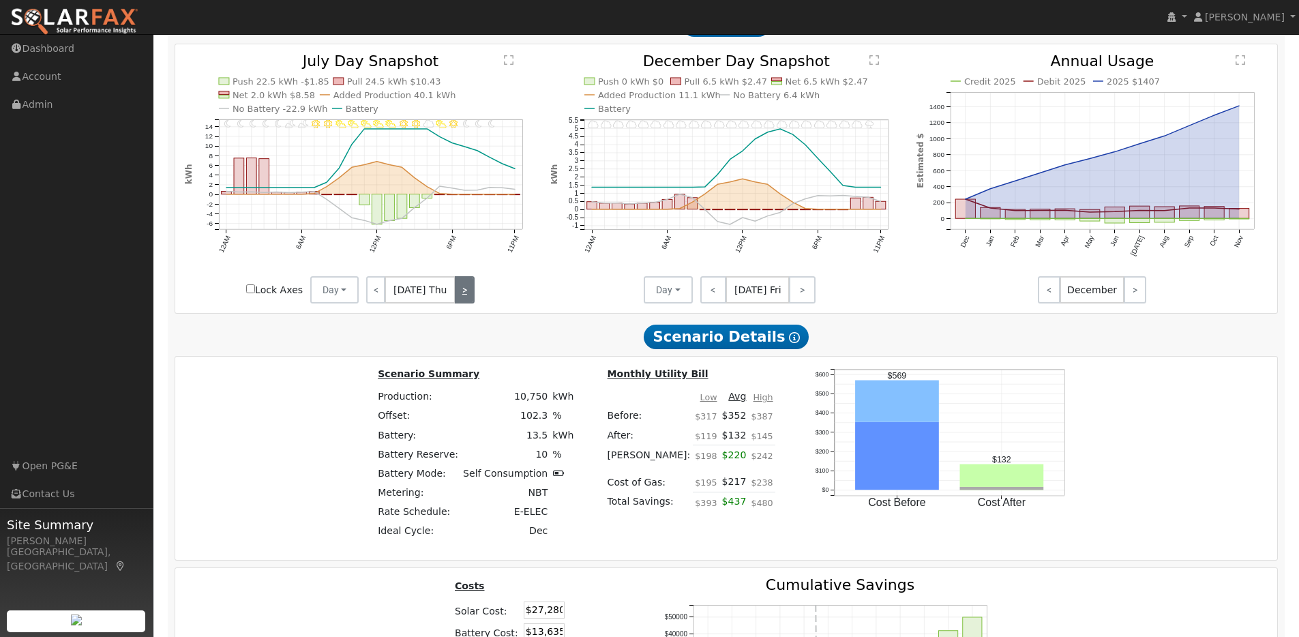
click at [464, 291] on link ">" at bounding box center [465, 289] width 20 height 27
click at [464, 291] on link ">" at bounding box center [463, 289] width 23 height 27
click at [464, 291] on link ">" at bounding box center [464, 289] width 20 height 27
click at [464, 291] on link ">" at bounding box center [464, 289] width 19 height 27
click at [464, 291] on link ">" at bounding box center [465, 289] width 18 height 27
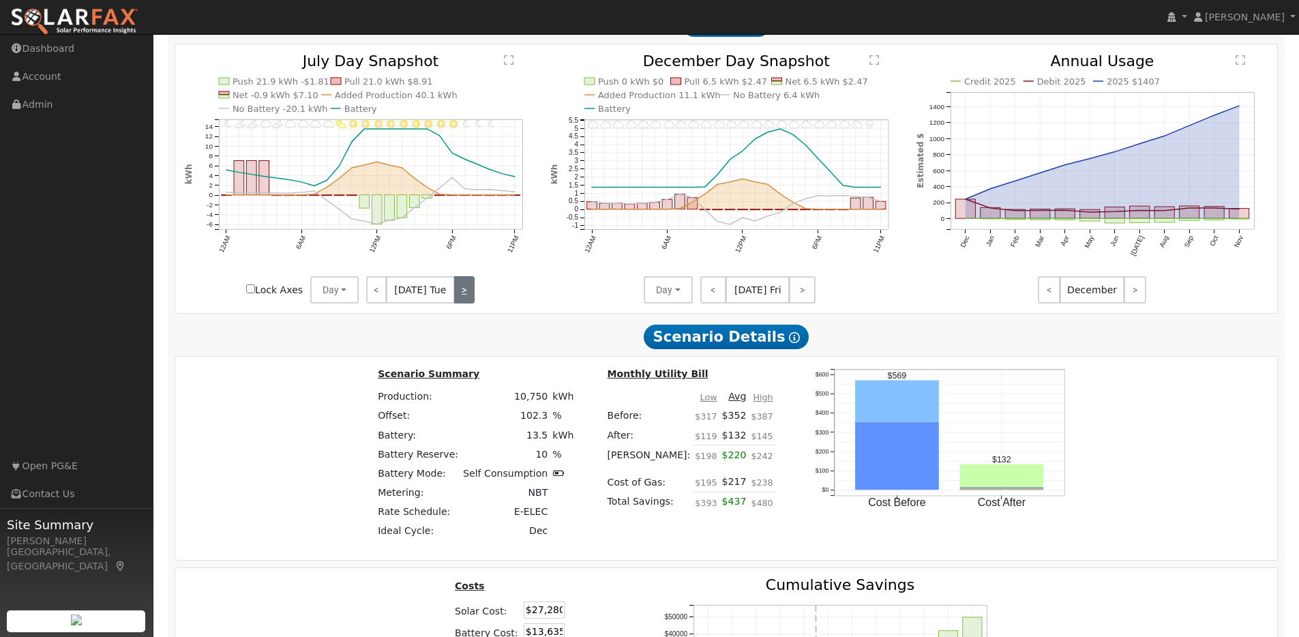
click at [464, 291] on link ">" at bounding box center [464, 289] width 20 height 27
click at [464, 291] on link ">" at bounding box center [465, 289] width 18 height 27
click at [464, 291] on link ">" at bounding box center [465, 289] width 20 height 27
click at [464, 291] on link ">" at bounding box center [463, 289] width 23 height 27
click at [464, 291] on link ">" at bounding box center [464, 289] width 20 height 27
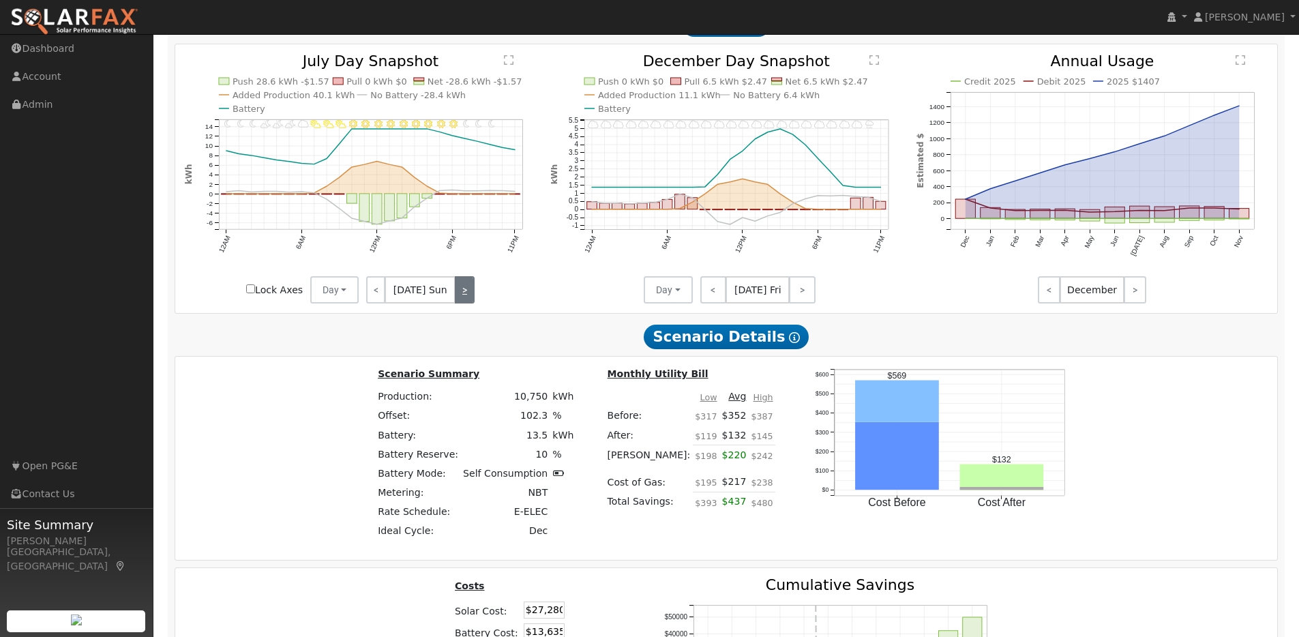
click at [464, 291] on link ">" at bounding box center [464, 289] width 19 height 27
click at [464, 291] on link ">" at bounding box center [465, 289] width 18 height 27
click at [464, 291] on link ">" at bounding box center [464, 289] width 20 height 27
click at [464, 291] on link ">" at bounding box center [465, 289] width 18 height 27
click at [464, 291] on link ">" at bounding box center [465, 289] width 20 height 27
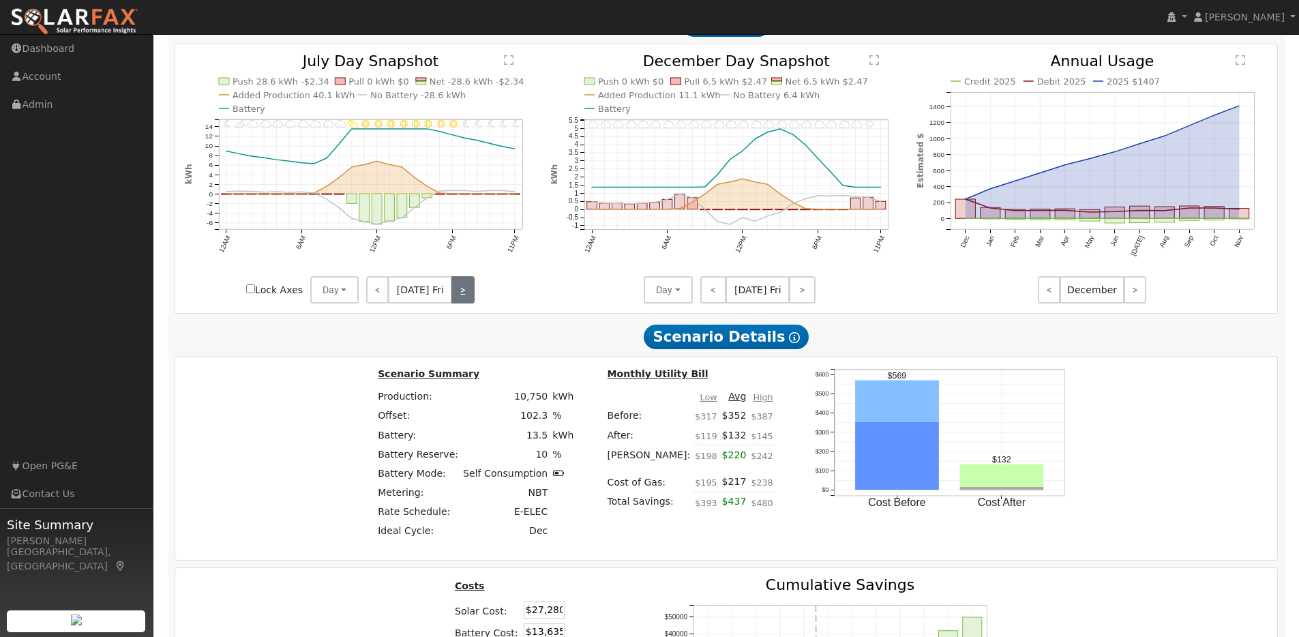
click at [464, 291] on link ">" at bounding box center [463, 289] width 23 height 27
click at [464, 291] on link ">" at bounding box center [464, 289] width 20 height 27
click at [464, 291] on link ">" at bounding box center [464, 289] width 19 height 27
click at [464, 291] on link ">" at bounding box center [465, 289] width 18 height 27
click at [464, 291] on link ">" at bounding box center [464, 289] width 20 height 27
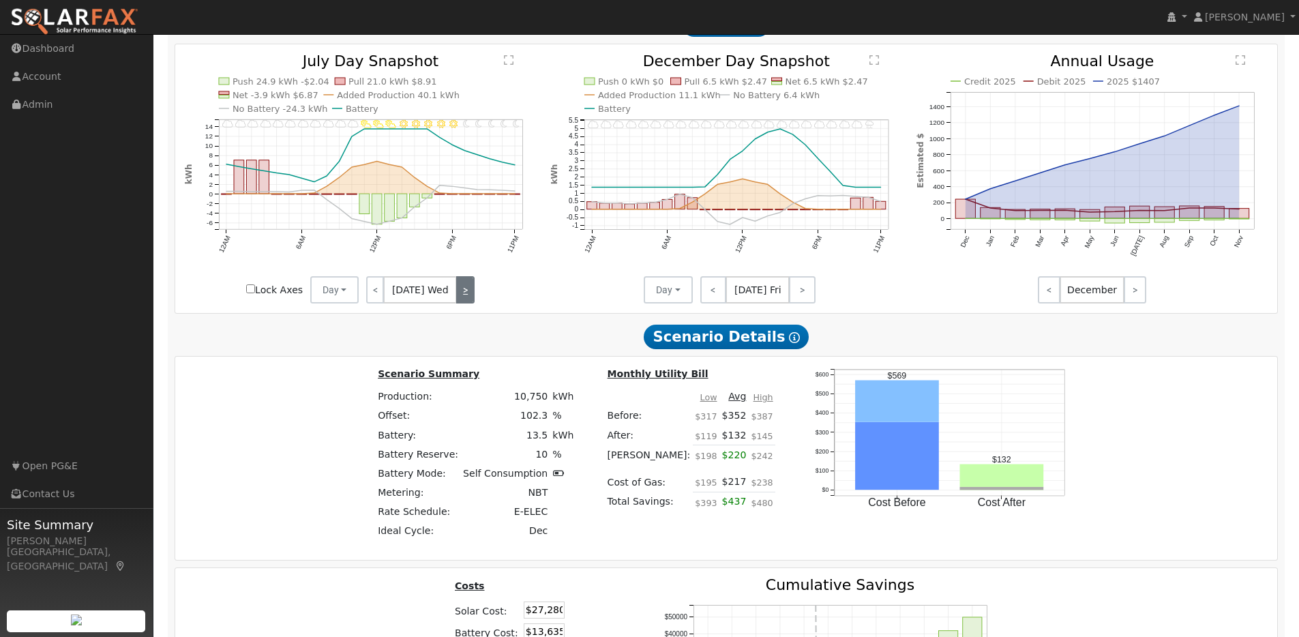
click at [464, 291] on link ">" at bounding box center [465, 289] width 18 height 27
click at [464, 291] on link ">" at bounding box center [465, 289] width 20 height 27
click at [464, 291] on link ">" at bounding box center [463, 289] width 23 height 27
click at [464, 291] on link ">" at bounding box center [464, 289] width 20 height 27
click at [464, 291] on link ">" at bounding box center [464, 289] width 19 height 27
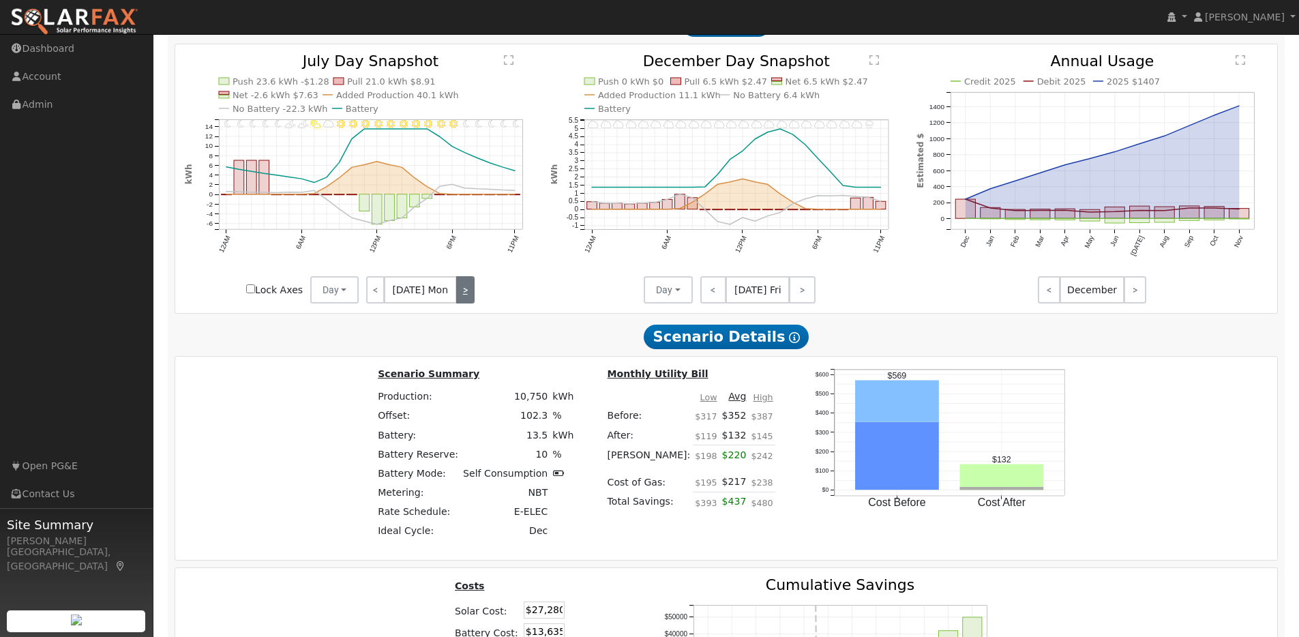
click at [464, 291] on link ">" at bounding box center [465, 289] width 18 height 27
click at [464, 291] on link ">" at bounding box center [464, 289] width 20 height 27
click at [464, 291] on link ">" at bounding box center [465, 289] width 18 height 27
click at [464, 291] on div "< [DATE] Thu >" at bounding box center [420, 289] width 123 height 27
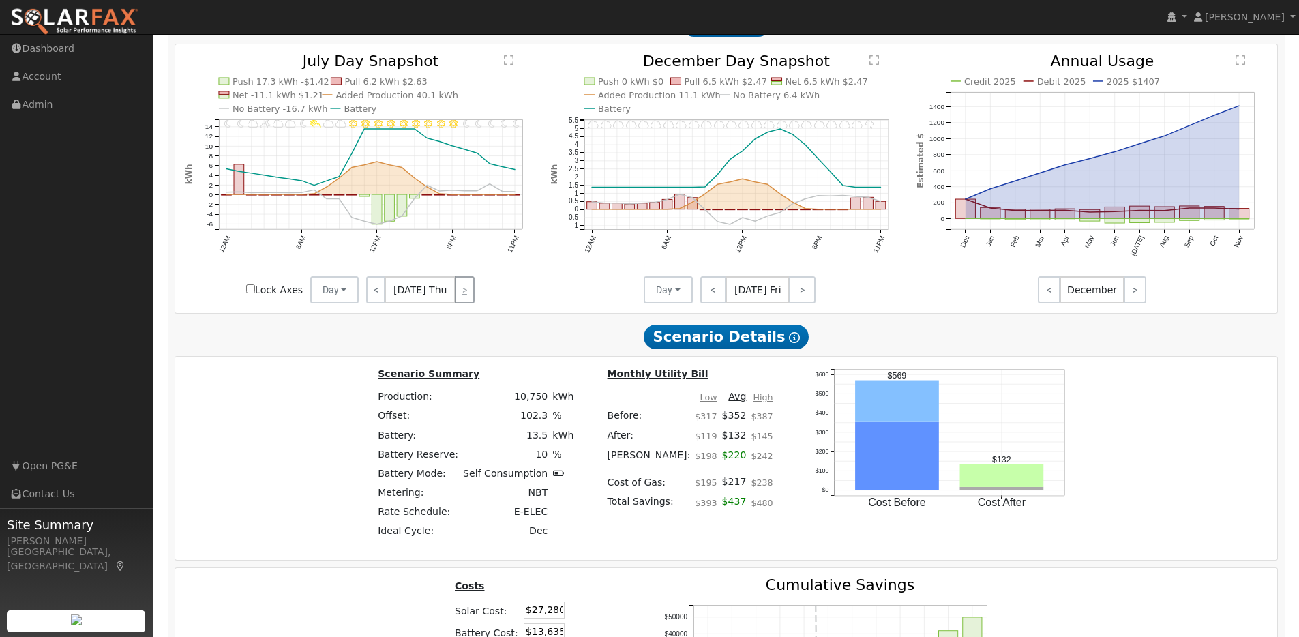
click at [464, 291] on div "< [DATE] Thu >" at bounding box center [420, 289] width 123 height 27
click at [719, 299] on link "<" at bounding box center [714, 289] width 27 height 27
click at [718, 299] on link "<" at bounding box center [712, 289] width 23 height 27
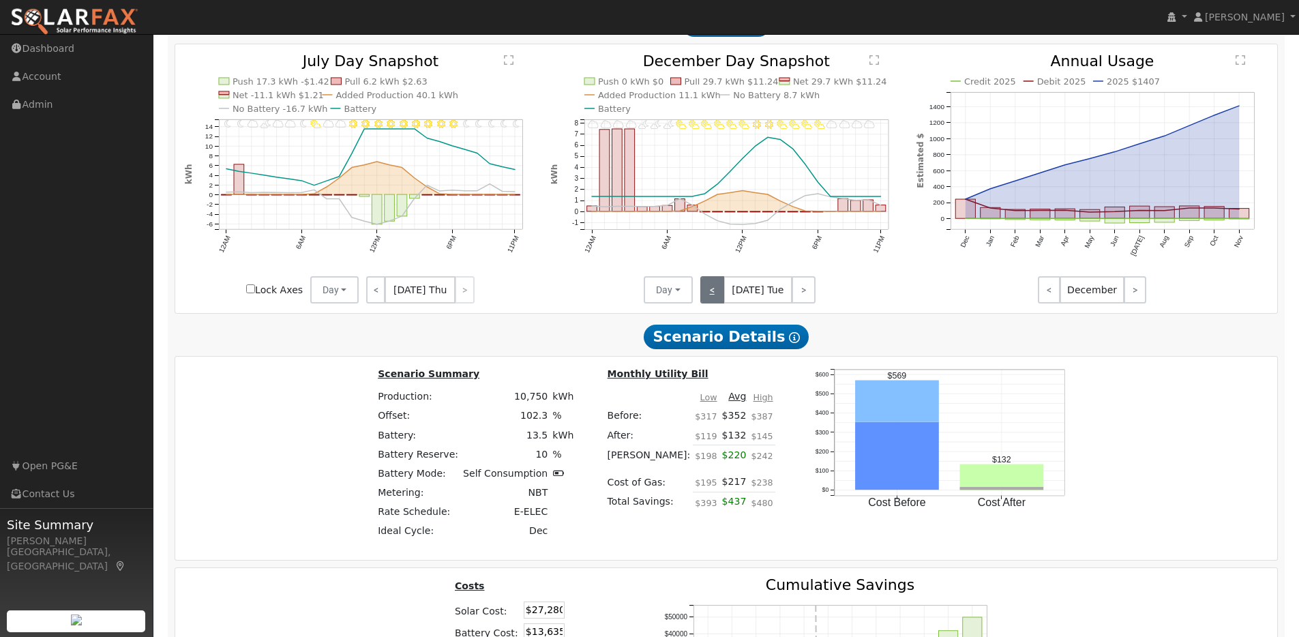
click at [718, 299] on link "<" at bounding box center [713, 289] width 24 height 27
click at [718, 299] on link "<" at bounding box center [712, 289] width 22 height 27
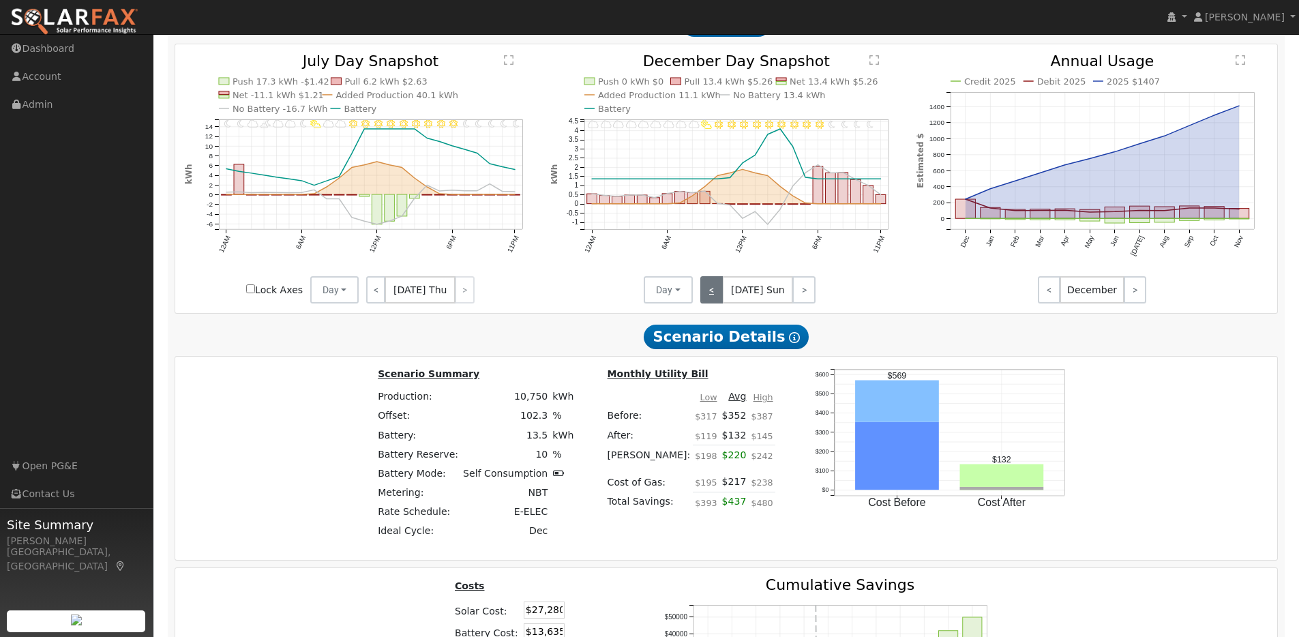
click at [718, 299] on link "<" at bounding box center [712, 289] width 23 height 27
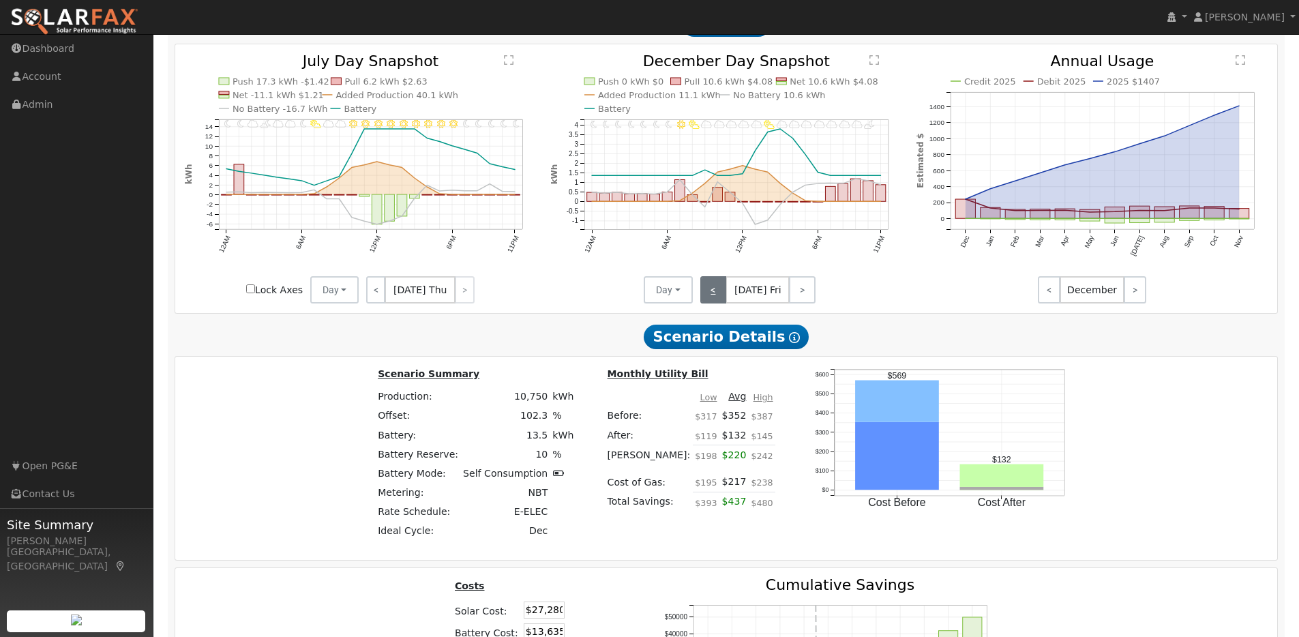
click at [718, 299] on link "<" at bounding box center [714, 289] width 27 height 27
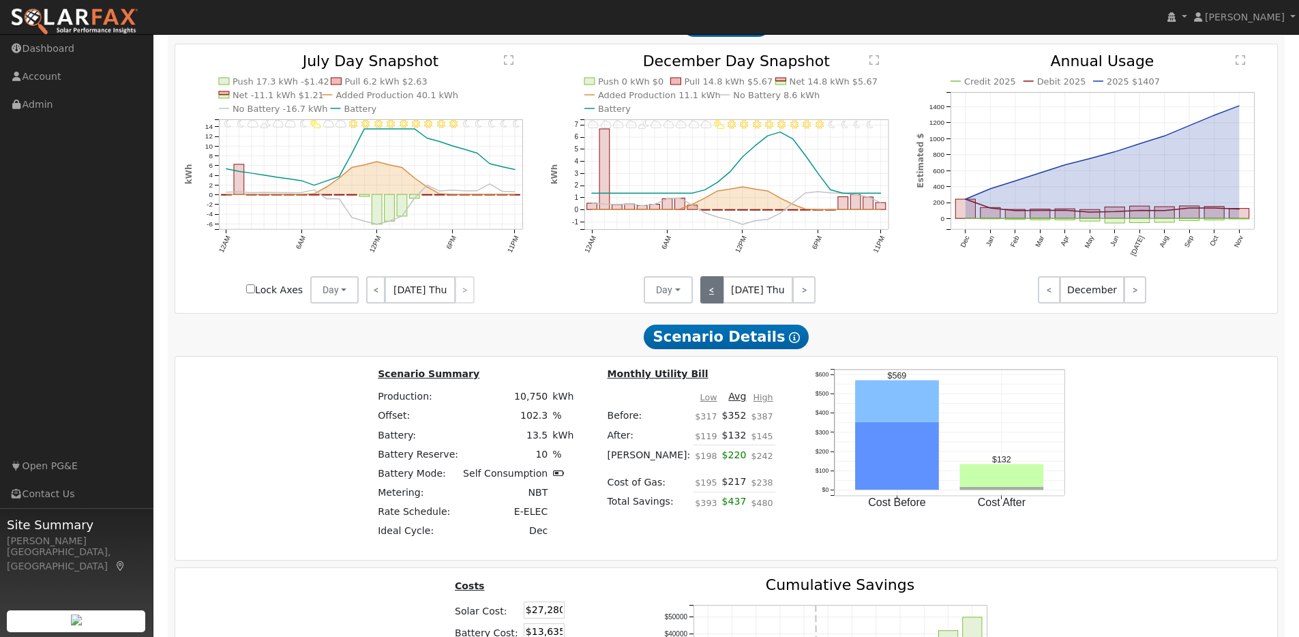
click at [718, 299] on link "<" at bounding box center [712, 289] width 23 height 27
click at [718, 299] on link "<" at bounding box center [712, 289] width 22 height 27
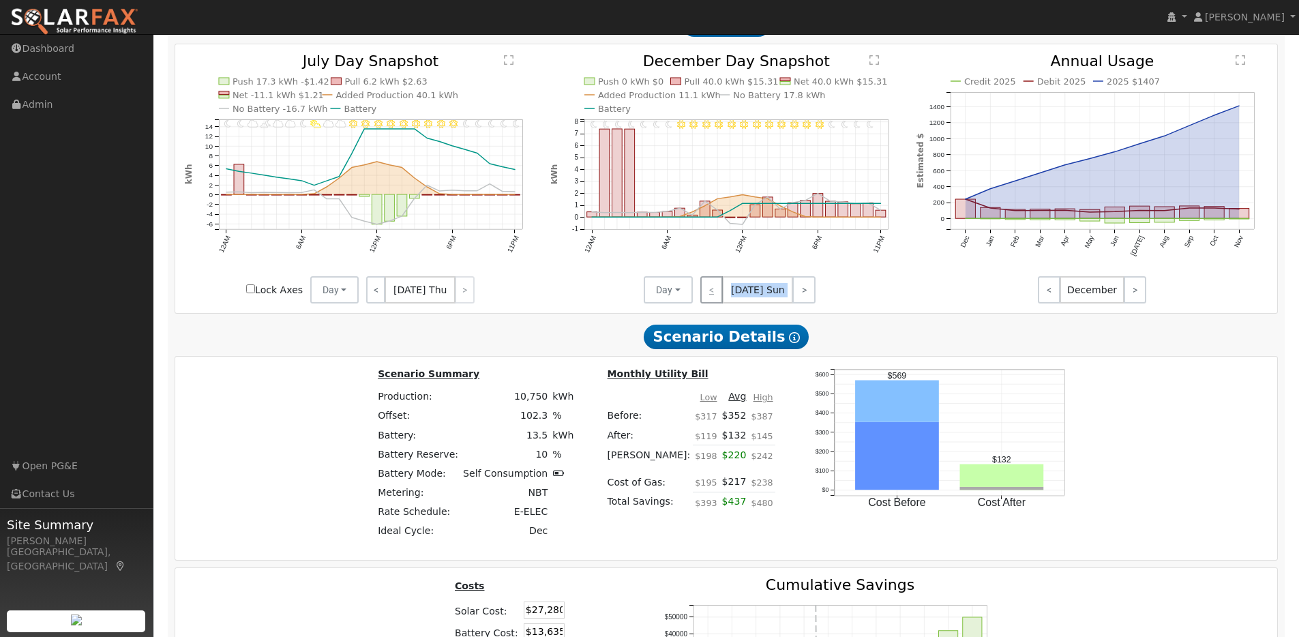
click at [718, 299] on div "< [DATE] Sun >" at bounding box center [754, 289] width 123 height 27
click at [799, 299] on link ">" at bounding box center [804, 289] width 23 height 27
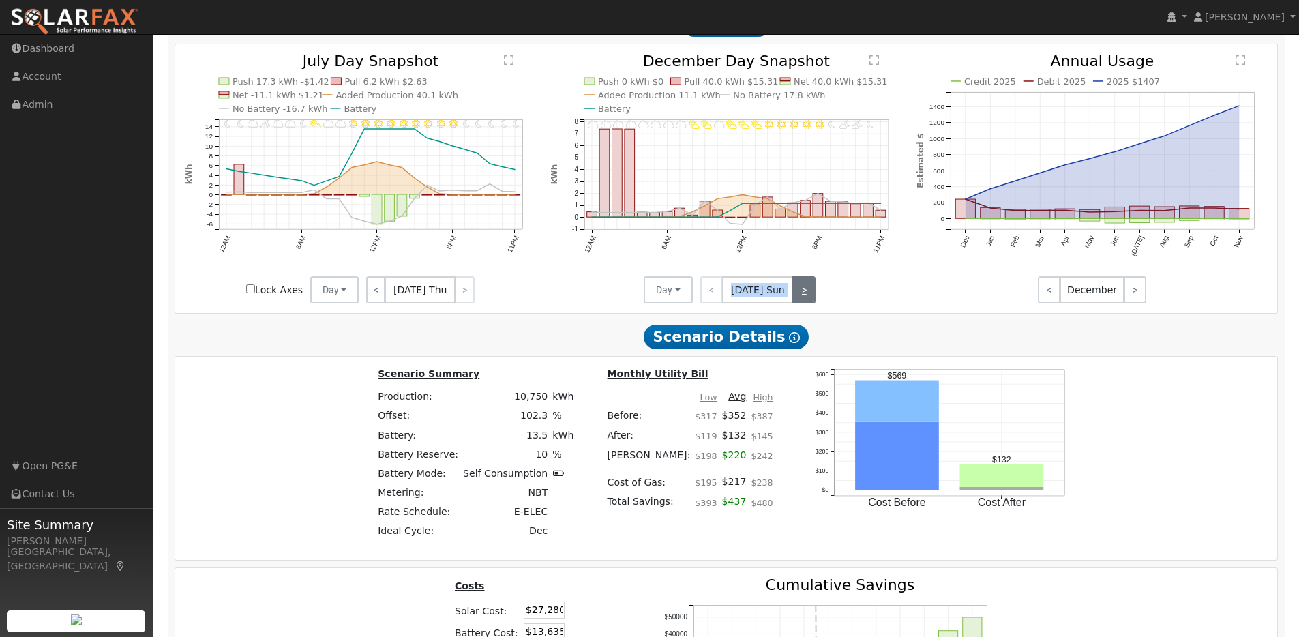
click at [799, 299] on link ">" at bounding box center [804, 289] width 23 height 27
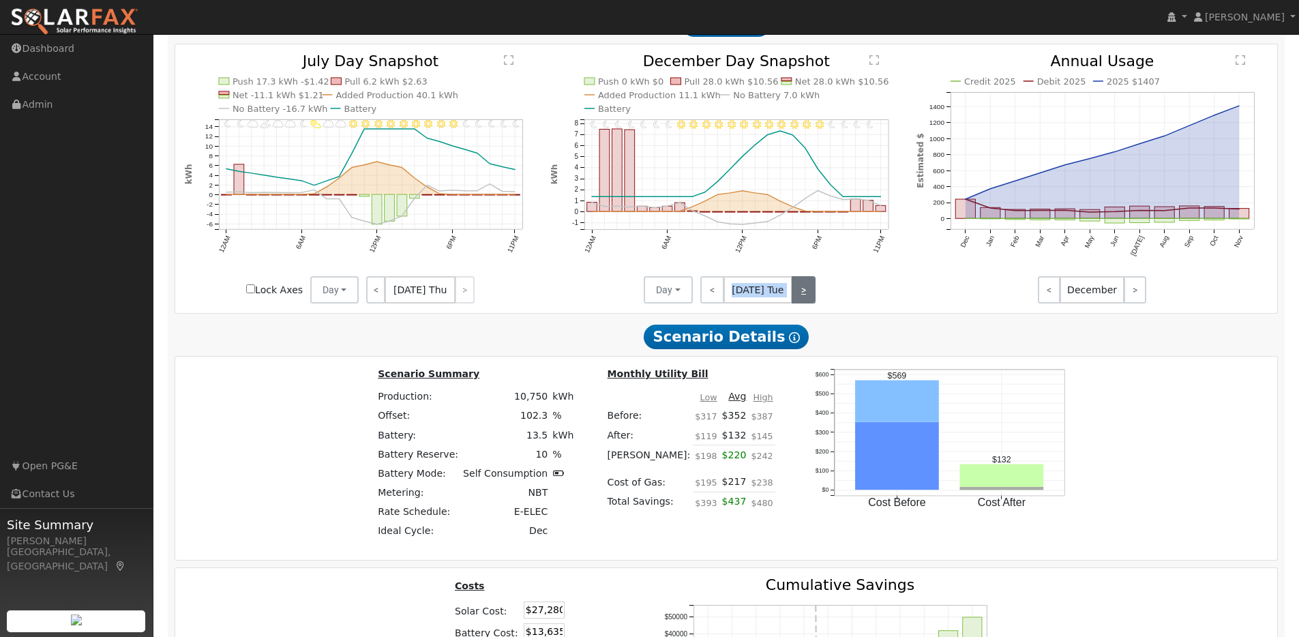
click at [798, 299] on link ">" at bounding box center [804, 289] width 24 height 27
click at [798, 299] on link ">" at bounding box center [805, 289] width 22 height 27
click at [798, 299] on link ">" at bounding box center [804, 289] width 23 height 27
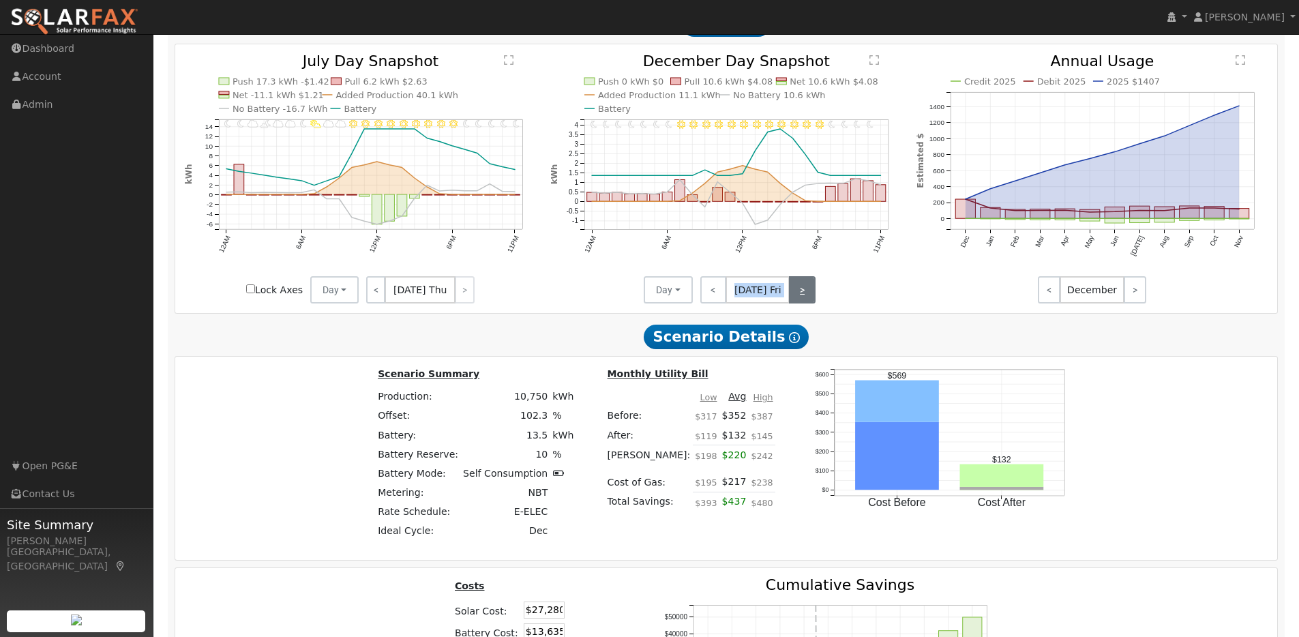
click at [798, 299] on link ">" at bounding box center [802, 289] width 27 height 27
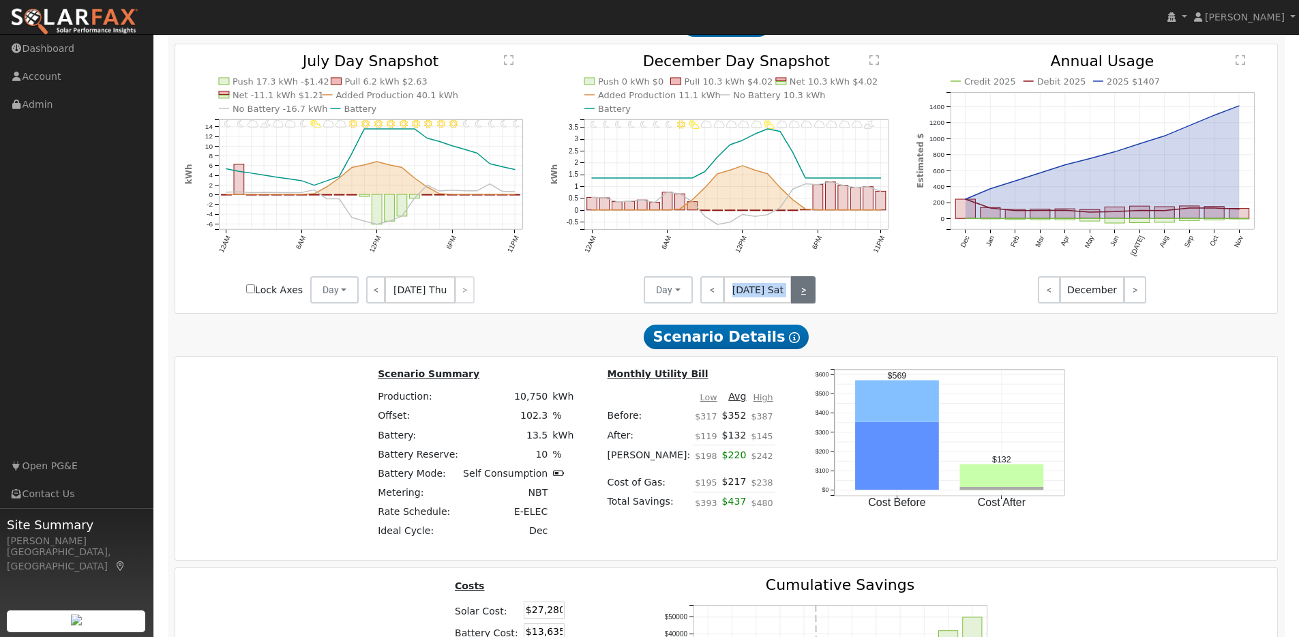
click at [798, 299] on link ">" at bounding box center [803, 289] width 25 height 27
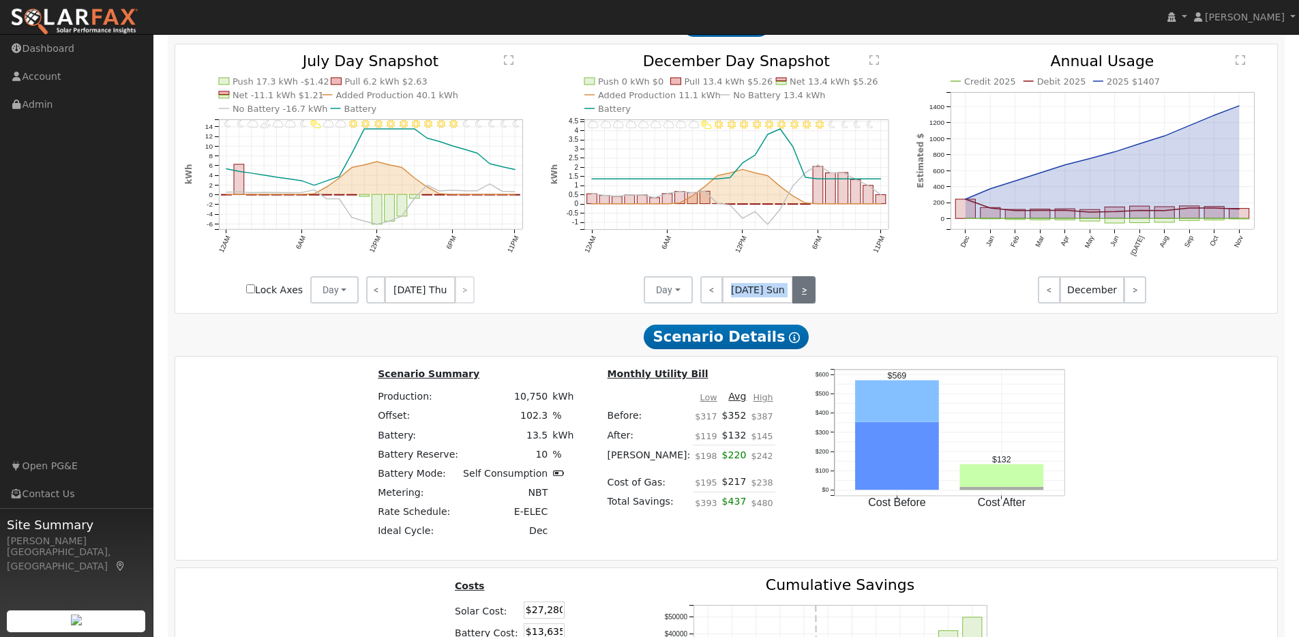
click at [798, 299] on link ">" at bounding box center [804, 289] width 23 height 27
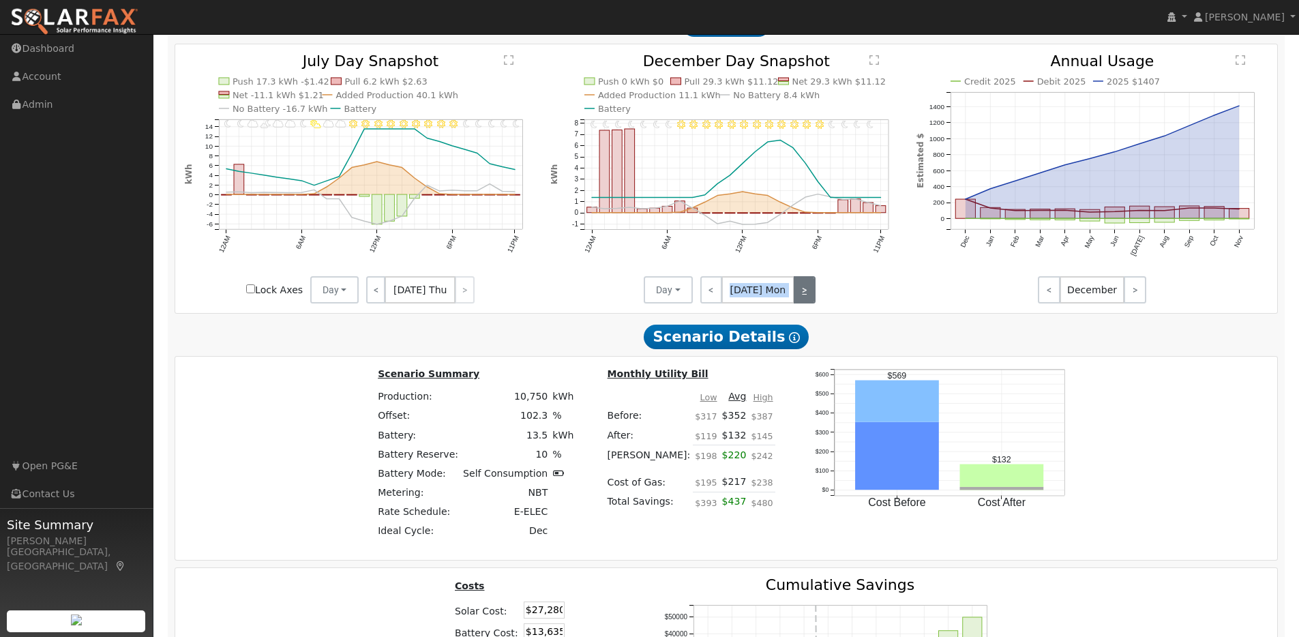
click at [798, 299] on link ">" at bounding box center [805, 289] width 22 height 27
click at [798, 299] on link ">" at bounding box center [804, 289] width 24 height 27
click at [798, 299] on link ">" at bounding box center [804, 289] width 23 height 27
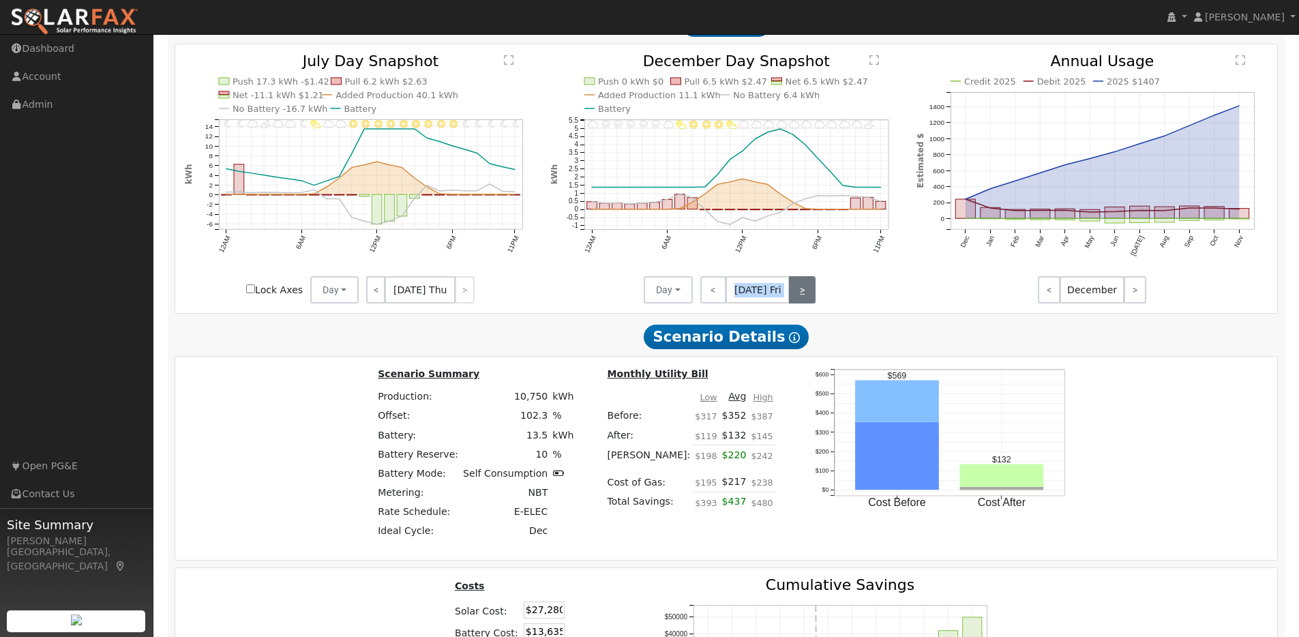
click at [798, 299] on link ">" at bounding box center [802, 289] width 27 height 27
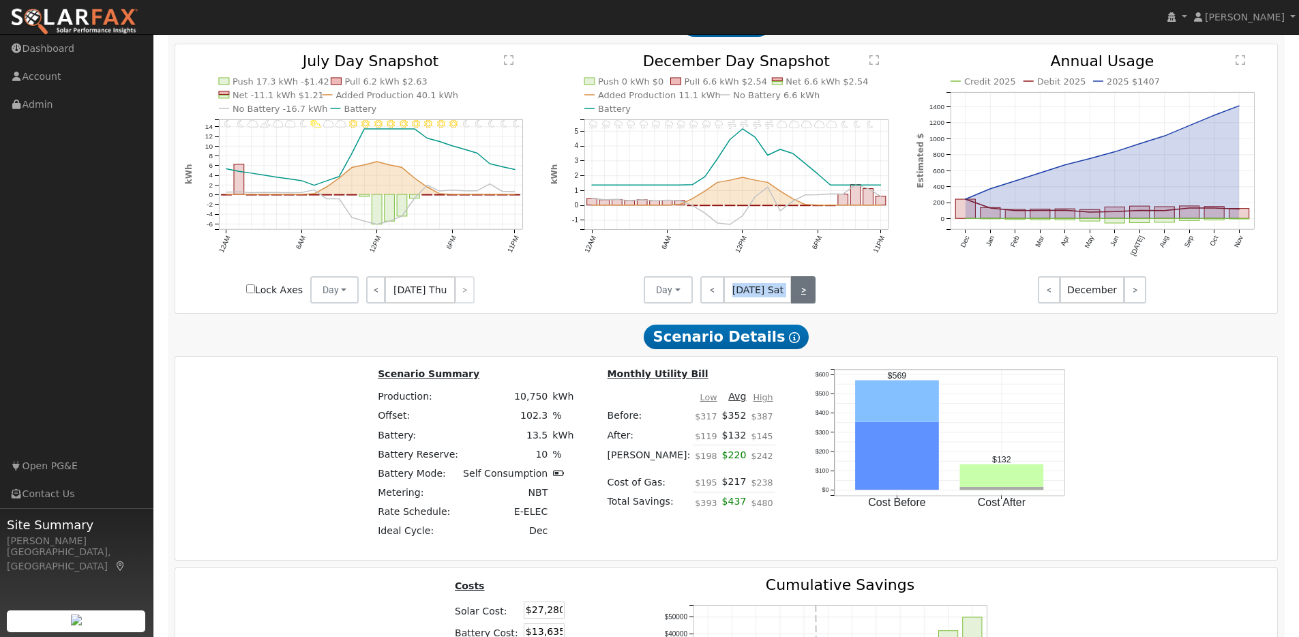
click at [798, 299] on link ">" at bounding box center [803, 289] width 25 height 27
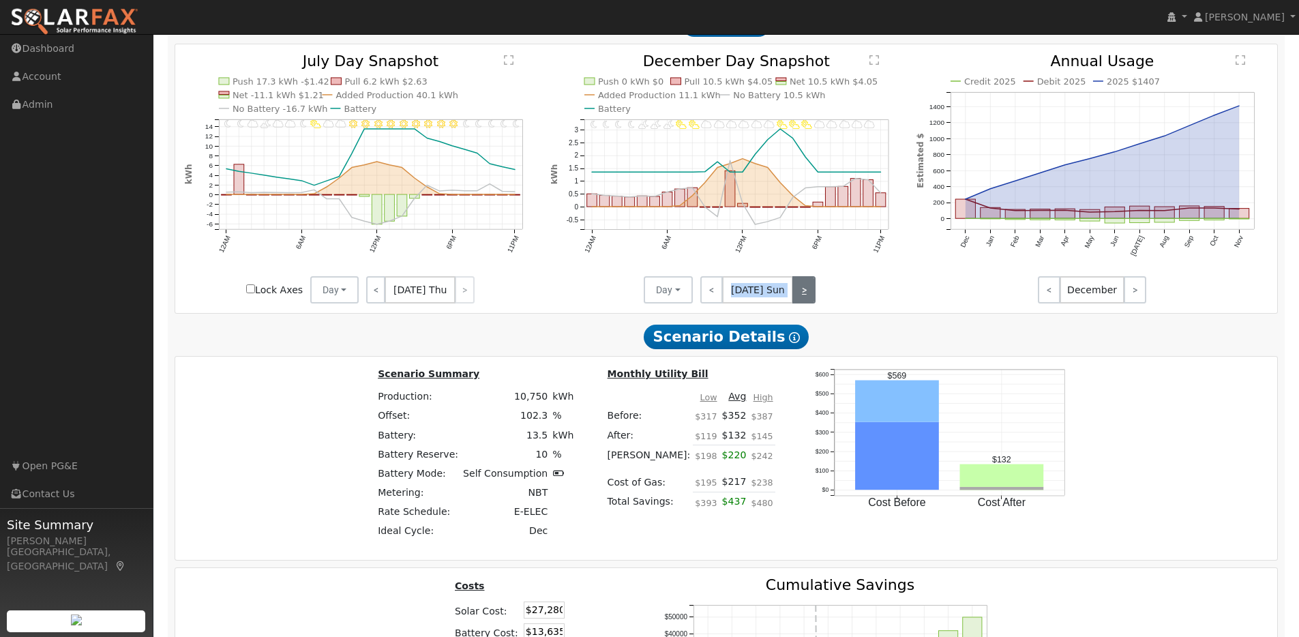
click at [798, 299] on link ">" at bounding box center [804, 289] width 23 height 27
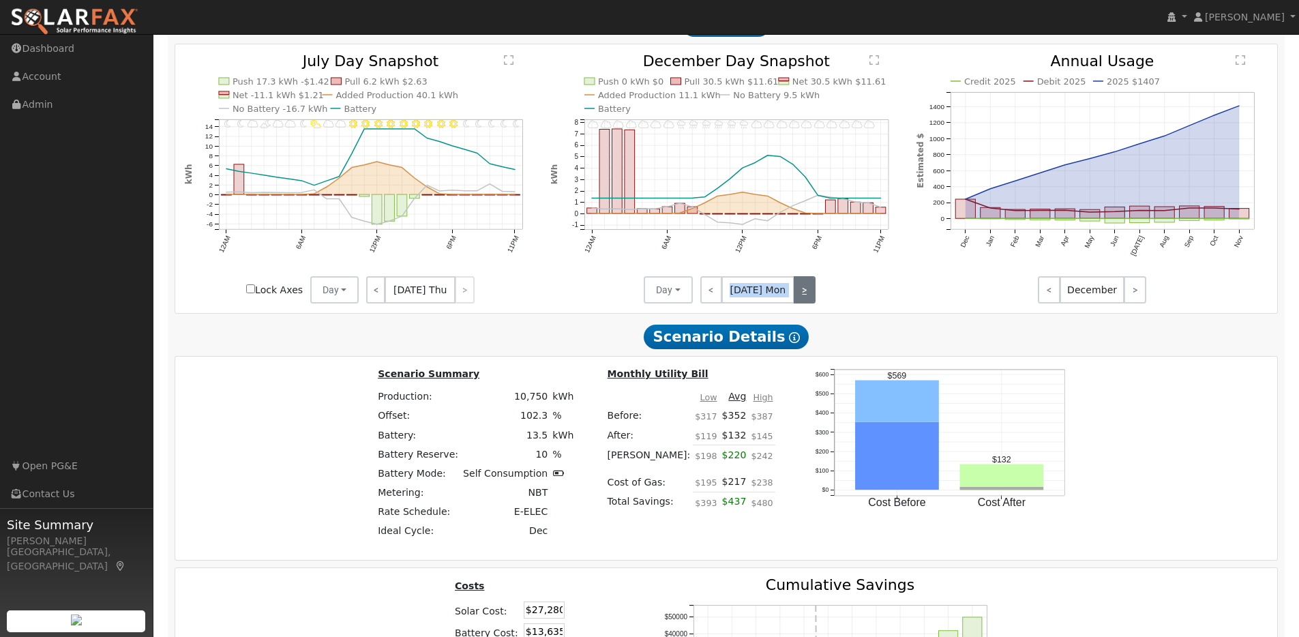
click at [798, 299] on link ">" at bounding box center [805, 289] width 22 height 27
click at [798, 299] on link ">" at bounding box center [804, 289] width 23 height 27
click at [798, 299] on link ">" at bounding box center [802, 289] width 27 height 27
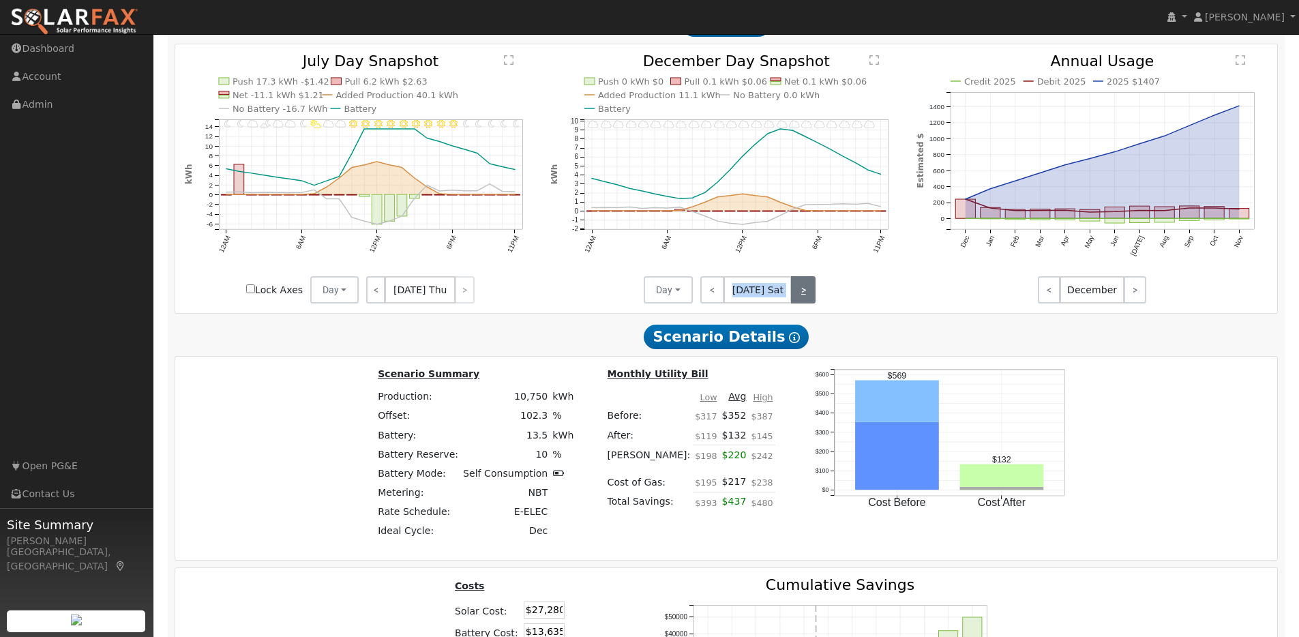
click at [798, 299] on link ">" at bounding box center [803, 289] width 25 height 27
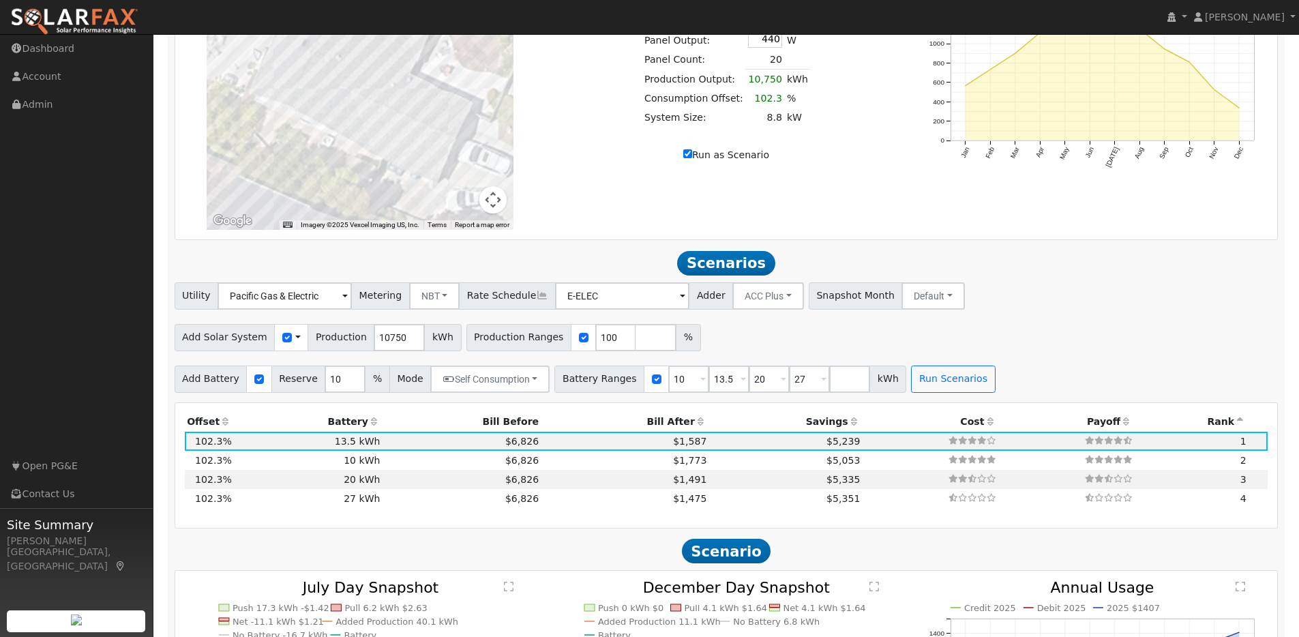
scroll to position [940, 0]
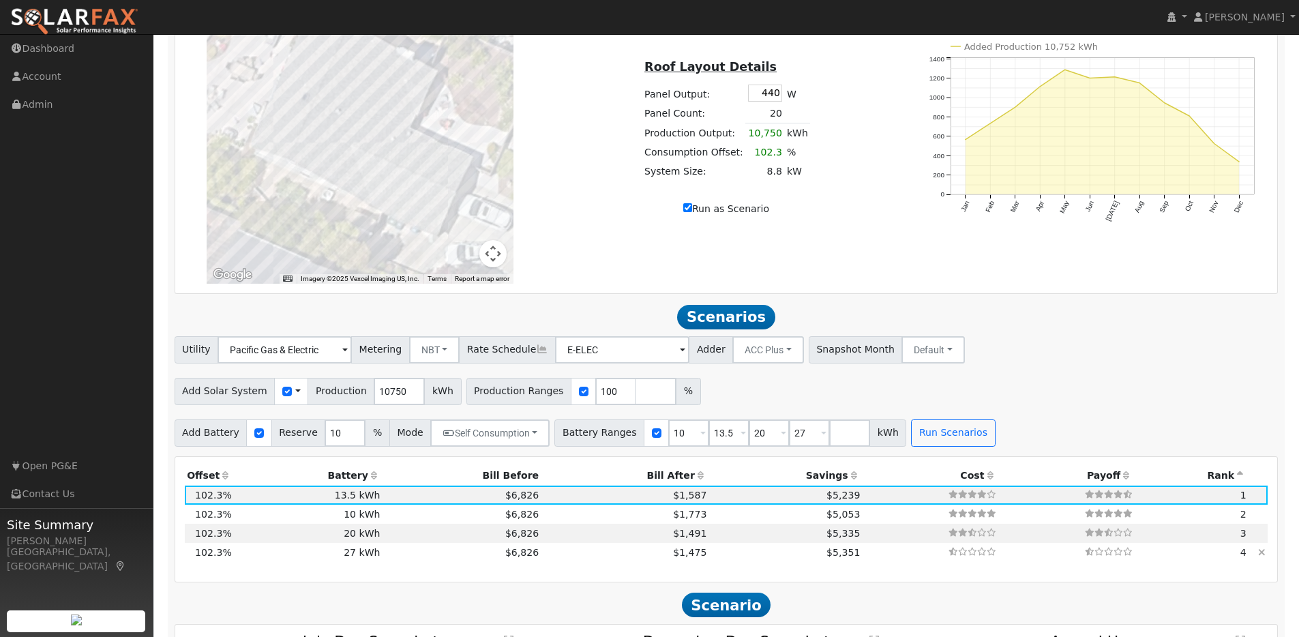
click at [312, 557] on td "27 kWh" at bounding box center [308, 552] width 149 height 19
type input "$27,270"
type input "$16,365"
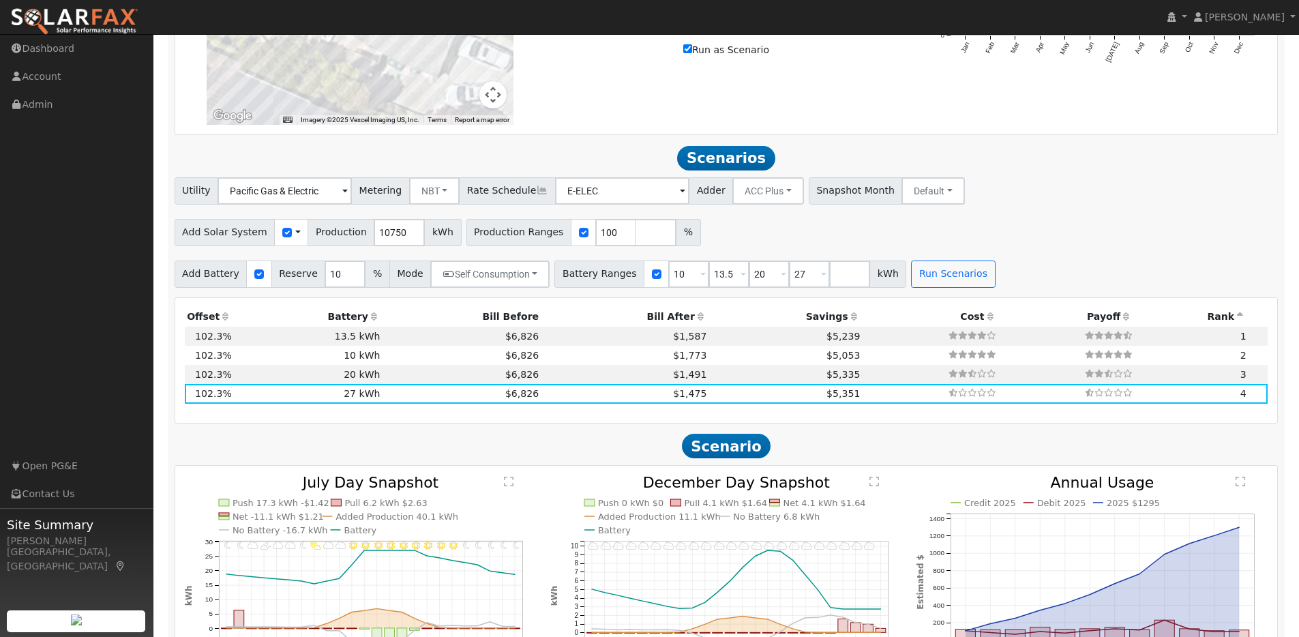
scroll to position [1437, 0]
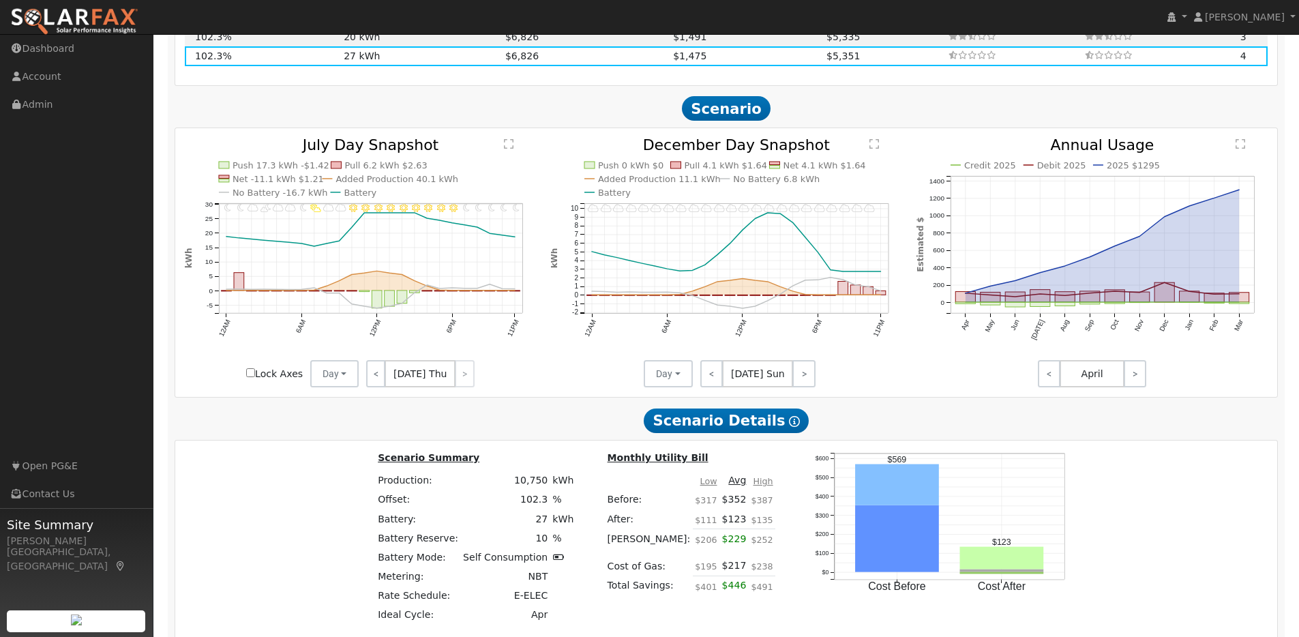
click at [465, 383] on div "< [DATE] Thu >" at bounding box center [420, 373] width 123 height 27
click at [374, 379] on link "<" at bounding box center [376, 373] width 20 height 27
click at [374, 379] on link "<" at bounding box center [375, 373] width 18 height 27
click at [374, 379] on link "<" at bounding box center [376, 373] width 20 height 27
click at [374, 379] on link "<" at bounding box center [375, 373] width 18 height 27
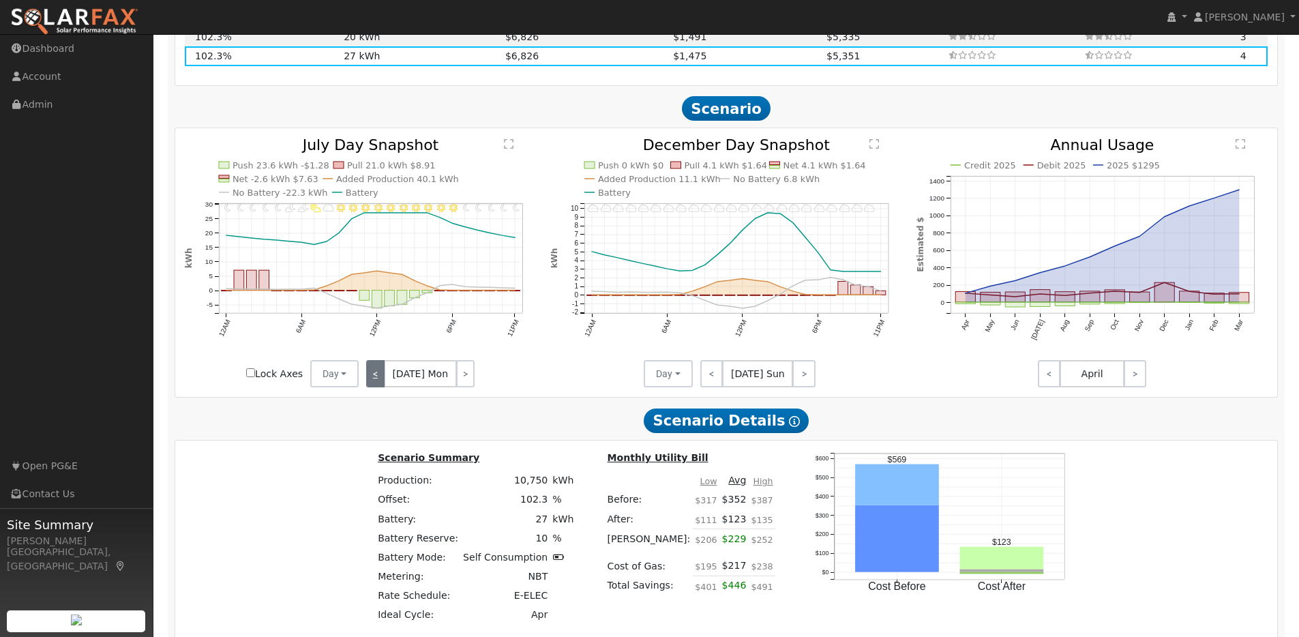
click at [375, 379] on link "<" at bounding box center [375, 373] width 18 height 27
click at [375, 379] on link "<" at bounding box center [376, 373] width 20 height 27
click at [375, 379] on link "<" at bounding box center [377, 373] width 23 height 27
click at [375, 379] on link "<" at bounding box center [376, 373] width 20 height 27
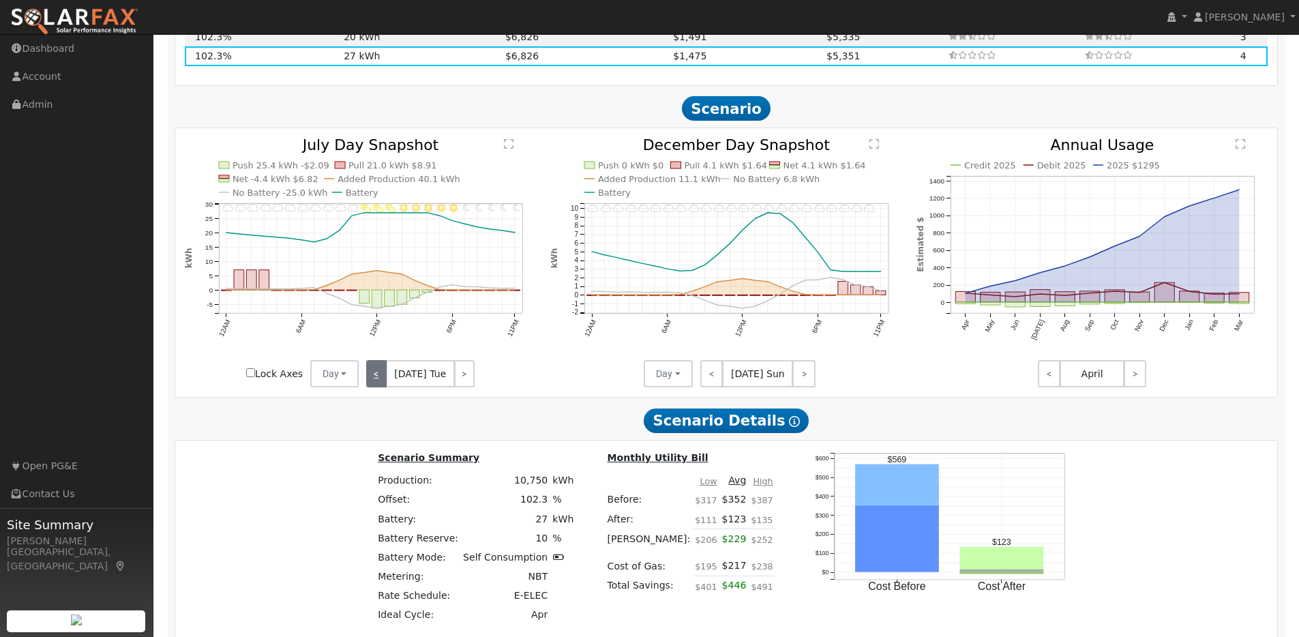
click at [375, 379] on link "<" at bounding box center [376, 373] width 20 height 27
click at [375, 379] on link "<" at bounding box center [375, 373] width 18 height 27
click at [375, 379] on link "<" at bounding box center [376, 373] width 20 height 27
click at [375, 379] on link "<" at bounding box center [377, 373] width 23 height 27
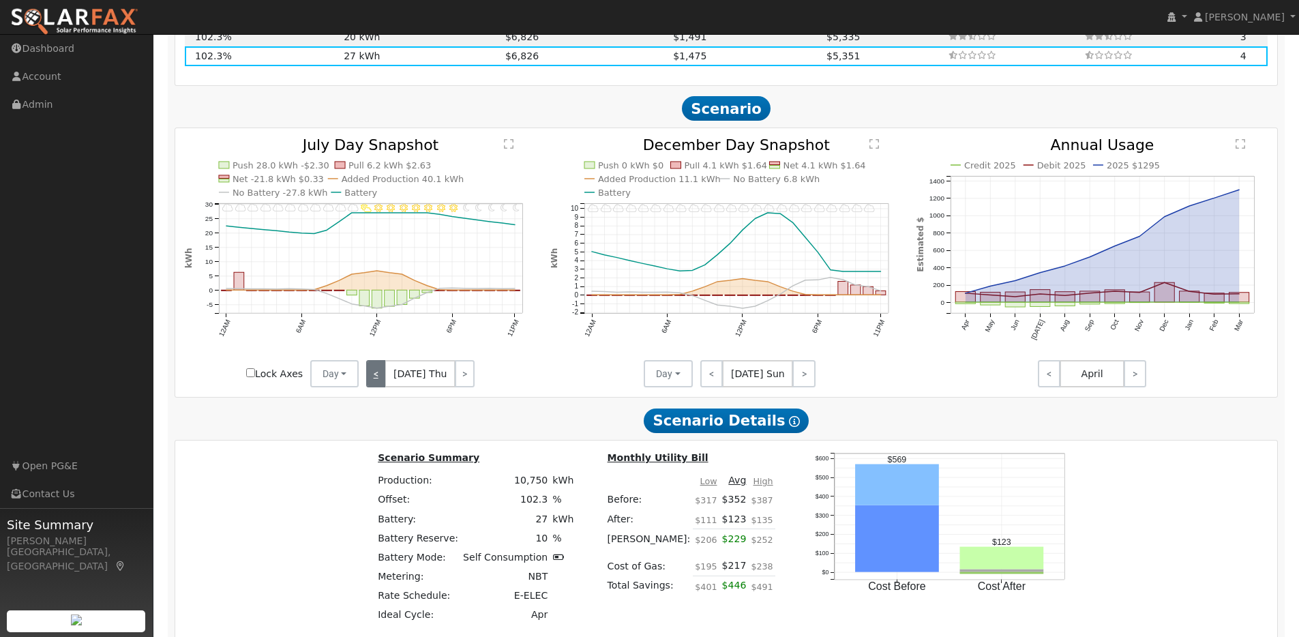
click at [375, 379] on link "<" at bounding box center [376, 373] width 20 height 27
click at [375, 379] on link "<" at bounding box center [375, 373] width 18 height 27
click at [375, 379] on link "<" at bounding box center [375, 373] width 19 height 27
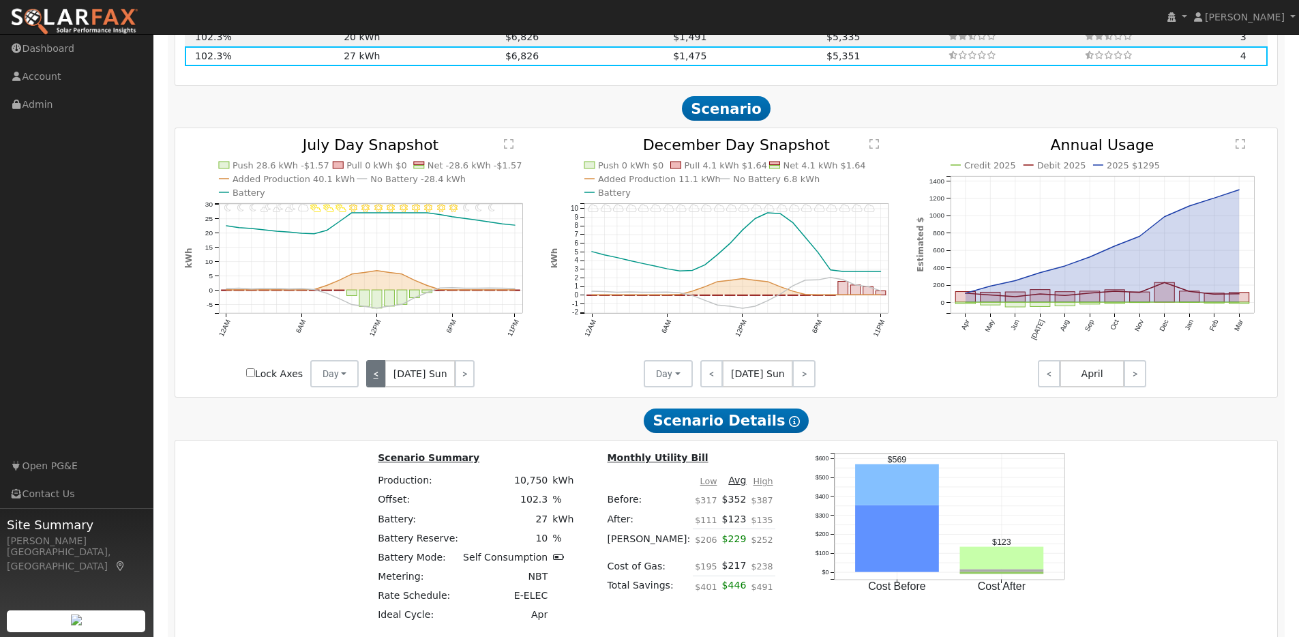
click at [375, 379] on link "<" at bounding box center [375, 373] width 19 height 27
click at [375, 379] on link "<" at bounding box center [377, 373] width 23 height 27
click at [375, 379] on link "<" at bounding box center [376, 373] width 20 height 27
click at [375, 379] on link "<" at bounding box center [375, 373] width 18 height 27
click at [375, 379] on link "<" at bounding box center [376, 373] width 20 height 27
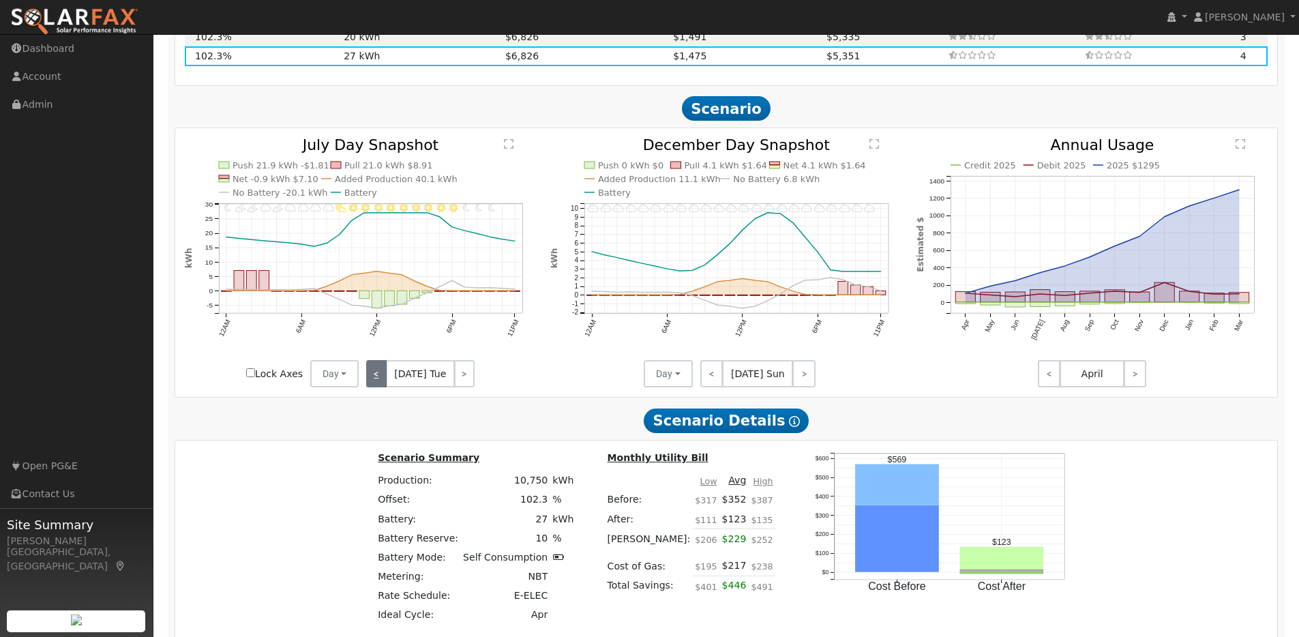
click at [375, 379] on link "<" at bounding box center [376, 373] width 20 height 27
click at [375, 379] on link "<" at bounding box center [375, 373] width 19 height 27
click at [375, 379] on link "<" at bounding box center [376, 373] width 20 height 27
click at [375, 379] on link "<" at bounding box center [377, 373] width 23 height 27
click at [375, 379] on link "<" at bounding box center [376, 373] width 20 height 27
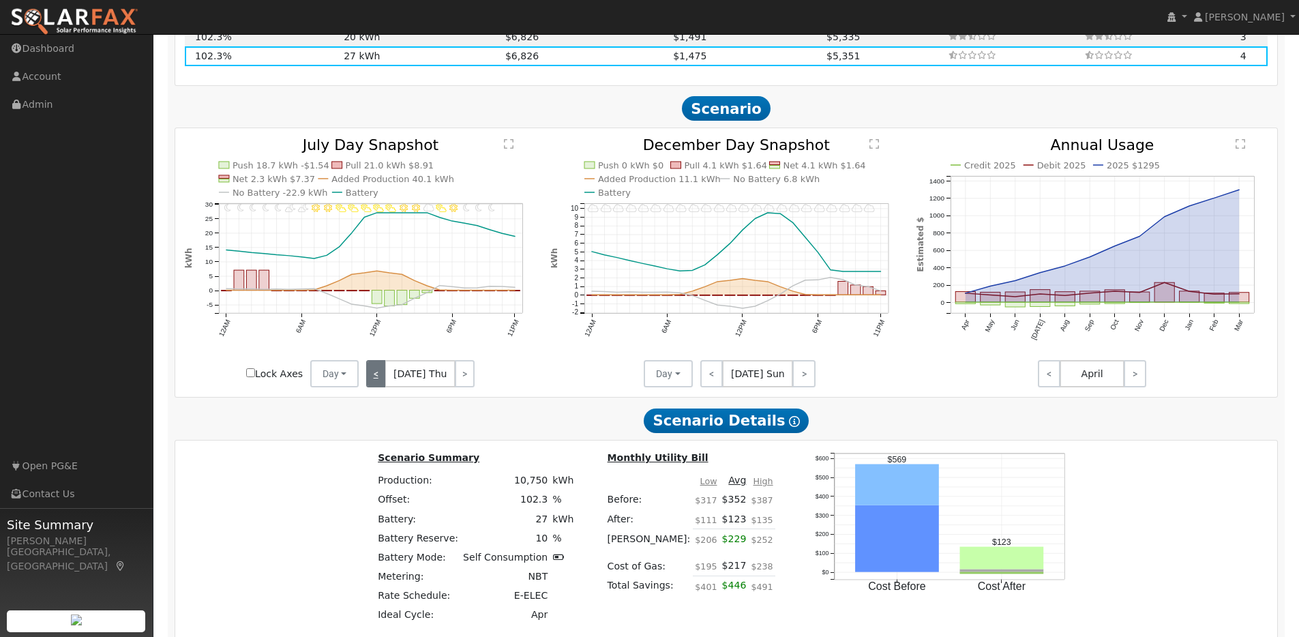
click at [375, 379] on link "<" at bounding box center [376, 373] width 20 height 27
click at [375, 379] on div "< [DATE] Tue >" at bounding box center [420, 373] width 123 height 27
click at [465, 382] on link ">" at bounding box center [464, 373] width 20 height 27
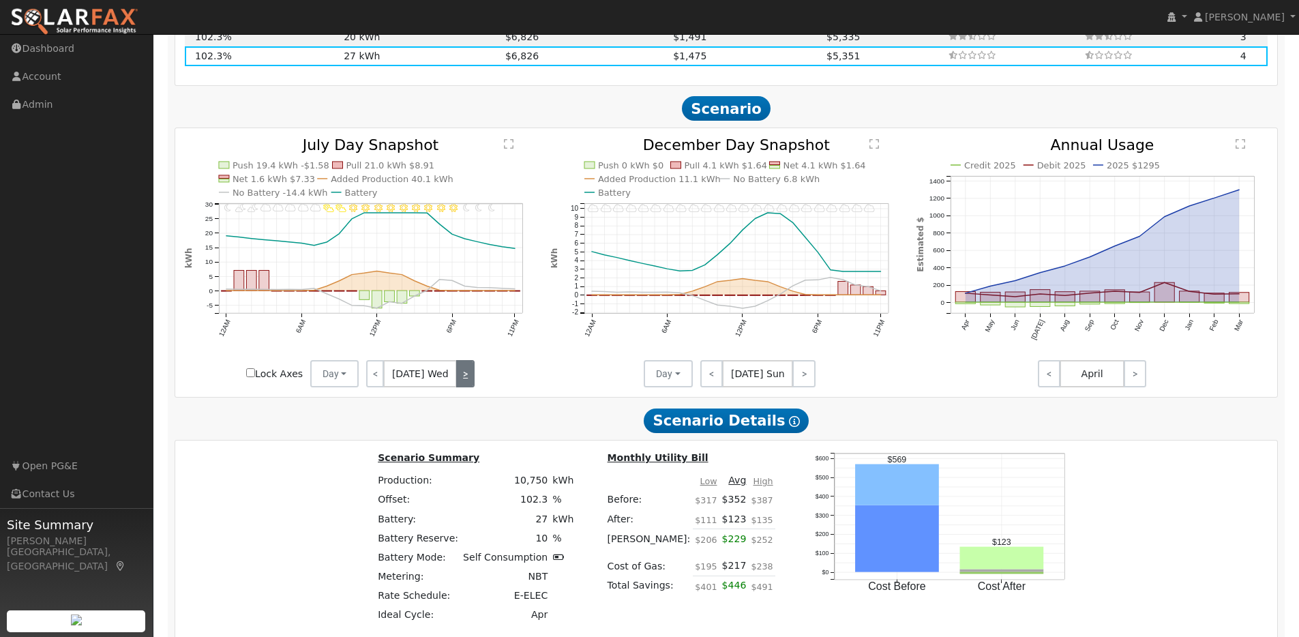
click at [465, 382] on link ">" at bounding box center [465, 373] width 18 height 27
click at [465, 382] on link ">" at bounding box center [465, 373] width 20 height 27
click at [465, 382] on link ">" at bounding box center [463, 373] width 23 height 27
click at [465, 382] on link ">" at bounding box center [464, 373] width 20 height 27
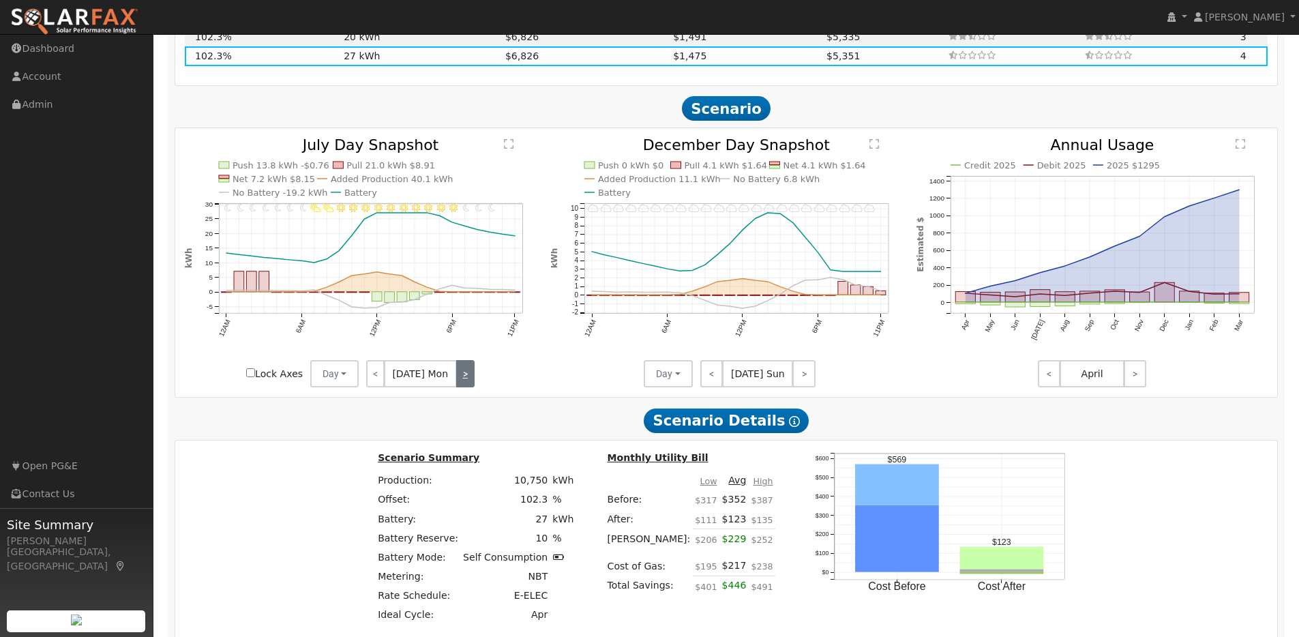
click at [465, 382] on link ">" at bounding box center [465, 373] width 18 height 27
click at [465, 382] on link ">" at bounding box center [464, 373] width 20 height 27
click at [465, 382] on link ">" at bounding box center [465, 373] width 18 height 27
click at [465, 382] on link ">" at bounding box center [465, 373] width 20 height 27
click at [465, 382] on link ">" at bounding box center [463, 373] width 23 height 27
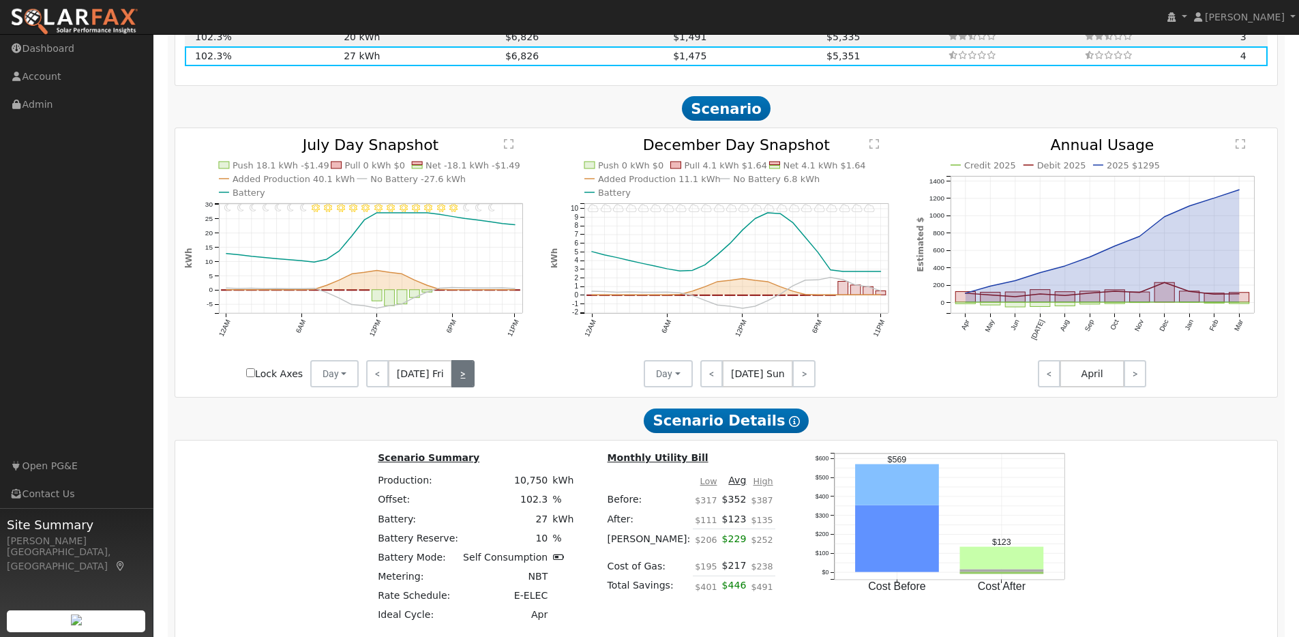
click at [465, 382] on link ">" at bounding box center [463, 373] width 23 height 27
click at [465, 382] on link ">" at bounding box center [464, 373] width 19 height 27
click at [465, 382] on link ">" at bounding box center [465, 373] width 18 height 27
click at [465, 382] on link ">" at bounding box center [464, 373] width 20 height 27
click at [465, 382] on link ">" at bounding box center [465, 373] width 18 height 27
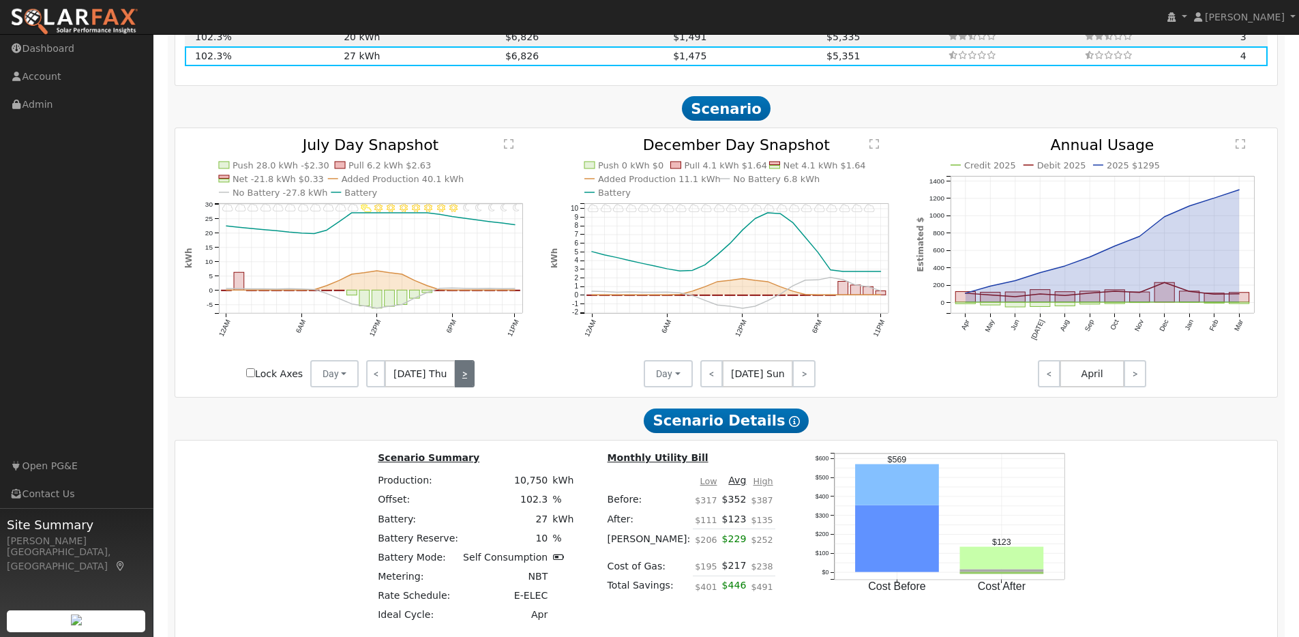
click at [465, 382] on link ">" at bounding box center [465, 373] width 20 height 27
click at [465, 382] on link ">" at bounding box center [463, 373] width 23 height 27
click at [465, 382] on link ">" at bounding box center [464, 373] width 20 height 27
click at [465, 382] on link ">" at bounding box center [465, 373] width 18 height 27
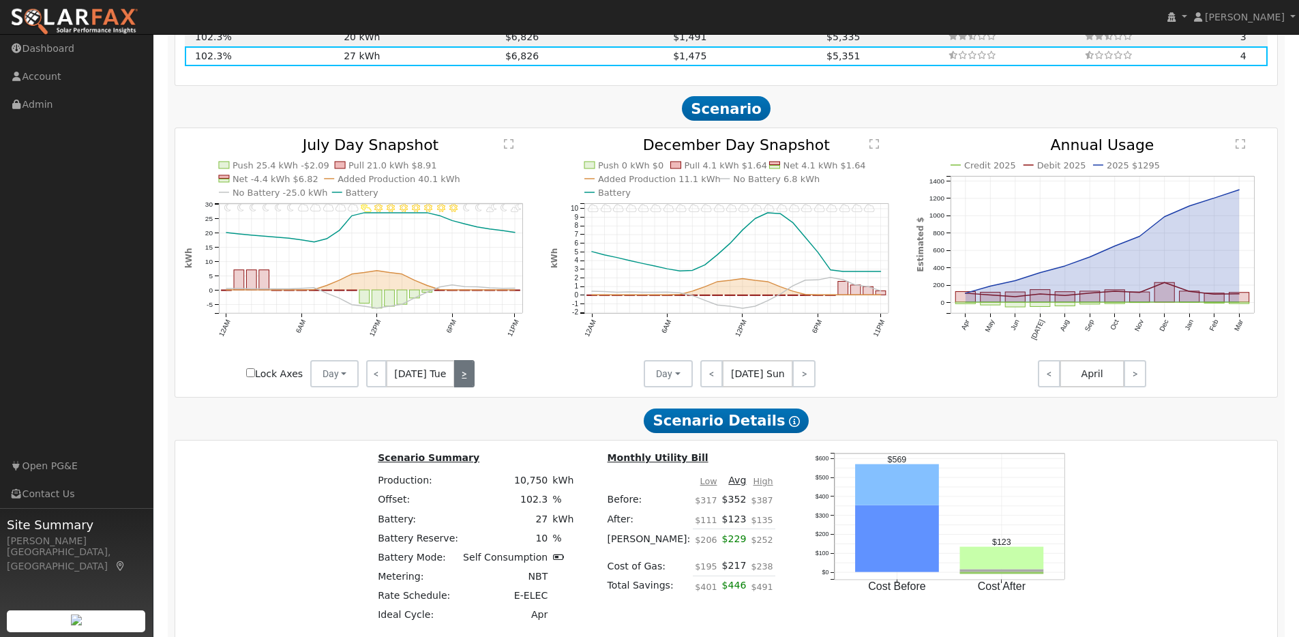
click at [465, 382] on link ">" at bounding box center [464, 373] width 20 height 27
click at [465, 382] on link ">" at bounding box center [465, 373] width 18 height 27
click at [465, 382] on link ">" at bounding box center [465, 373] width 20 height 27
click at [465, 382] on link ">" at bounding box center [463, 373] width 23 height 27
click at [465, 382] on link ">" at bounding box center [464, 373] width 20 height 27
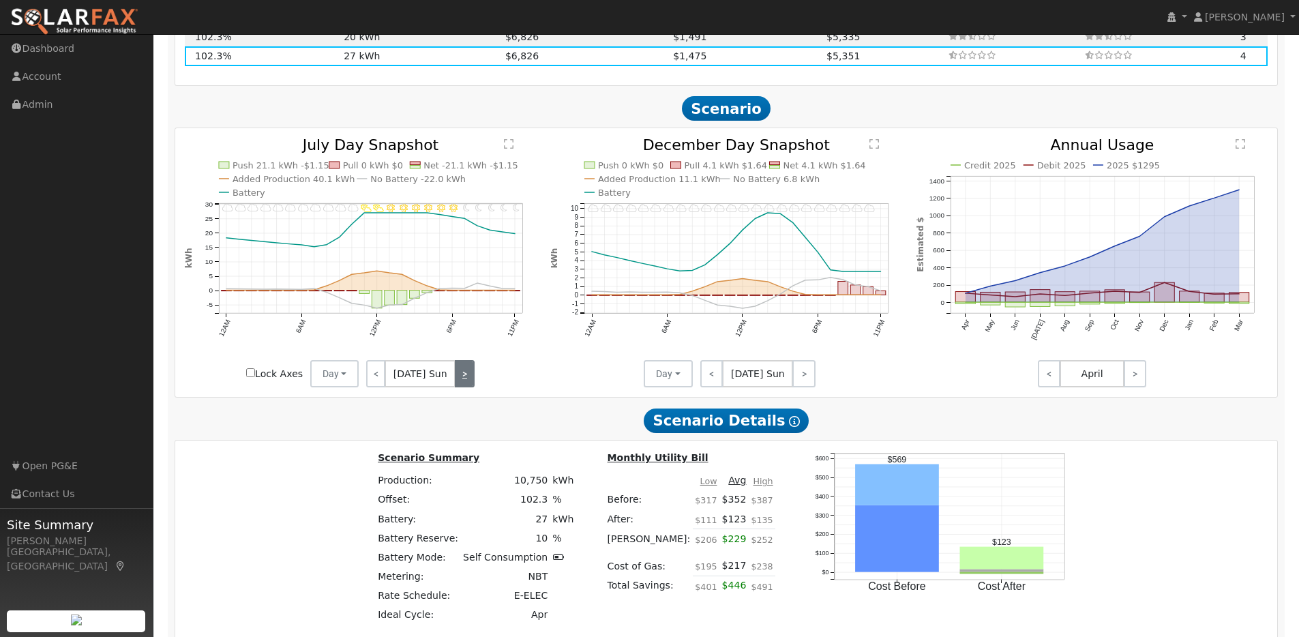
click at [465, 382] on link ">" at bounding box center [464, 373] width 19 height 27
click at [465, 382] on link ">" at bounding box center [464, 373] width 20 height 27
click at [465, 382] on link ">" at bounding box center [465, 373] width 18 height 27
click at [465, 382] on div "< [DATE] Thu >" at bounding box center [420, 373] width 123 height 27
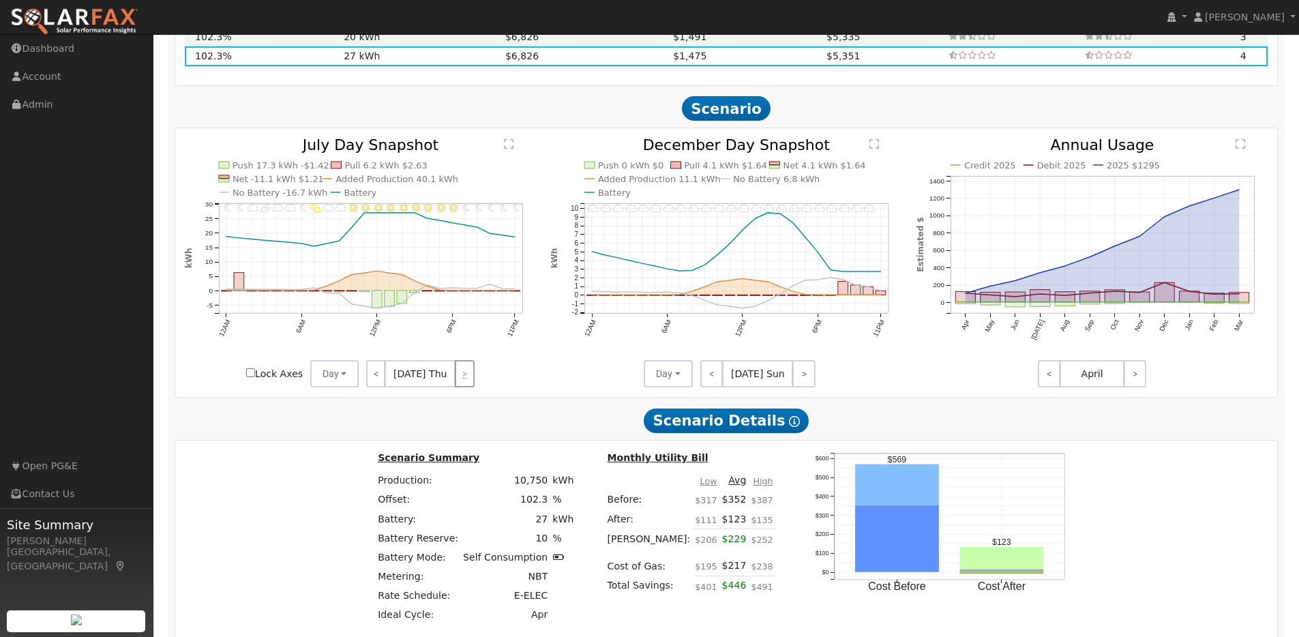
click at [465, 382] on div "< [DATE] Thu >" at bounding box center [420, 373] width 123 height 27
click at [711, 383] on link "<" at bounding box center [712, 373] width 23 height 27
click at [710, 383] on link "<" at bounding box center [713, 373] width 25 height 27
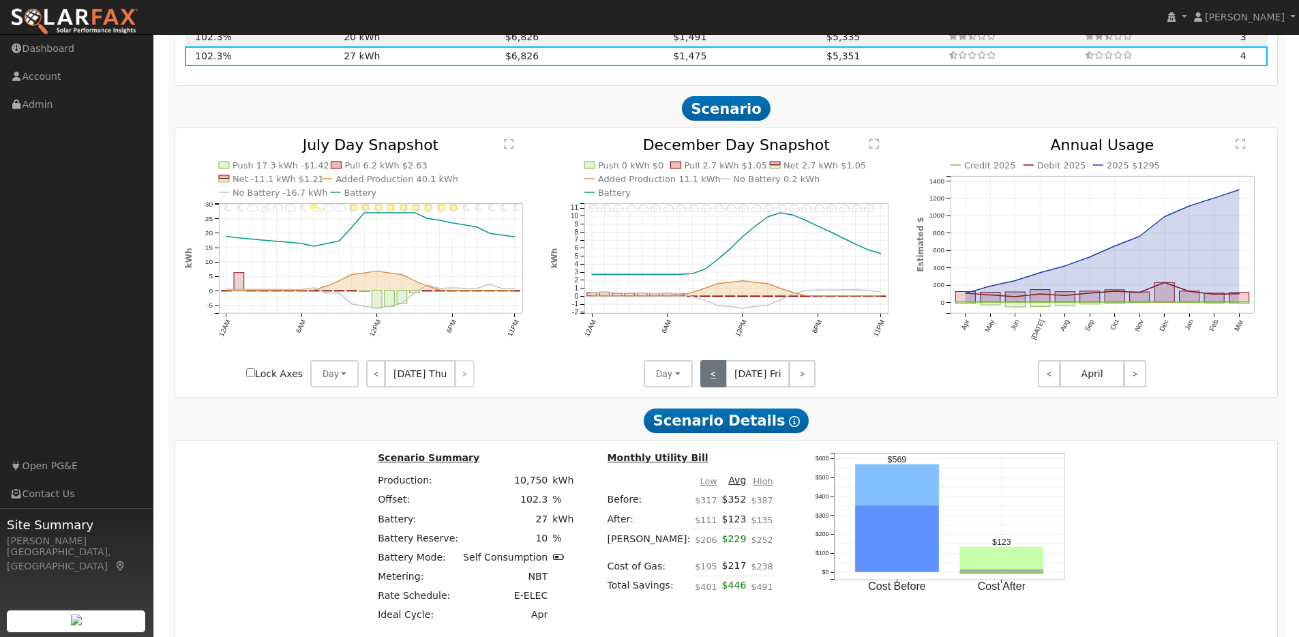
click at [710, 383] on link "<" at bounding box center [714, 373] width 27 height 27
click at [710, 383] on link "<" at bounding box center [712, 373] width 23 height 27
click at [710, 383] on link "<" at bounding box center [713, 373] width 24 height 27
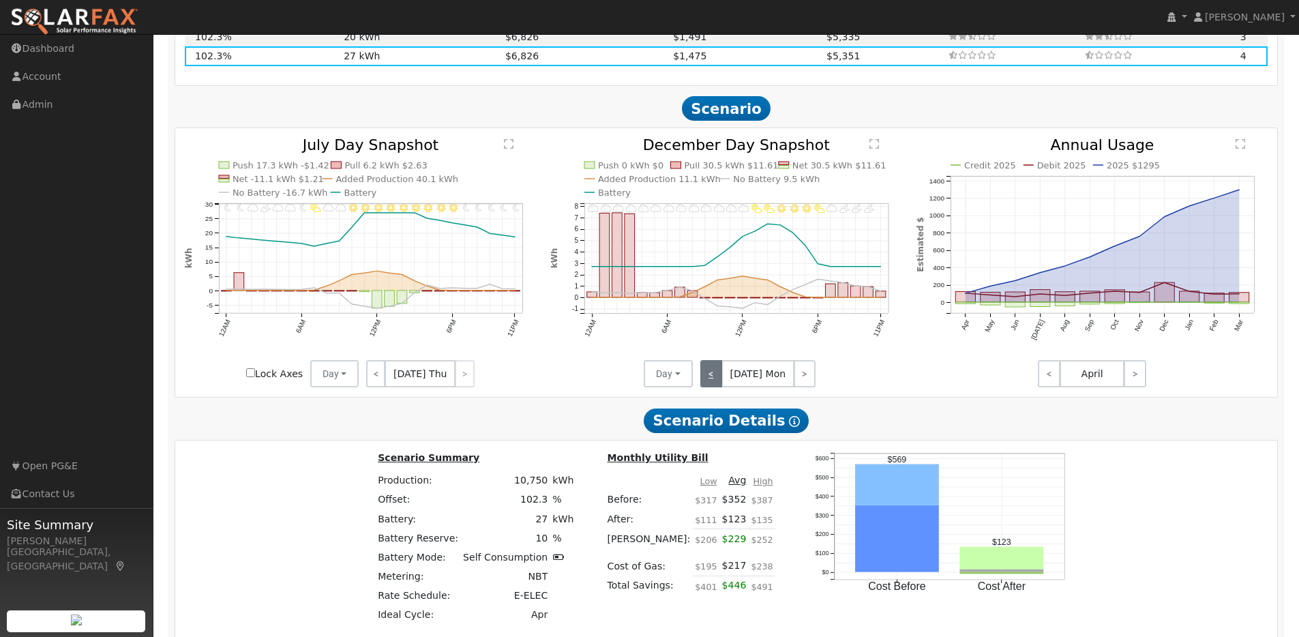
click at [710, 383] on link "<" at bounding box center [712, 373] width 22 height 27
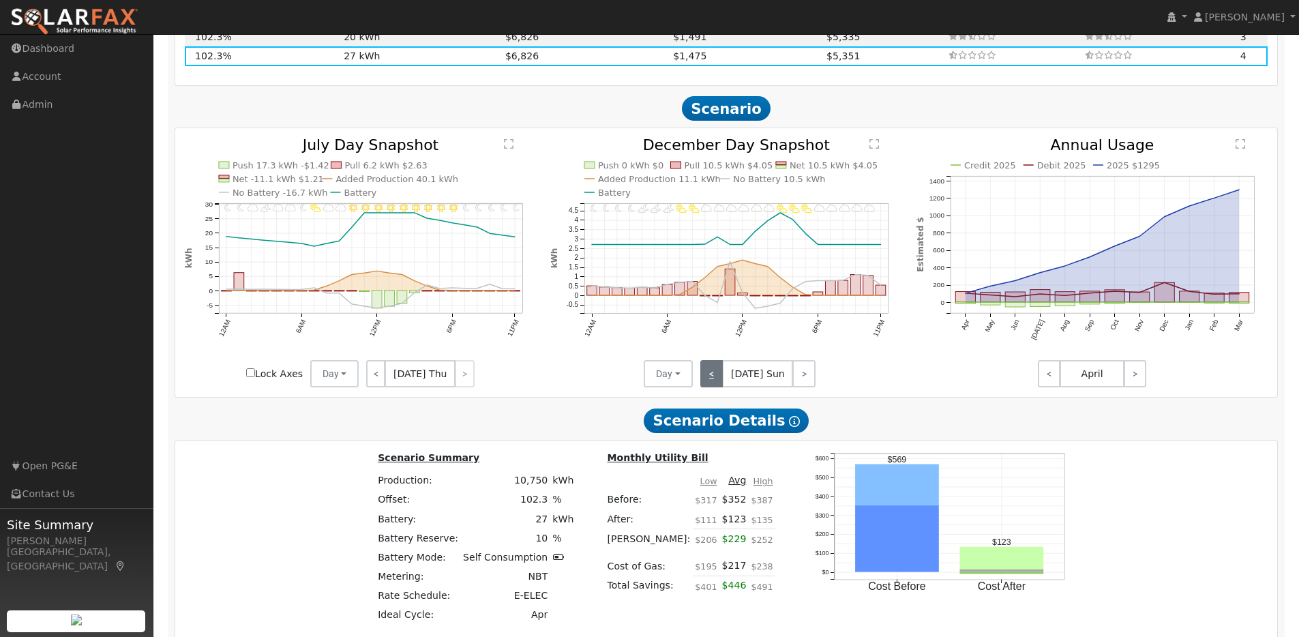
click at [710, 383] on link "<" at bounding box center [712, 373] width 23 height 27
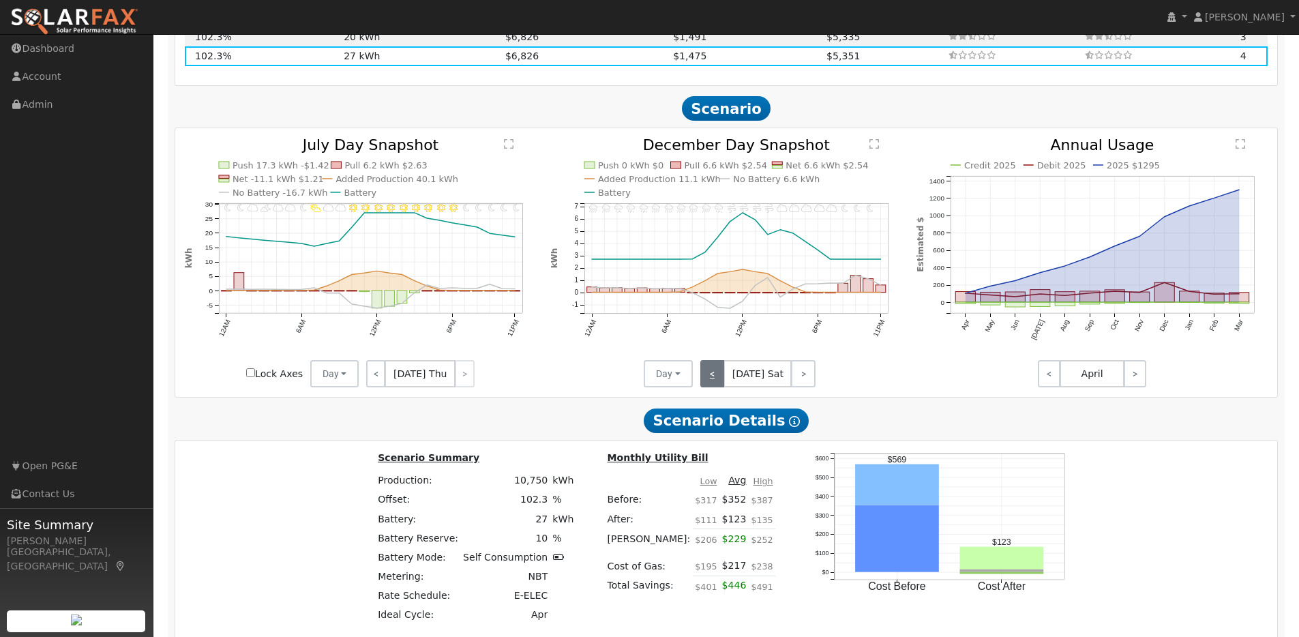
click at [710, 383] on link "<" at bounding box center [713, 373] width 25 height 27
click at [710, 383] on link "<" at bounding box center [712, 373] width 23 height 27
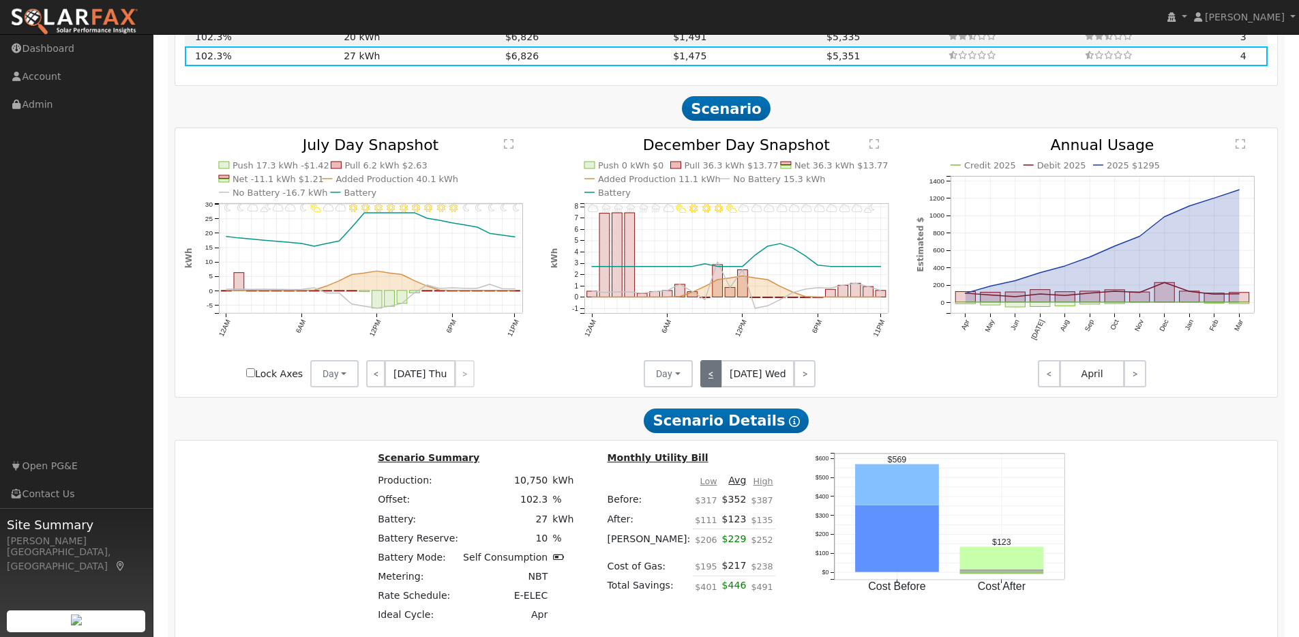
click at [711, 383] on link "<" at bounding box center [712, 373] width 22 height 27
click at [711, 383] on link "<" at bounding box center [713, 373] width 24 height 27
click at [711, 383] on link "<" at bounding box center [712, 373] width 22 height 27
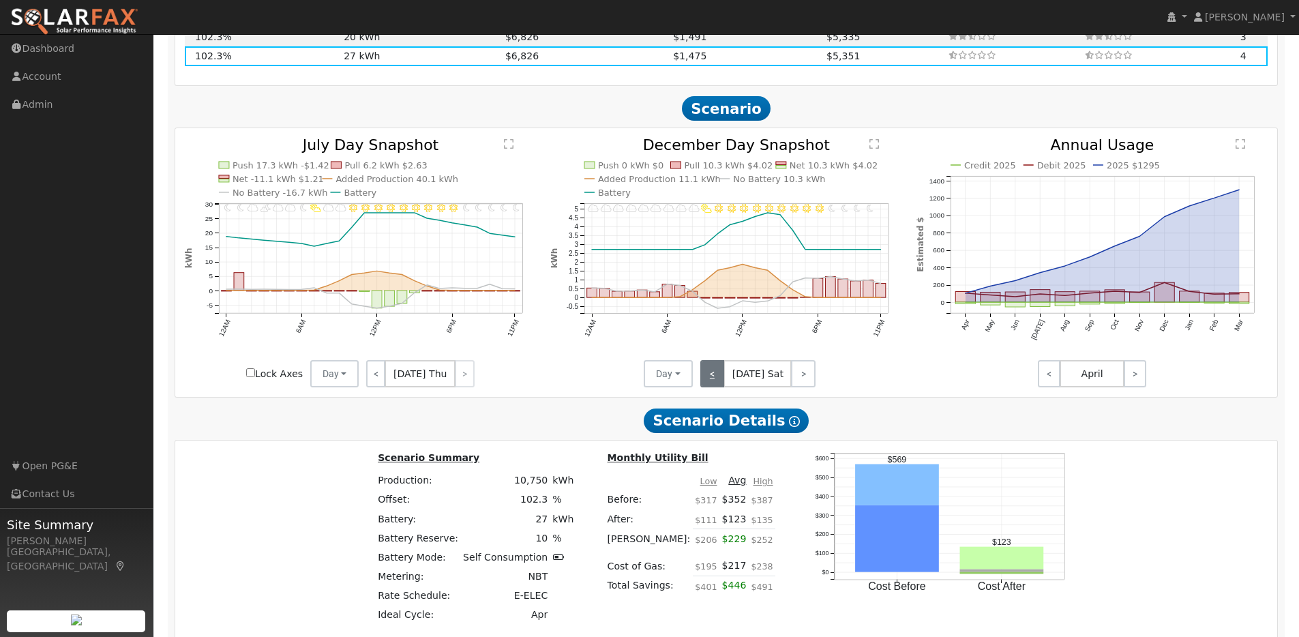
click at [711, 383] on link "<" at bounding box center [713, 373] width 25 height 27
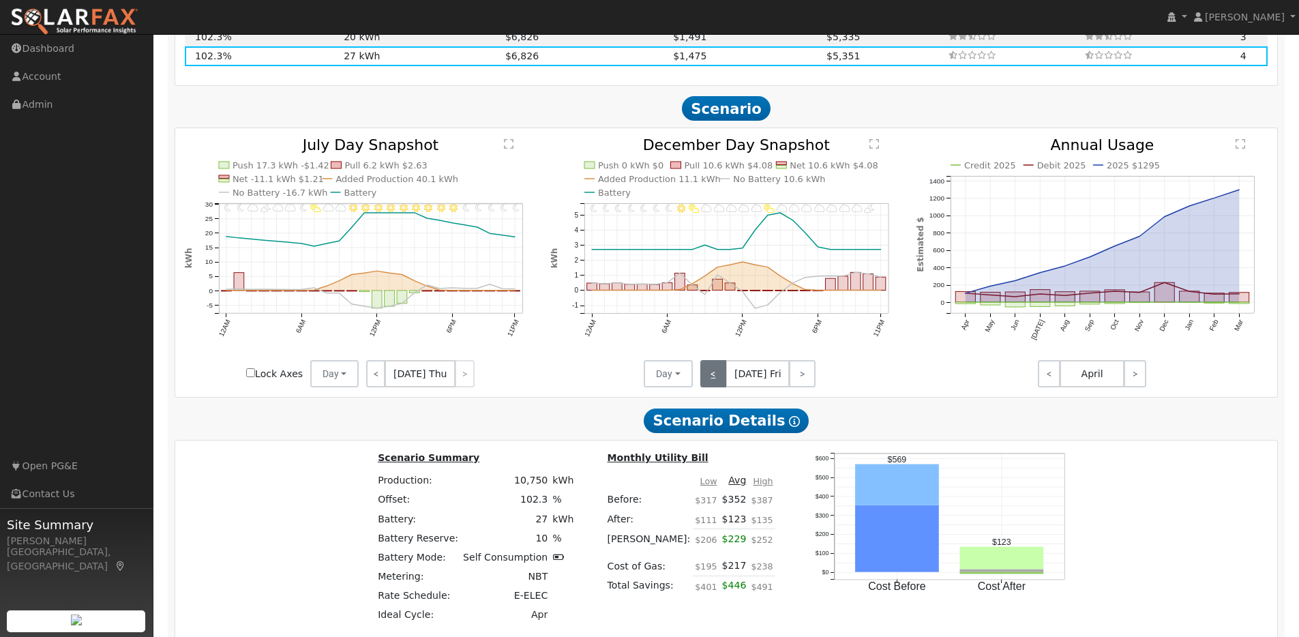
click at [711, 383] on link "<" at bounding box center [714, 373] width 27 height 27
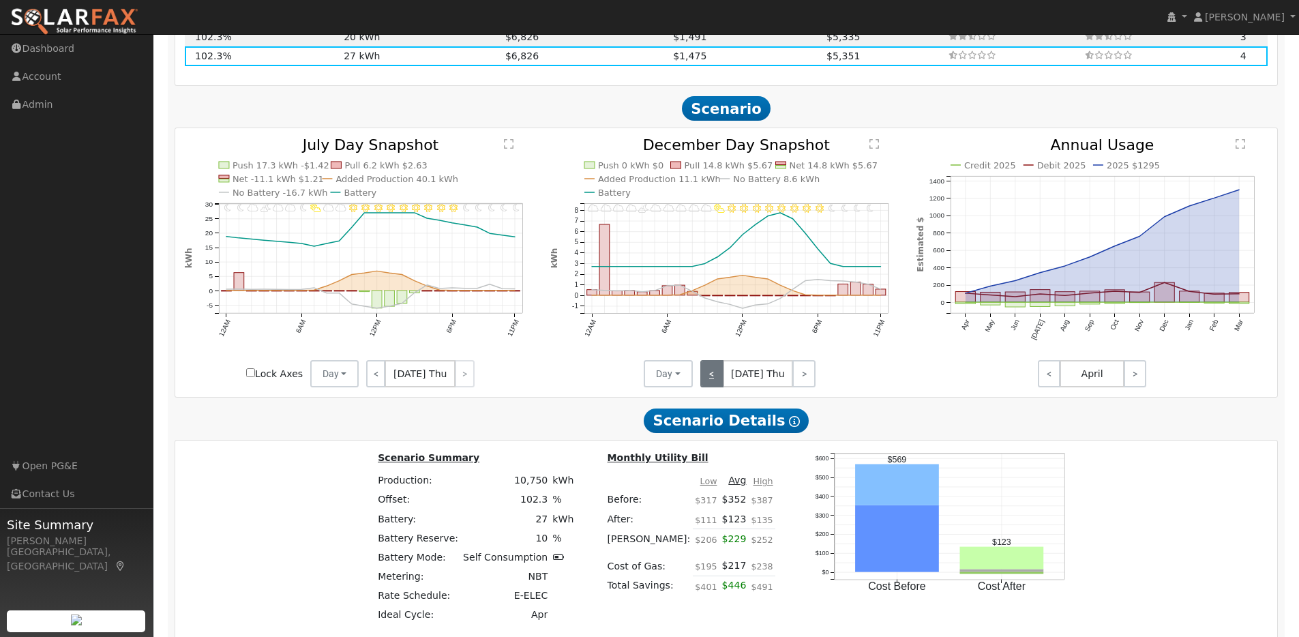
click at [711, 383] on link "<" at bounding box center [712, 373] width 23 height 27
click at [711, 383] on link "<" at bounding box center [712, 373] width 22 height 27
click at [711, 383] on link "<" at bounding box center [713, 373] width 24 height 27
click at [711, 383] on link "<" at bounding box center [712, 373] width 22 height 27
click at [711, 383] on div "< [DATE] Mon >" at bounding box center [754, 373] width 123 height 27
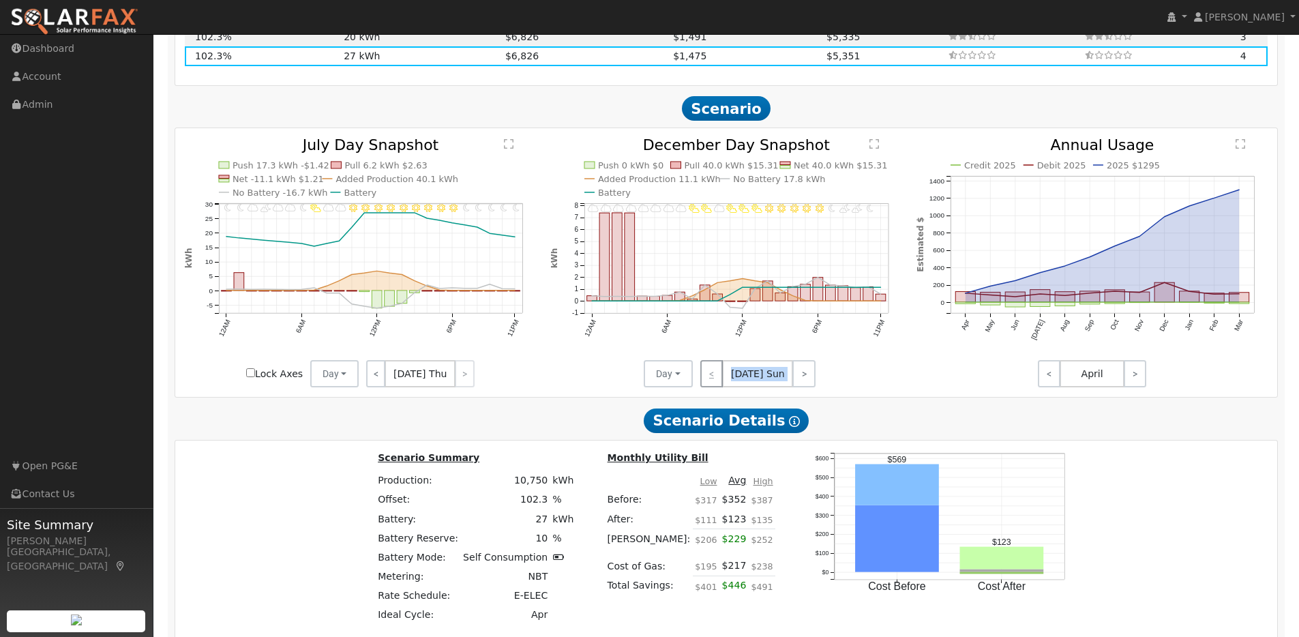
click at [711, 383] on div "< [DATE] Sun >" at bounding box center [754, 373] width 123 height 27
click at [811, 385] on link ">" at bounding box center [804, 373] width 23 height 27
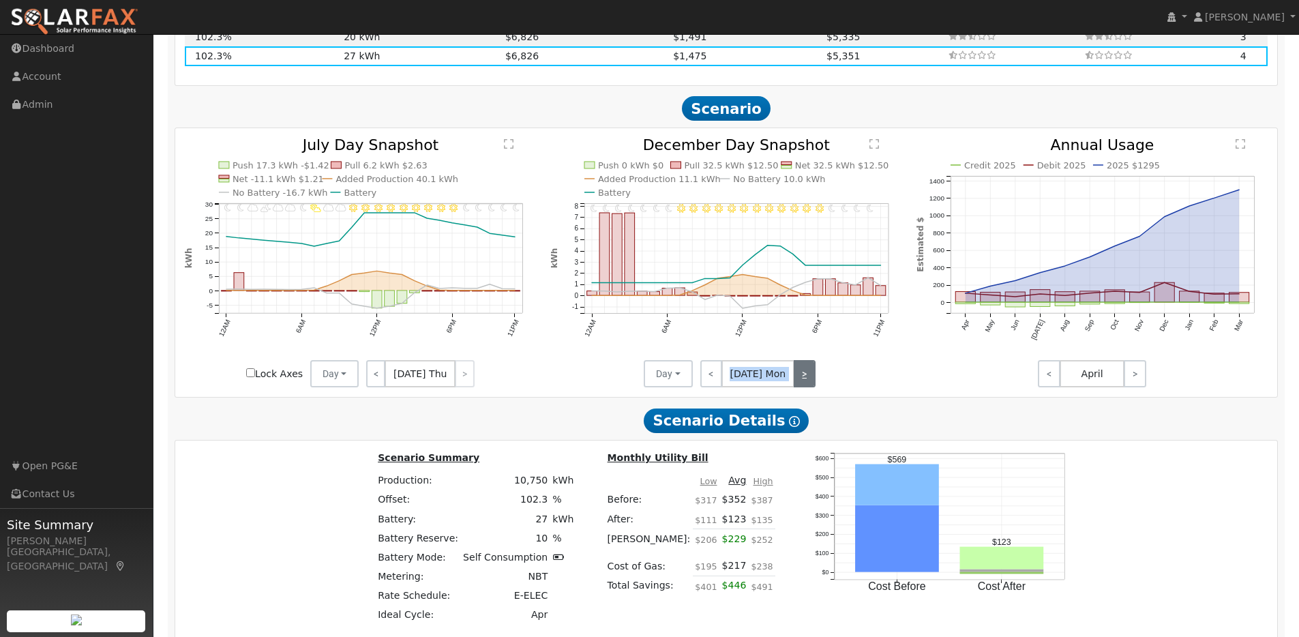
click at [811, 385] on link ">" at bounding box center [805, 373] width 22 height 27
click at [811, 385] on link ">" at bounding box center [804, 373] width 24 height 27
click at [811, 385] on link ">" at bounding box center [805, 373] width 22 height 27
click at [811, 385] on link ">" at bounding box center [804, 373] width 23 height 27
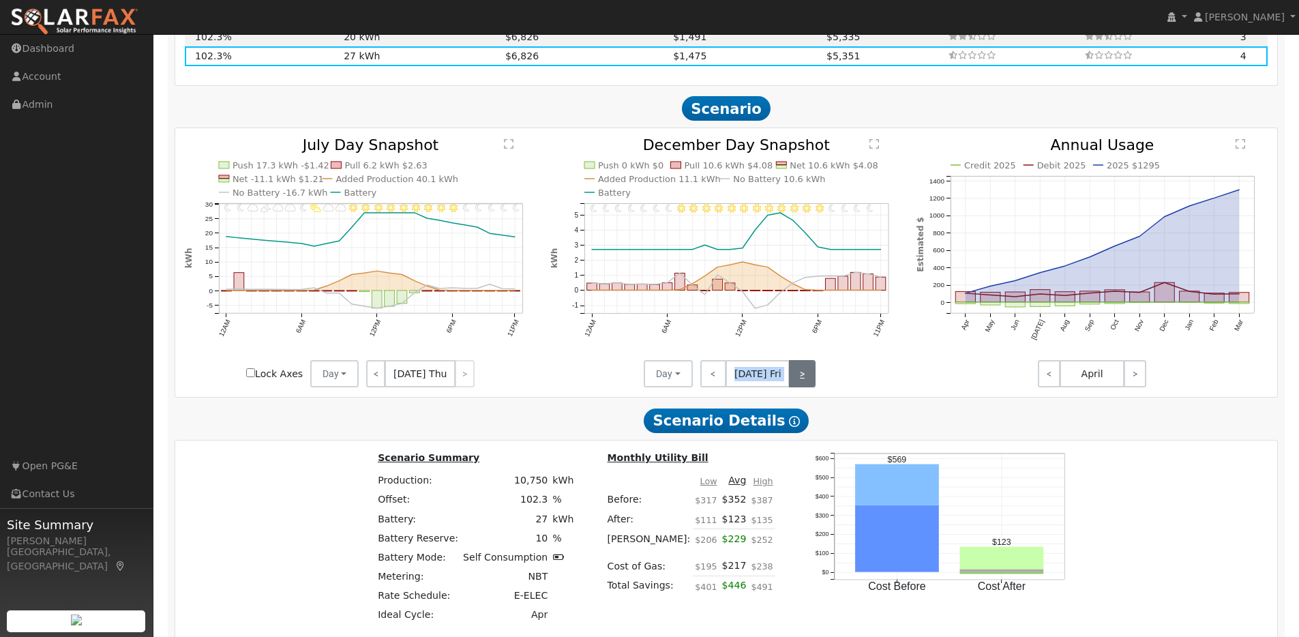
click at [811, 385] on link ">" at bounding box center [802, 373] width 27 height 27
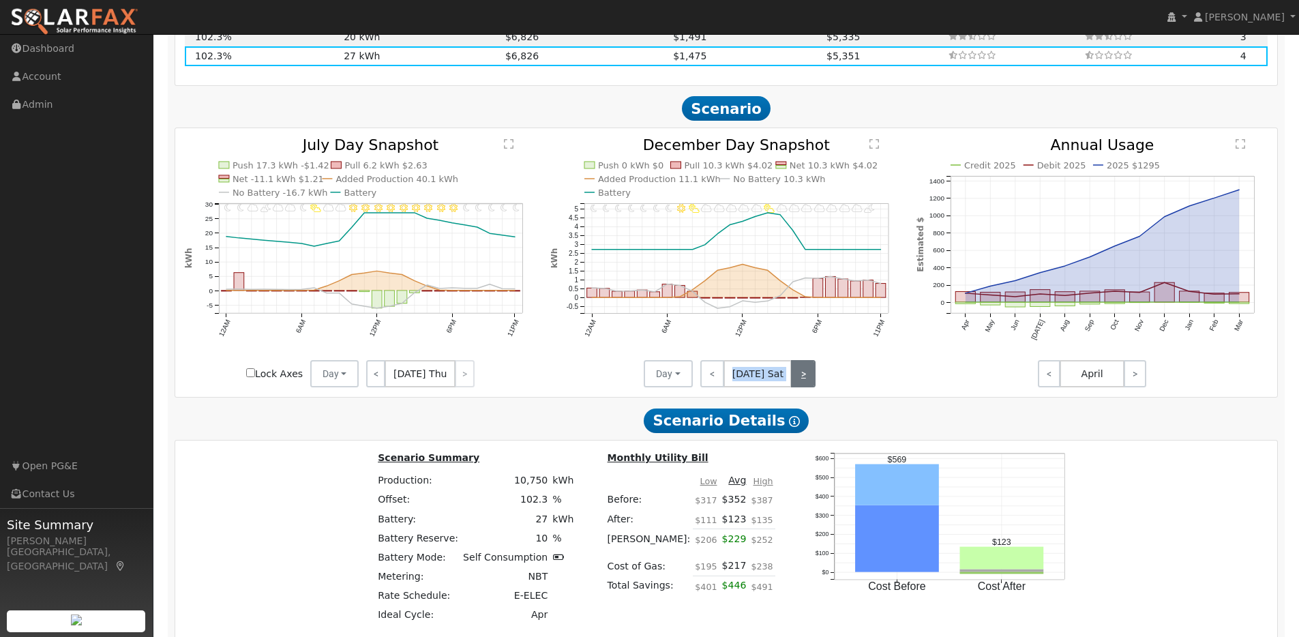
click at [811, 385] on link ">" at bounding box center [803, 373] width 25 height 27
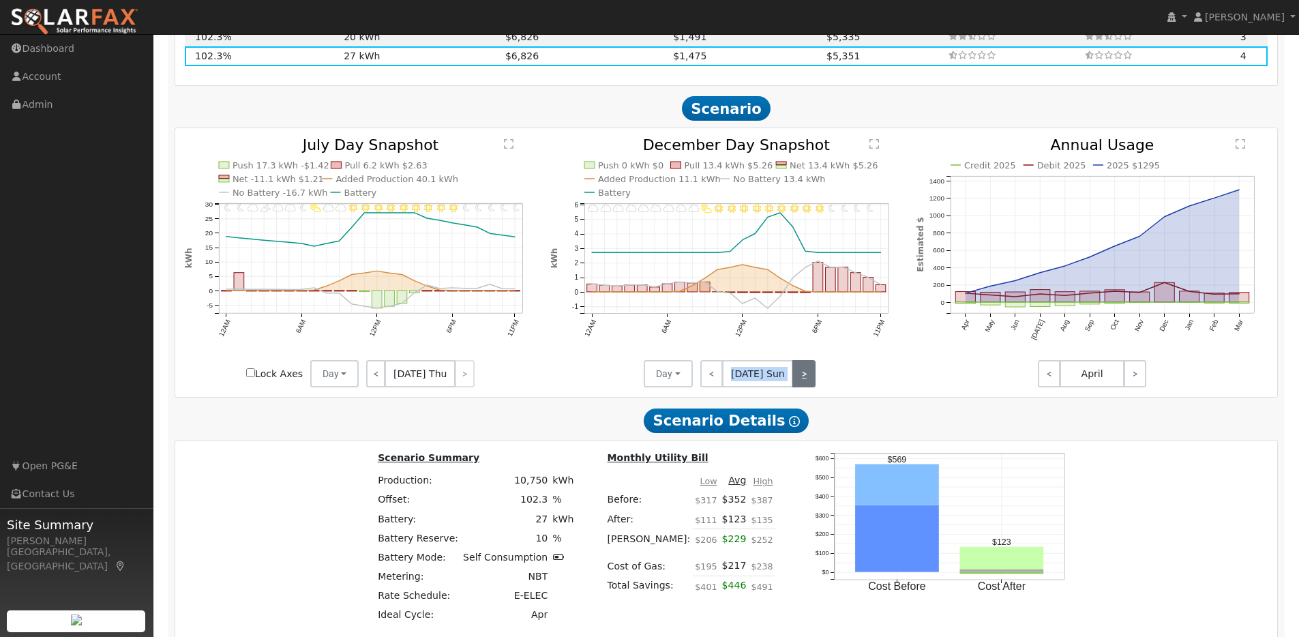
click at [812, 385] on link ">" at bounding box center [804, 373] width 23 height 27
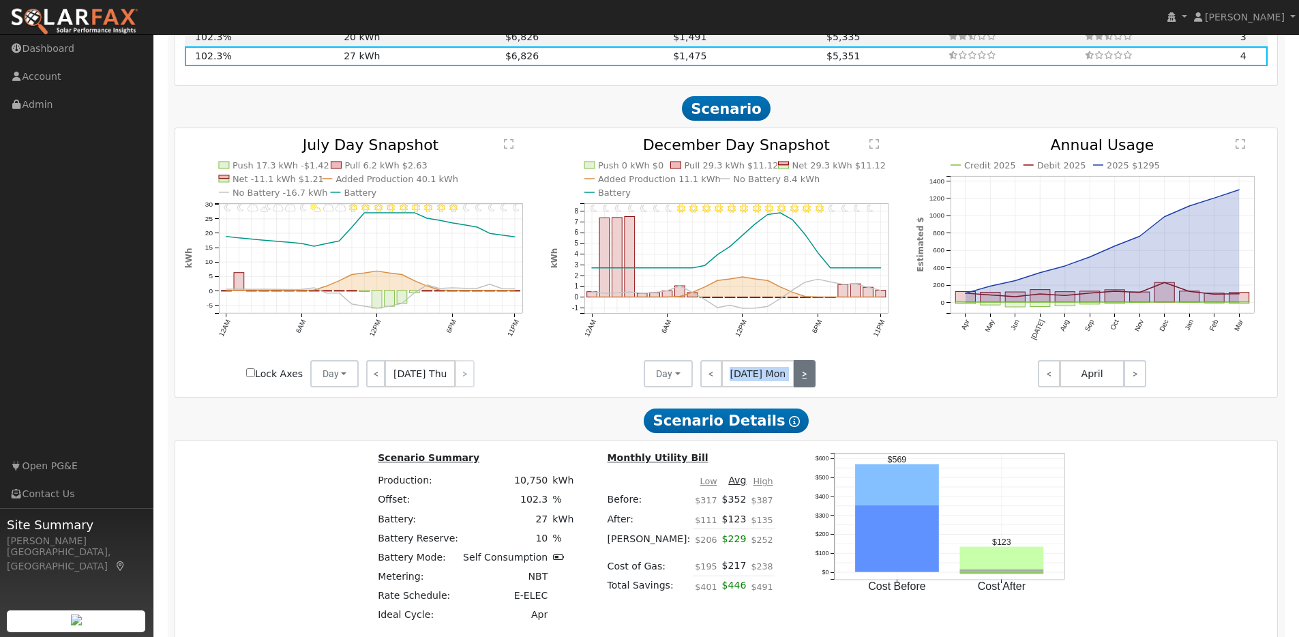
click at [812, 385] on link ">" at bounding box center [805, 373] width 22 height 27
drag, startPoint x: 812, startPoint y: 385, endPoint x: 819, endPoint y: 386, distance: 7.5
click at [816, 385] on div "11PM - undefined 10PM - undefined 9PM - MostlyCloudy 8PM - MostlyCloudy 7PM - M…" at bounding box center [727, 263] width 366 height 250
click at [810, 381] on link ">" at bounding box center [804, 373] width 24 height 27
click at [808, 379] on link ">" at bounding box center [805, 373] width 22 height 27
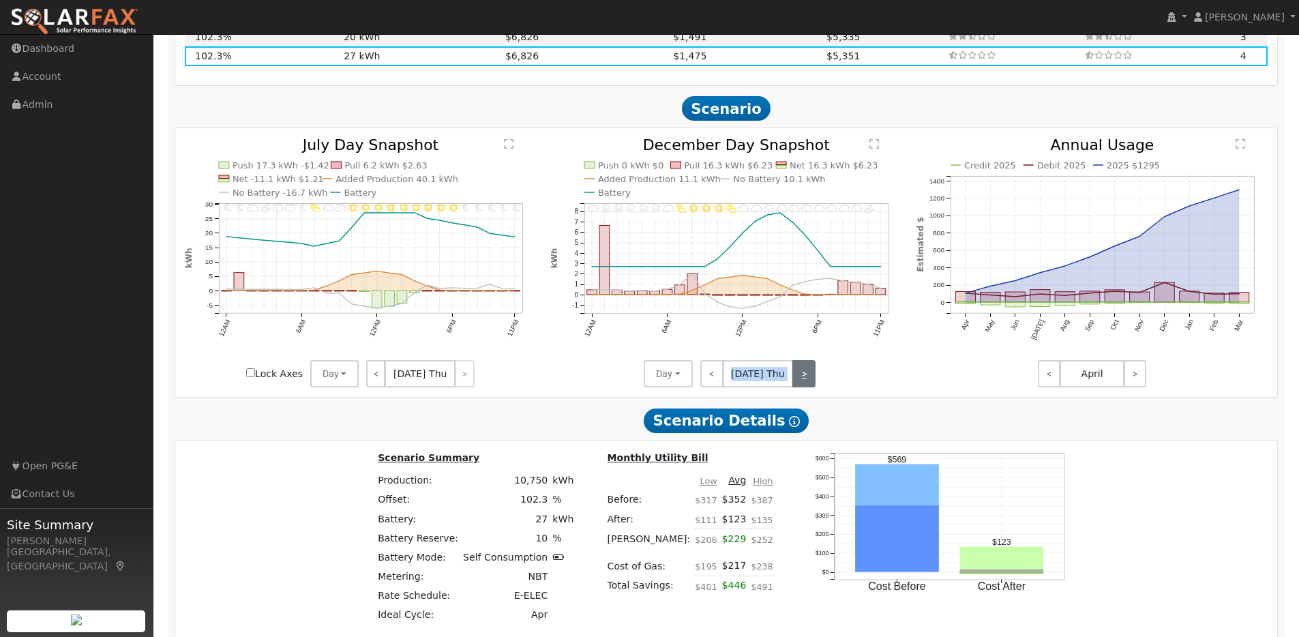
click at [808, 379] on link ">" at bounding box center [804, 373] width 23 height 27
click at [808, 379] on link ">" at bounding box center [802, 373] width 27 height 27
click at [808, 379] on link ">" at bounding box center [803, 373] width 25 height 27
click at [808, 379] on link ">" at bounding box center [804, 373] width 23 height 27
click at [808, 379] on link ">" at bounding box center [805, 373] width 22 height 27
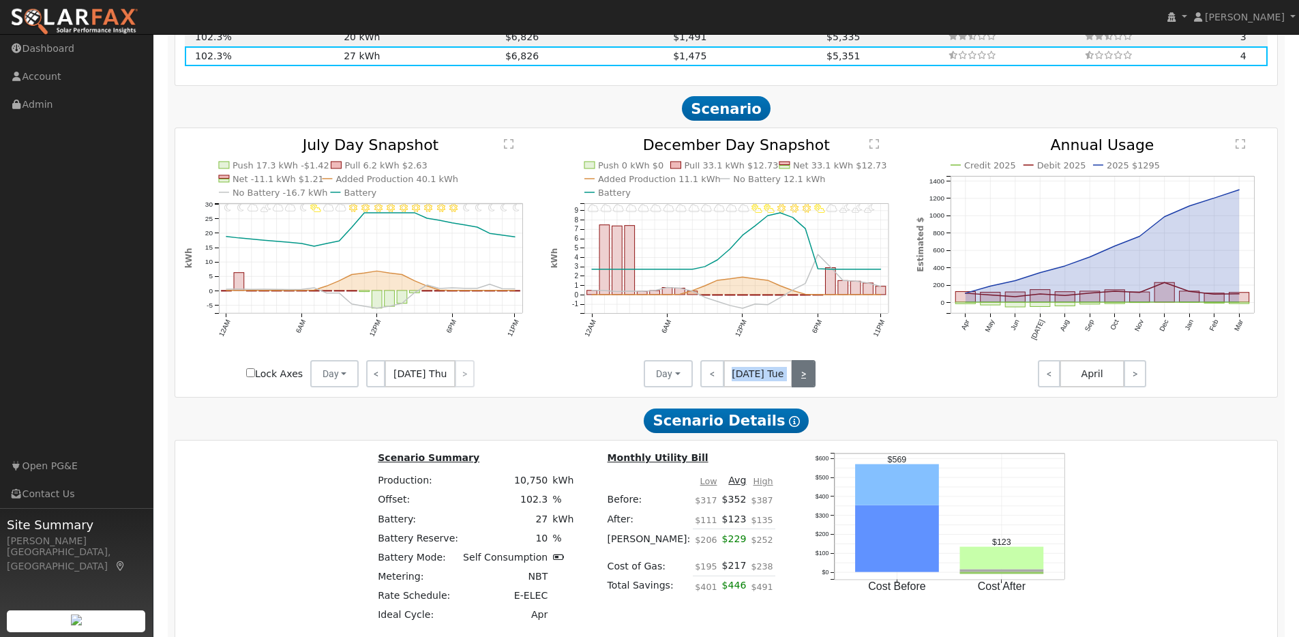
click at [808, 379] on link ">" at bounding box center [804, 373] width 24 height 27
click at [808, 379] on link ">" at bounding box center [805, 373] width 22 height 27
click at [808, 379] on link ">" at bounding box center [804, 373] width 23 height 27
click at [808, 379] on link ">" at bounding box center [802, 373] width 27 height 27
click at [808, 379] on link ">" at bounding box center [803, 373] width 25 height 27
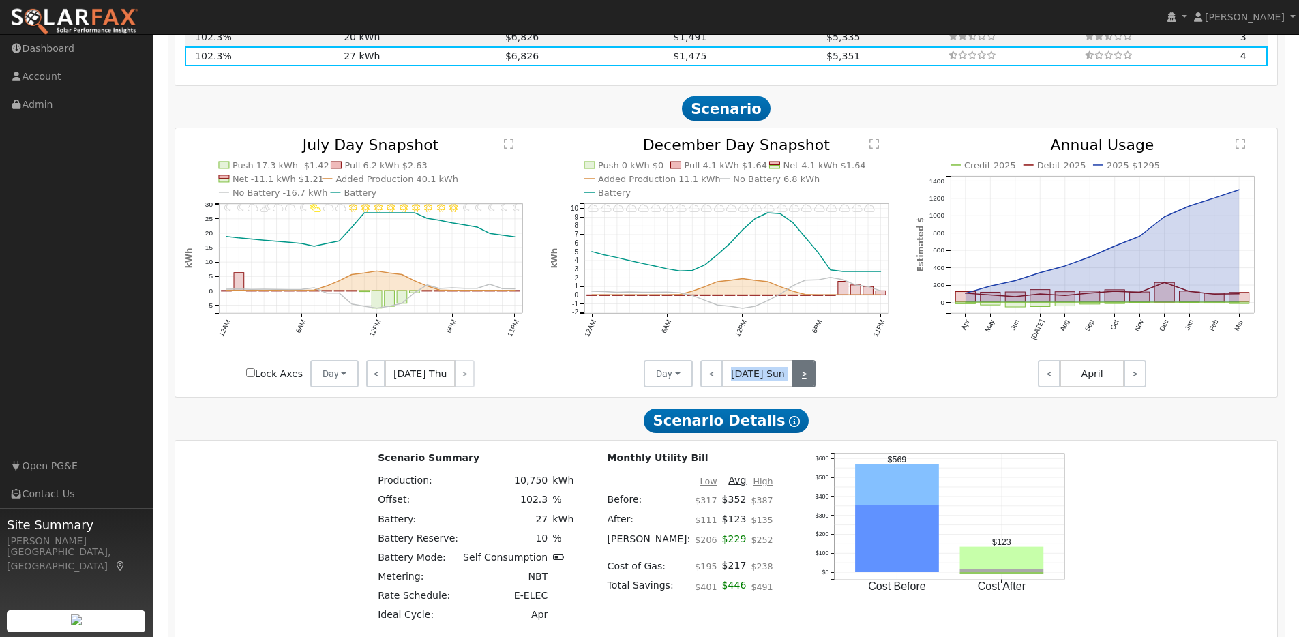
click at [808, 379] on link ">" at bounding box center [804, 373] width 23 height 27
click at [808, 379] on link ">" at bounding box center [805, 373] width 22 height 27
click at [808, 379] on link ">" at bounding box center [804, 373] width 24 height 27
click at [808, 379] on link ">" at bounding box center [805, 373] width 22 height 27
click at [808, 379] on link ">" at bounding box center [804, 373] width 23 height 27
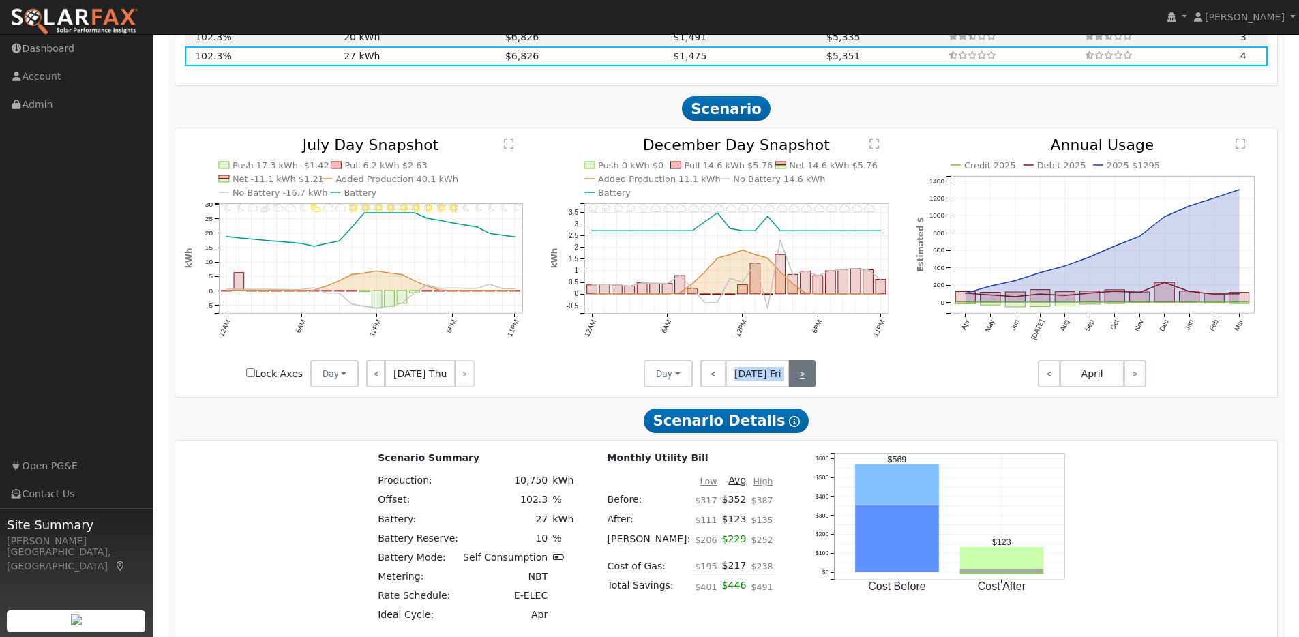
click at [808, 379] on link ">" at bounding box center [802, 373] width 27 height 27
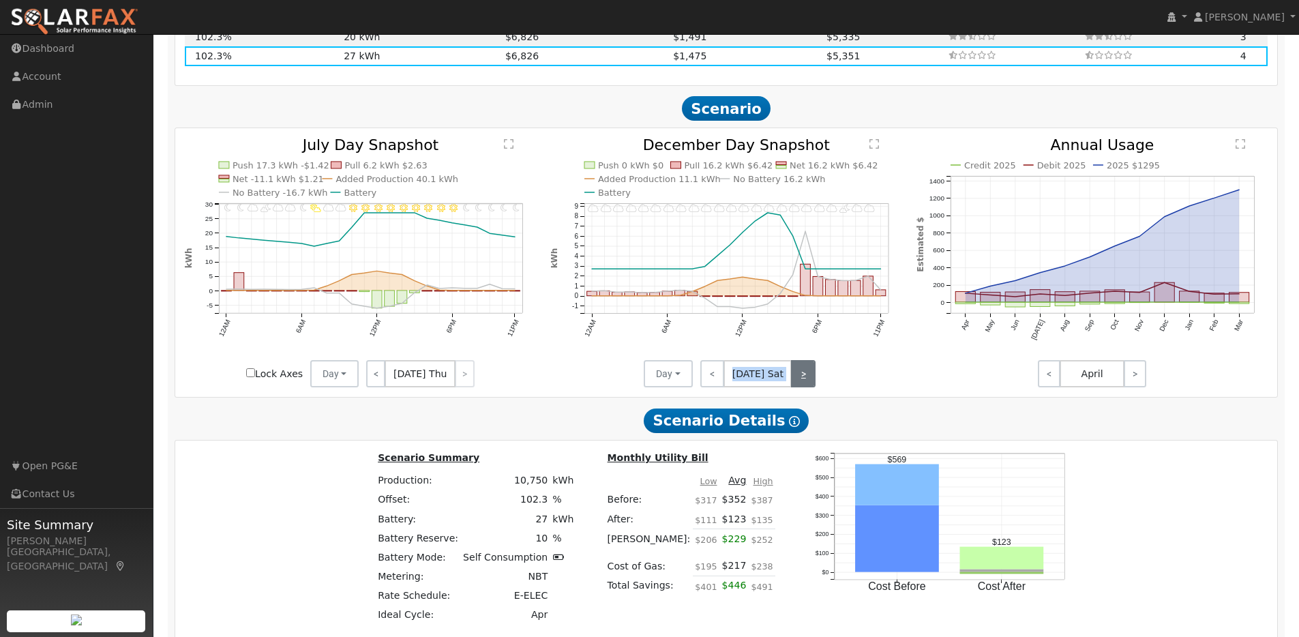
click at [808, 379] on link ">" at bounding box center [803, 373] width 25 height 27
click at [808, 379] on link ">" at bounding box center [804, 373] width 23 height 27
click at [808, 379] on link ">" at bounding box center [805, 373] width 22 height 27
click at [808, 379] on div "< [DATE] Tue >" at bounding box center [754, 373] width 123 height 27
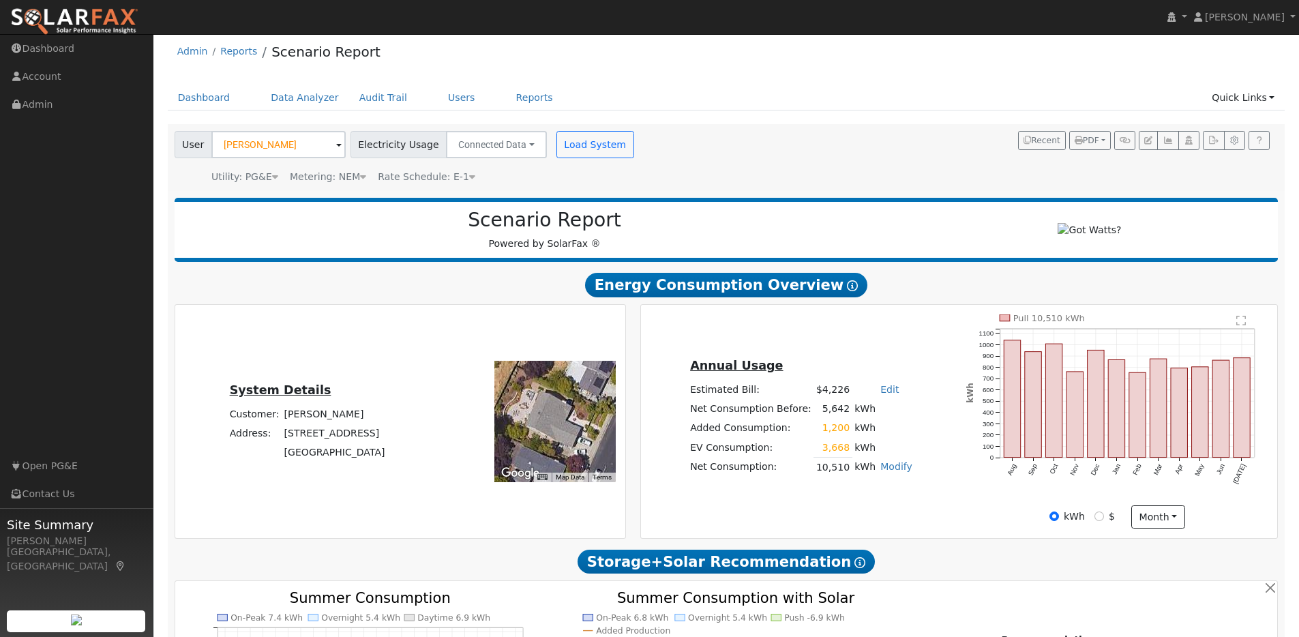
scroll to position [0, 0]
